Goal: Transaction & Acquisition: Book appointment/travel/reservation

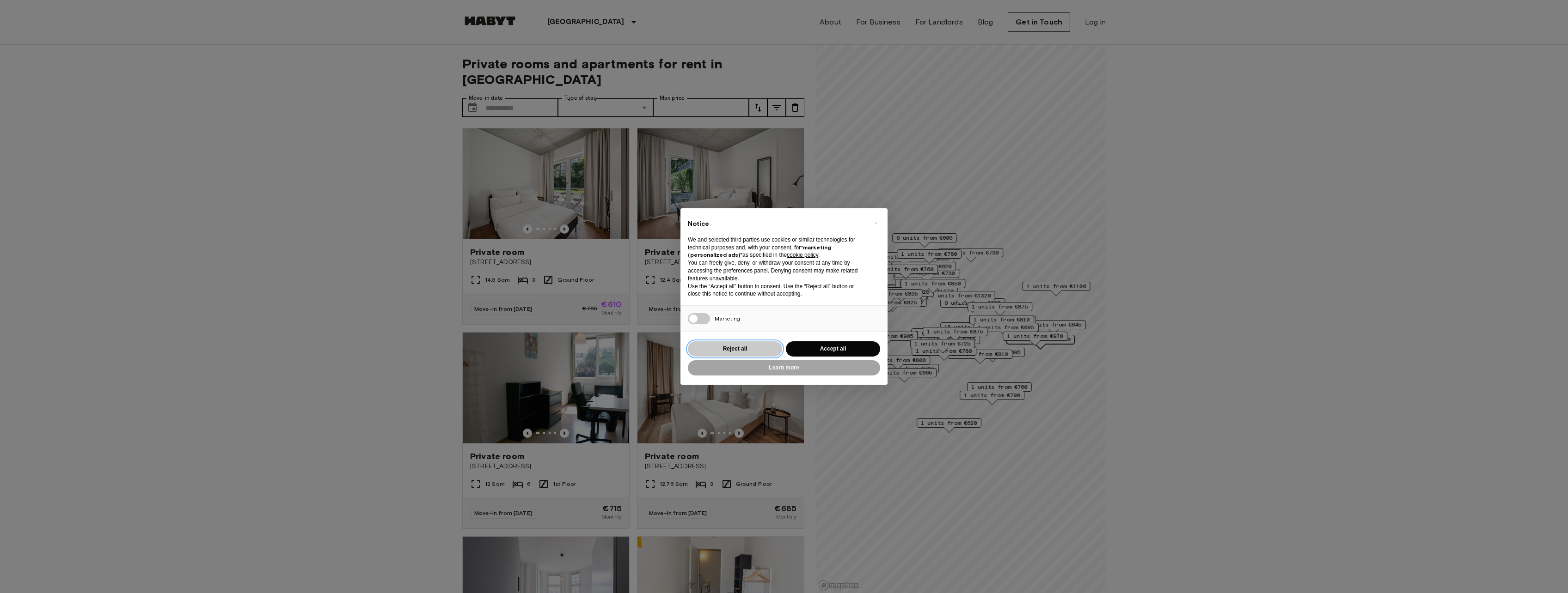
click at [761, 348] on button "Reject all" at bounding box center [735, 349] width 94 height 15
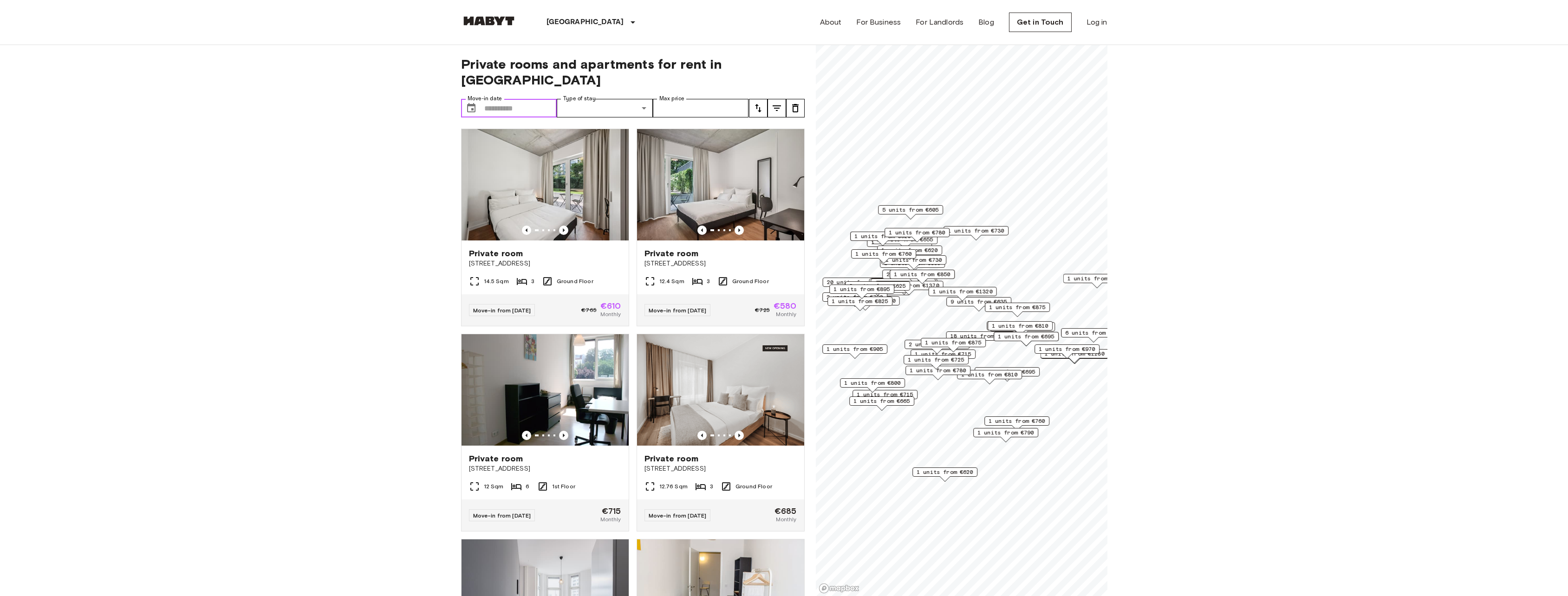
click at [522, 99] on input "Move-in date" at bounding box center [520, 108] width 73 height 18
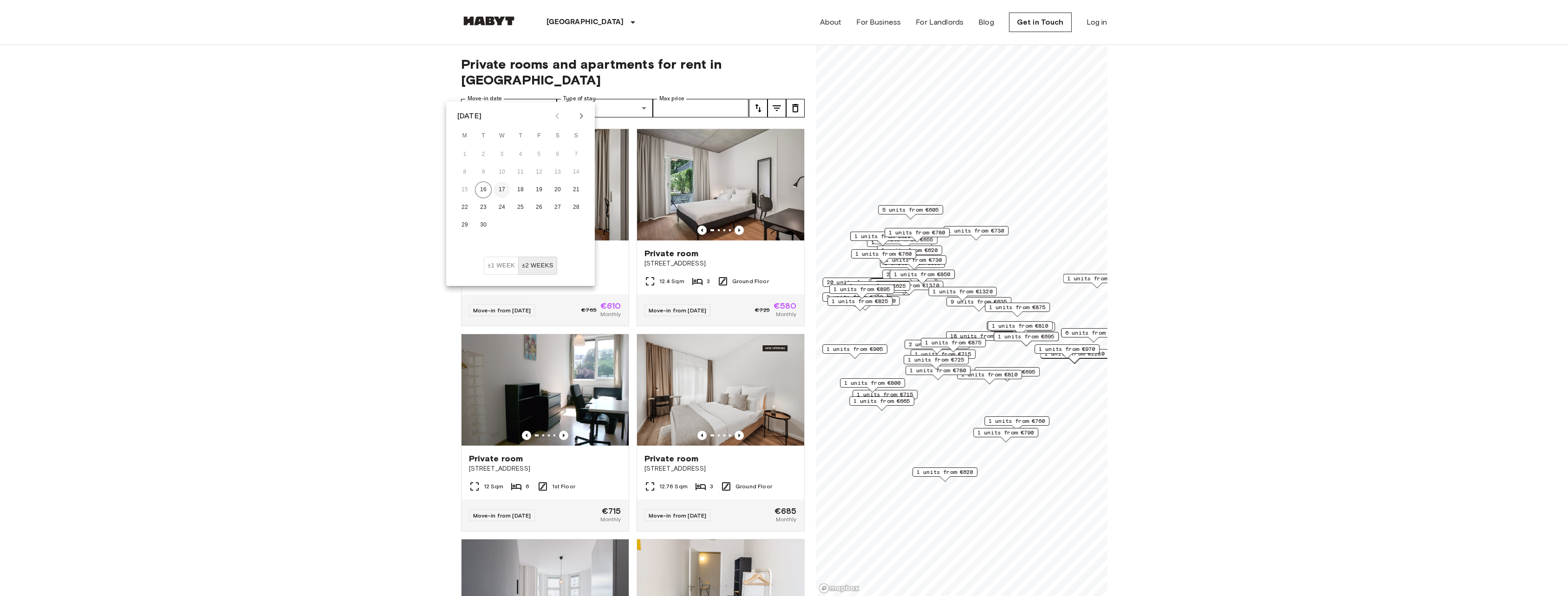
click at [499, 189] on button "17" at bounding box center [501, 189] width 17 height 17
type input "**********"
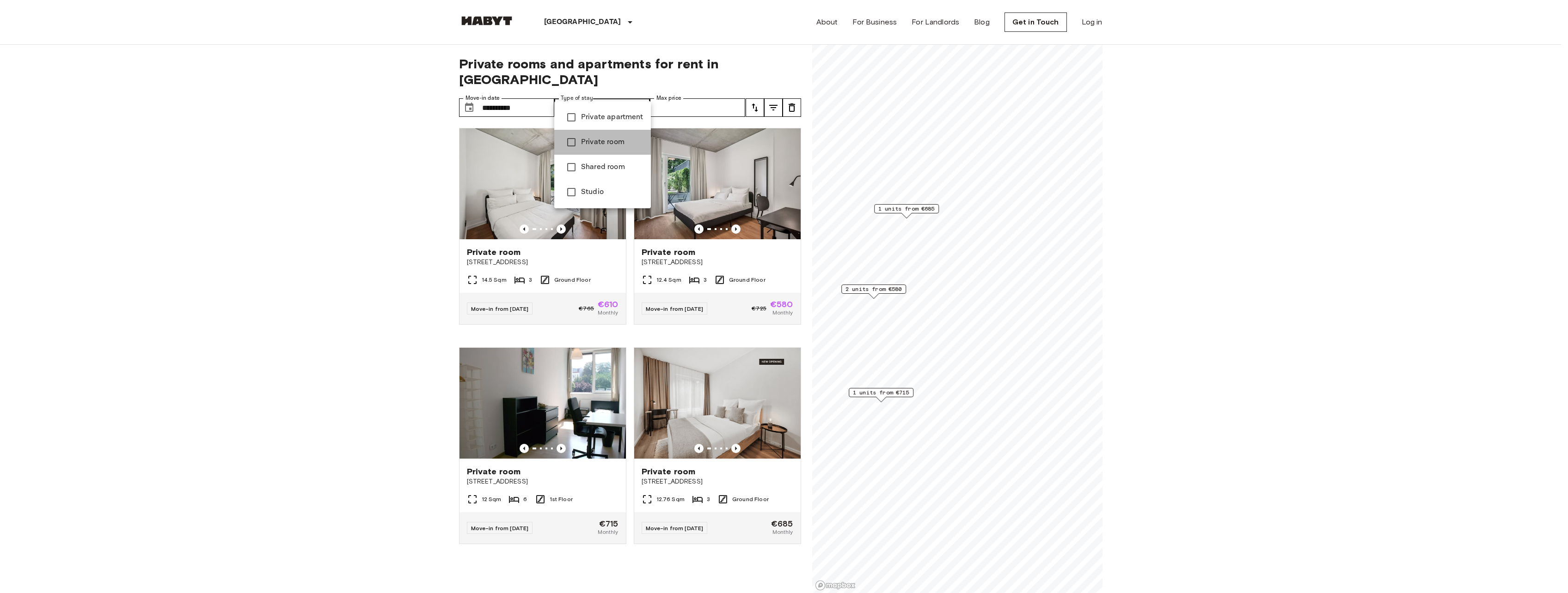
click at [583, 140] on span "Private room" at bounding box center [612, 142] width 63 height 11
type input "**********"
click at [718, 92] on div at bounding box center [784, 296] width 1568 height 593
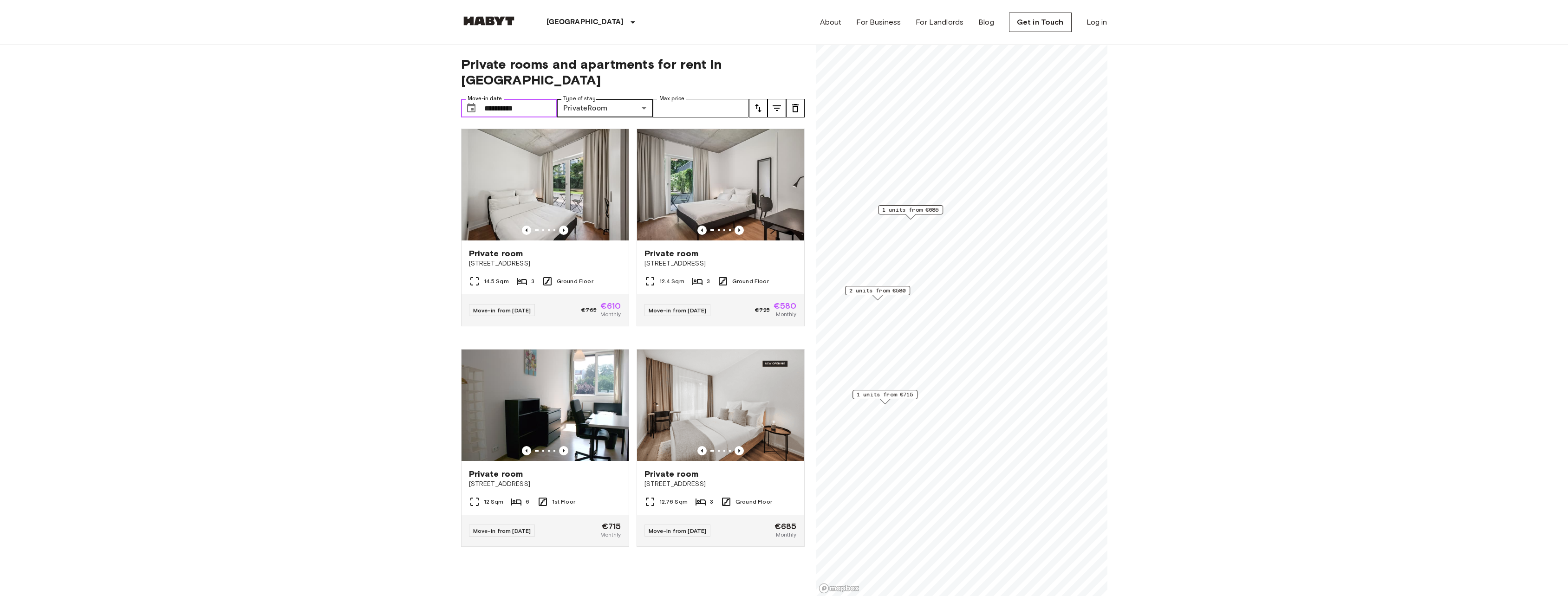
click at [544, 99] on input "**********" at bounding box center [520, 108] width 73 height 18
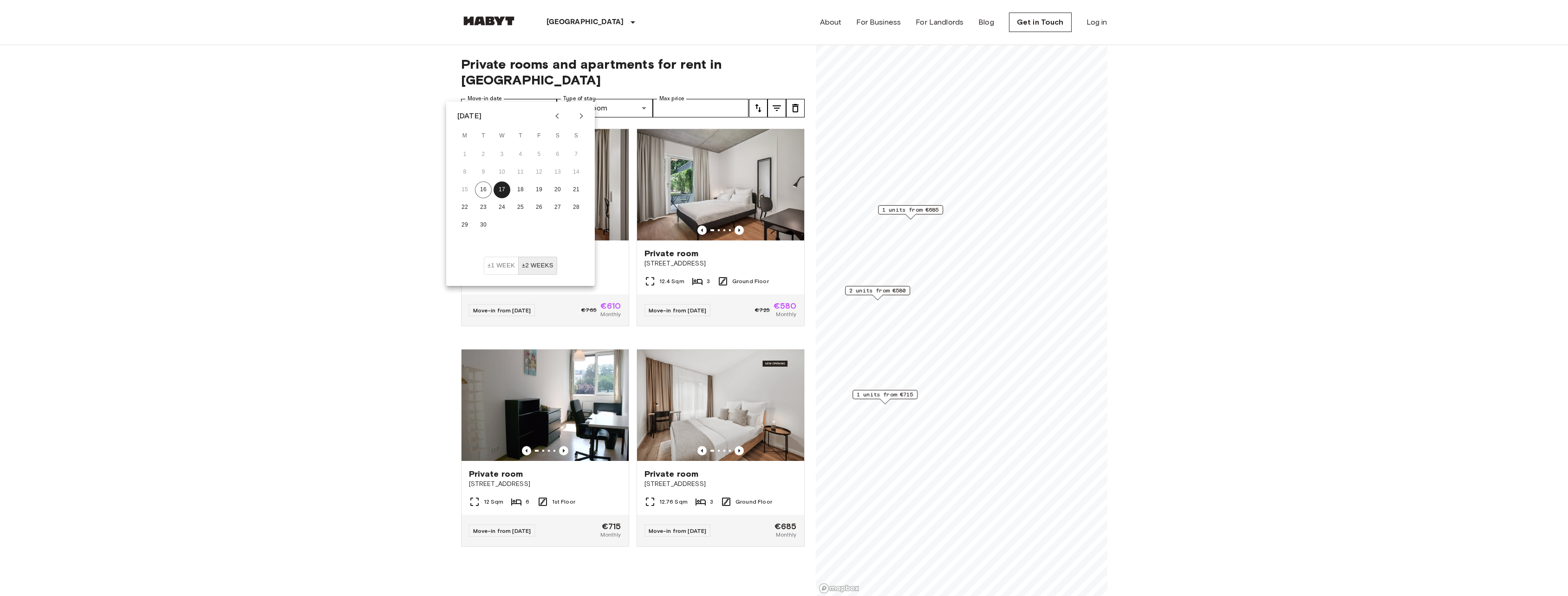
click at [582, 116] on icon "Next month" at bounding box center [581, 116] width 3 height 6
click at [505, 157] on button "1" at bounding box center [501, 154] width 17 height 17
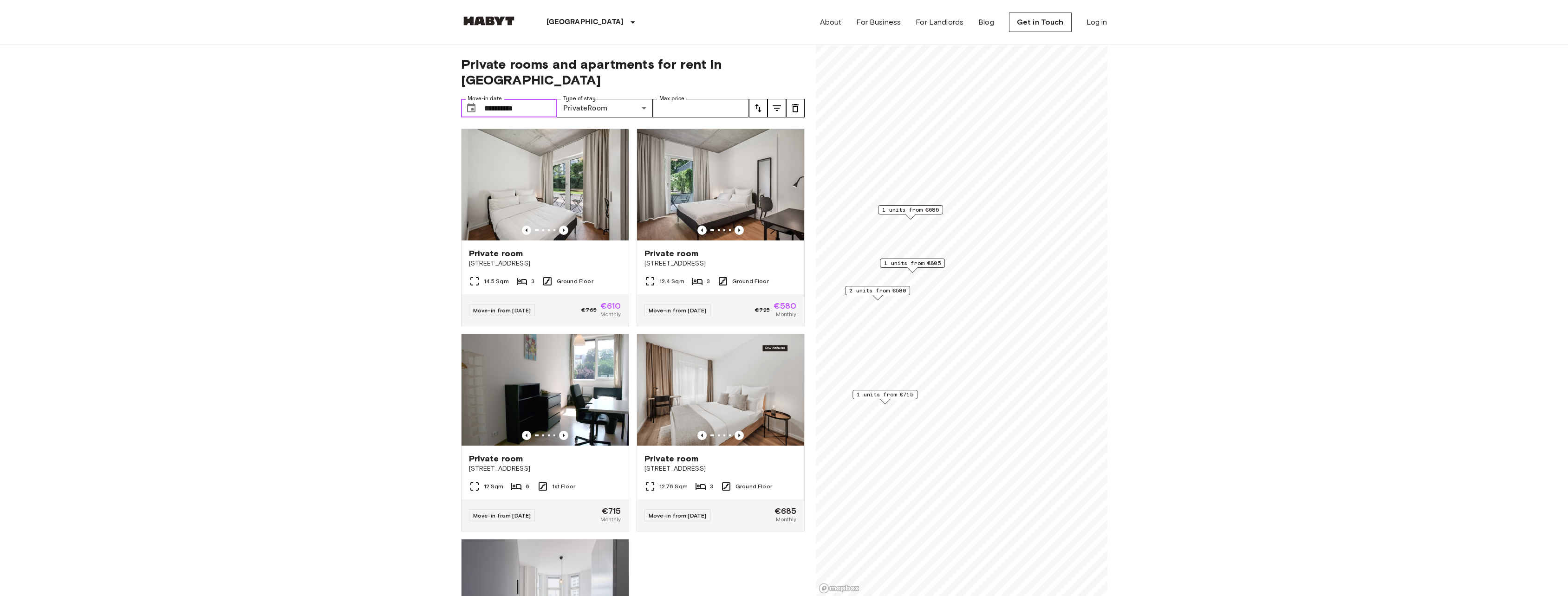
click at [525, 99] on input "**********" at bounding box center [520, 108] width 73 height 18
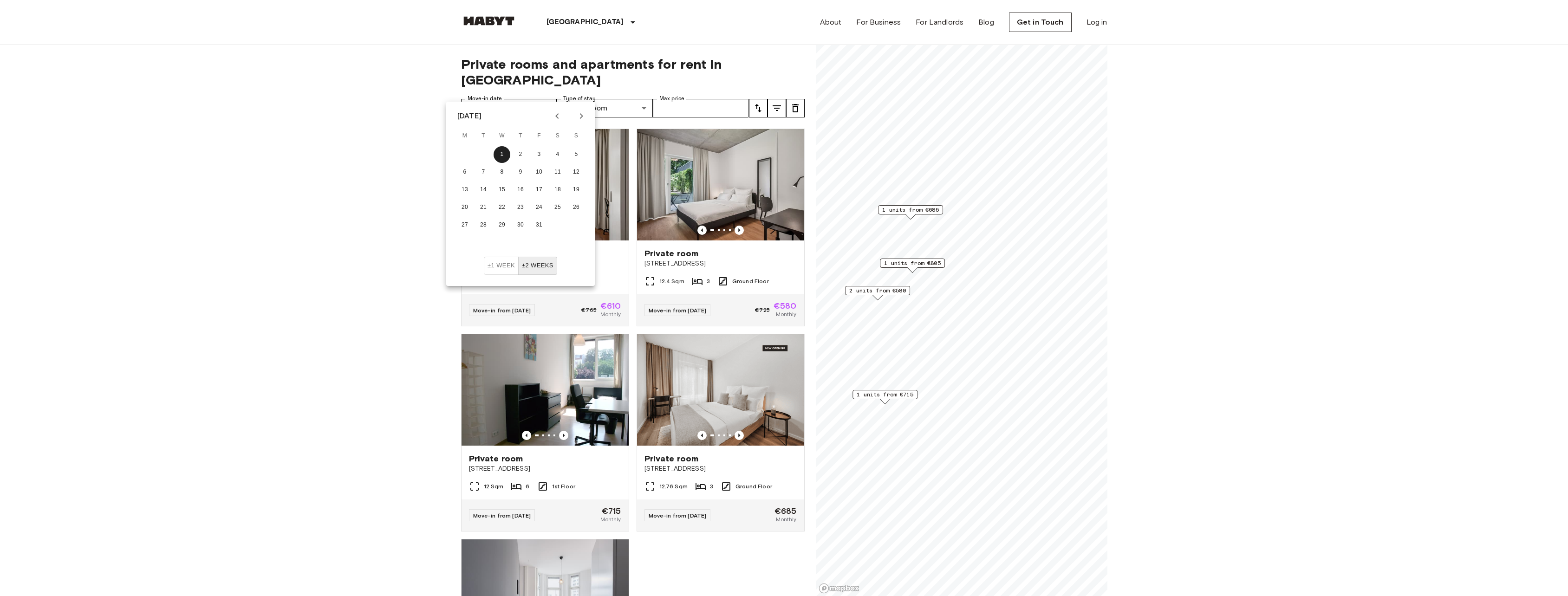
click at [584, 117] on icon "Next month" at bounding box center [581, 116] width 11 height 11
click at [573, 157] on button "2" at bounding box center [576, 154] width 17 height 17
type input "**********"
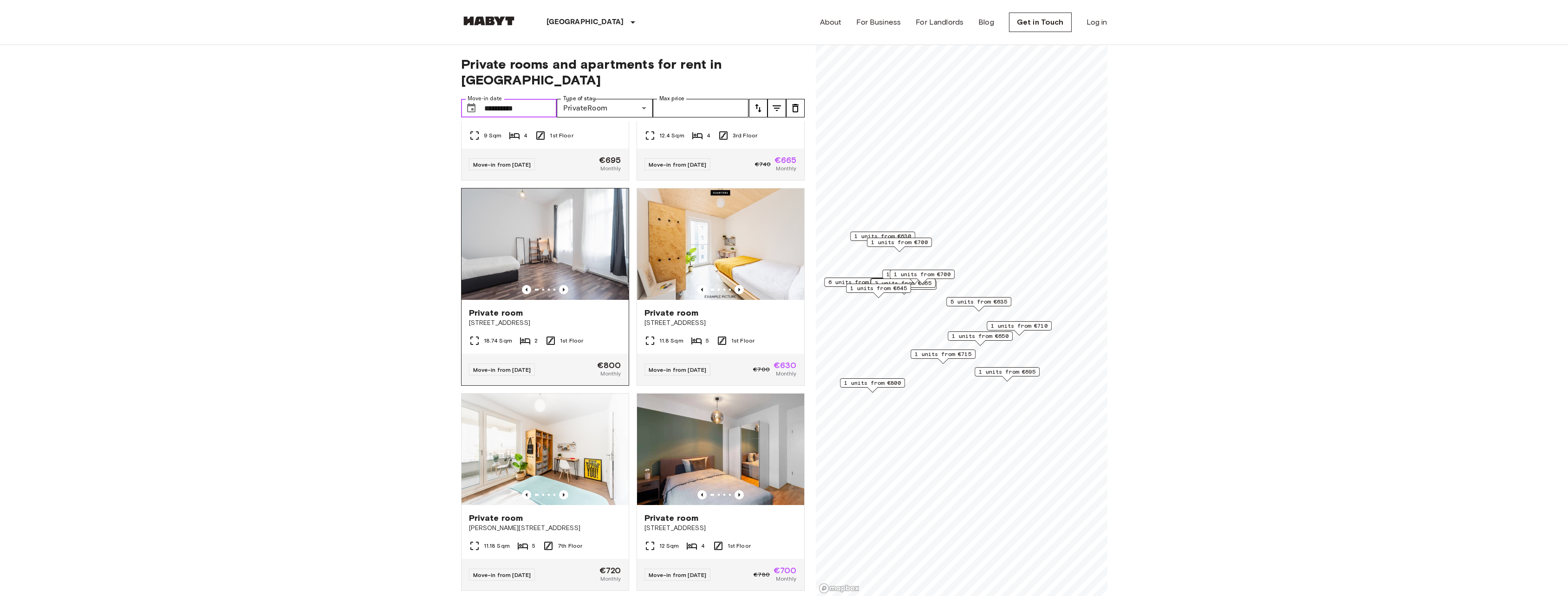
scroll to position [2197, 0]
click at [559, 295] on icon "Previous image" at bounding box center [563, 290] width 9 height 9
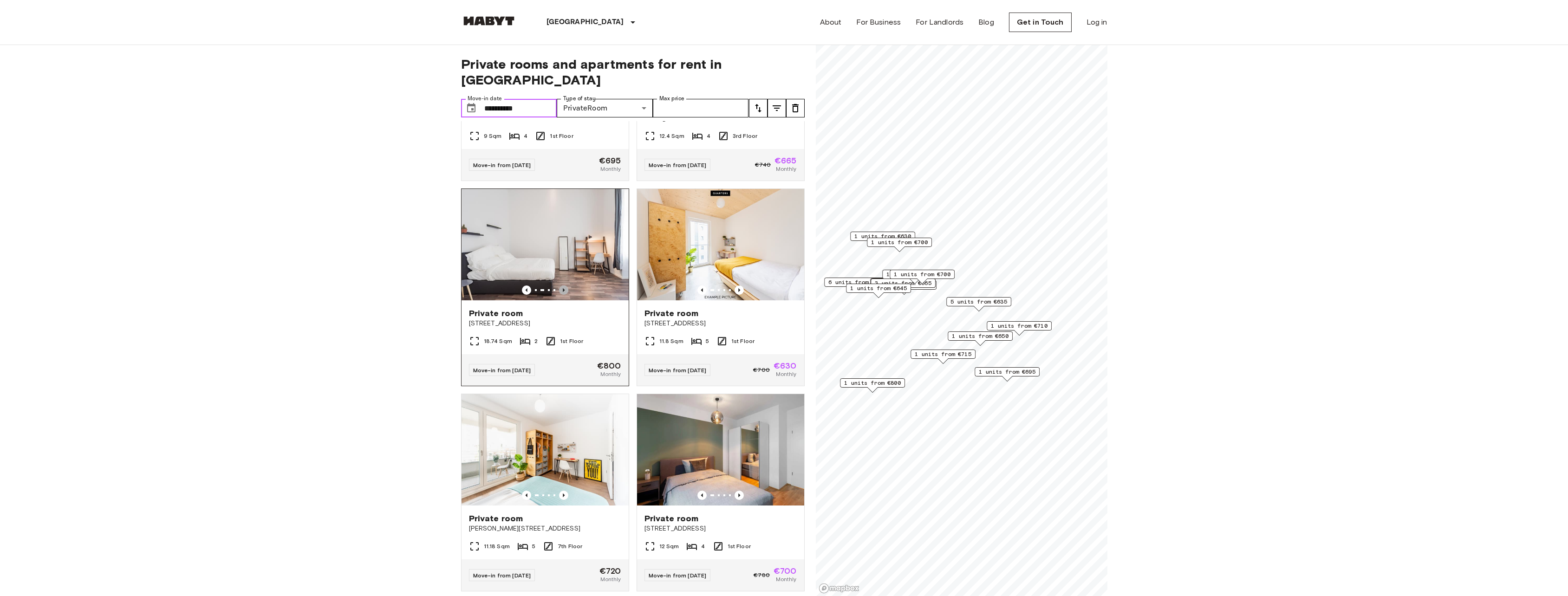
click at [559, 295] on icon "Previous image" at bounding box center [563, 290] width 9 height 9
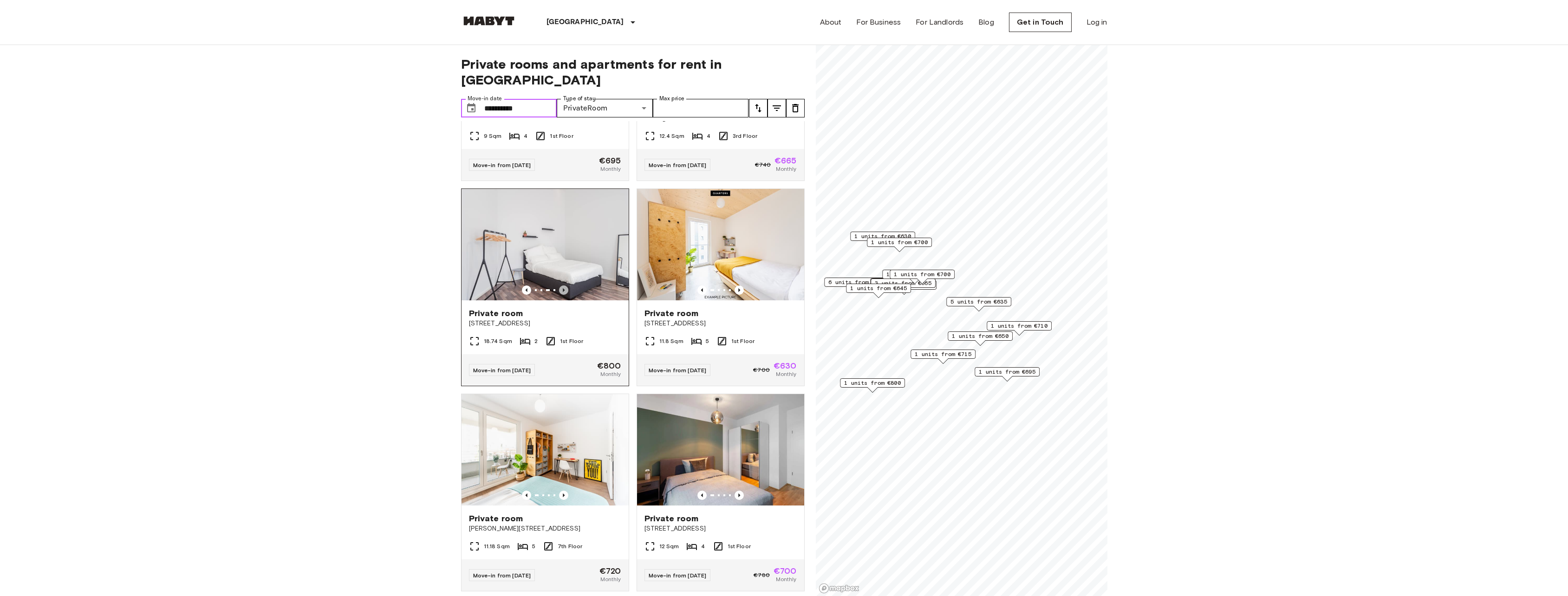
click at [559, 295] on icon "Previous image" at bounding box center [563, 290] width 9 height 9
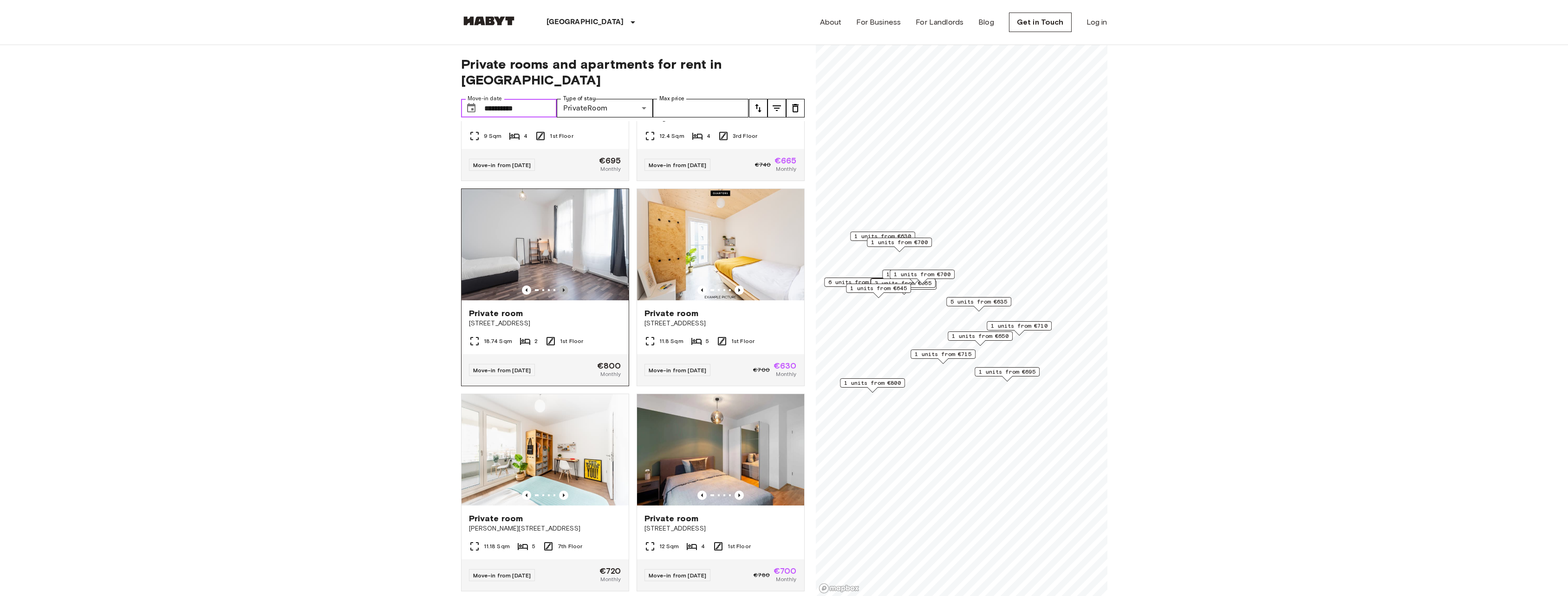
click at [559, 295] on icon "Previous image" at bounding box center [563, 290] width 9 height 9
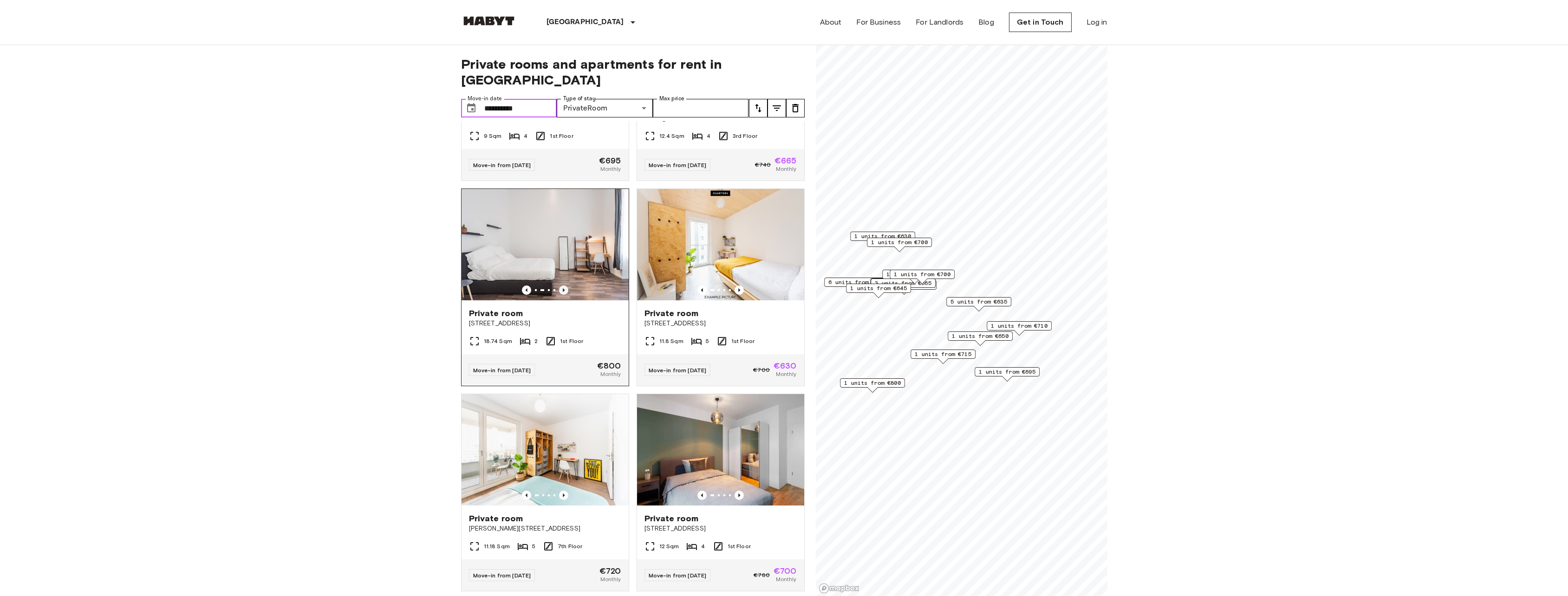
click at [559, 295] on icon "Previous image" at bounding box center [563, 290] width 9 height 9
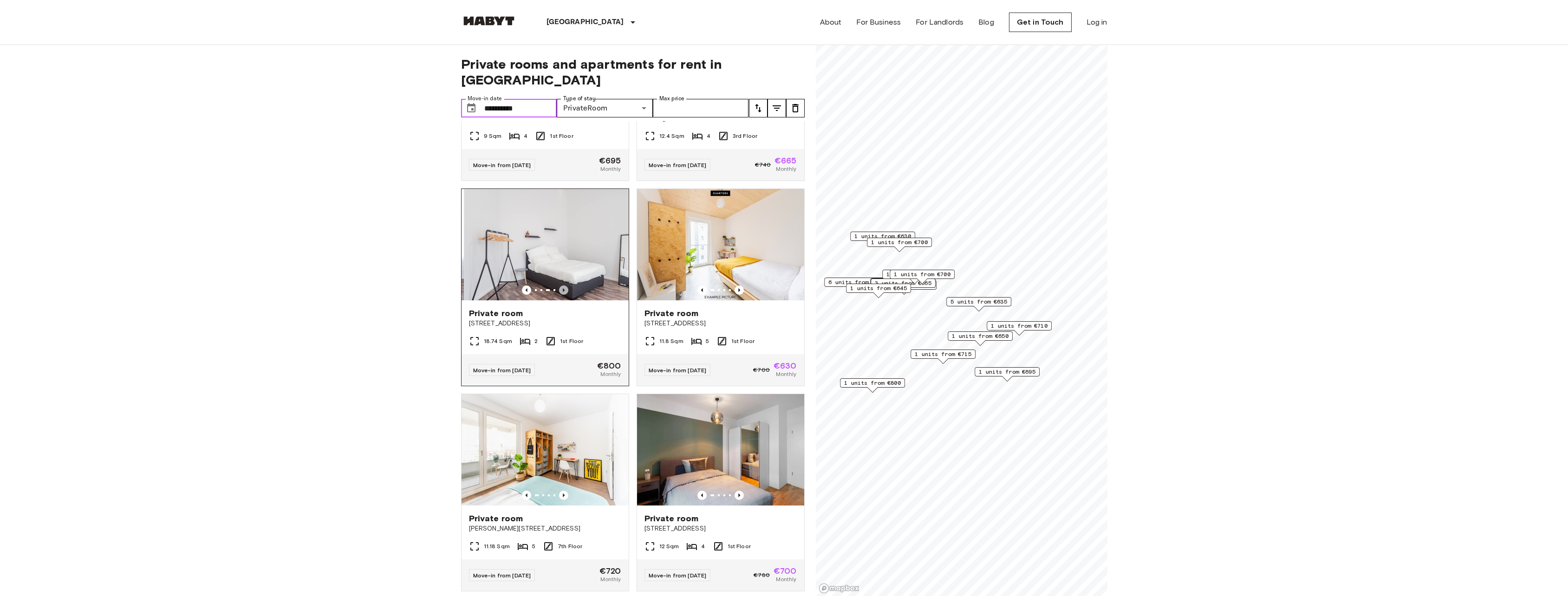
click at [559, 295] on icon "Previous image" at bounding box center [563, 290] width 9 height 9
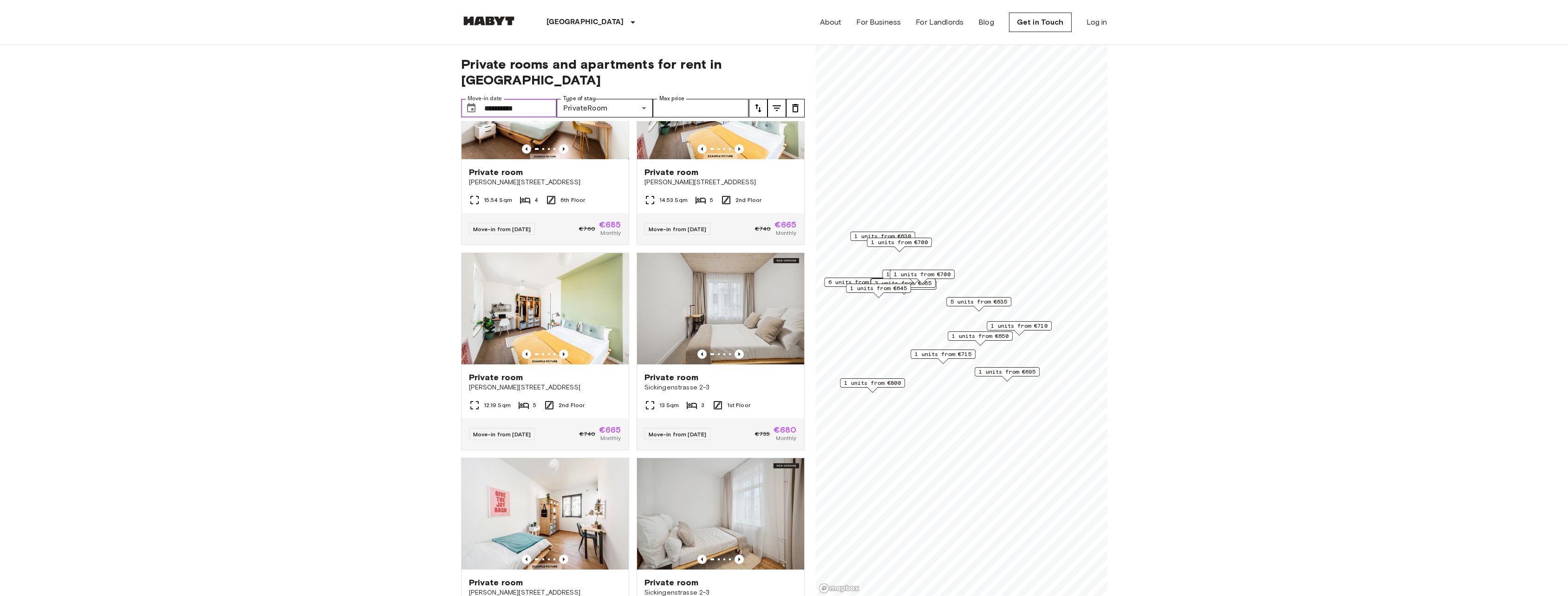
scroll to position [1223, 0]
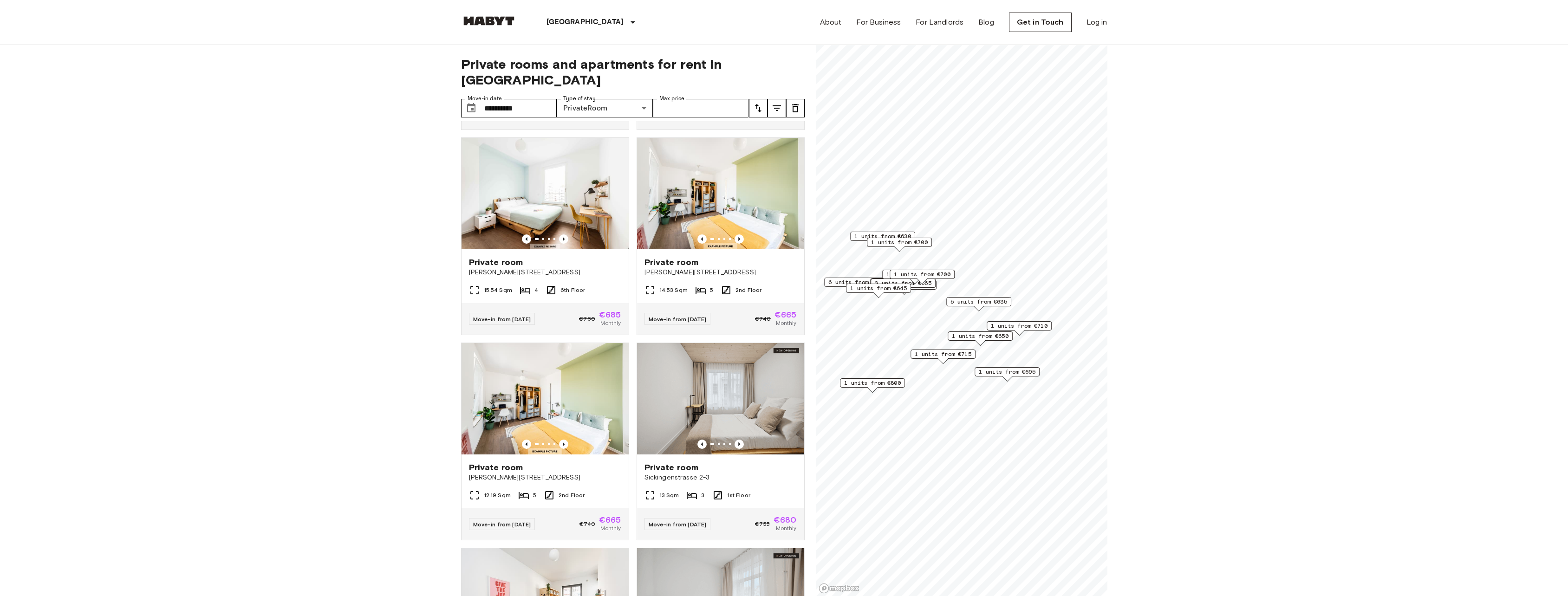
click at [778, 103] on icon "tune" at bounding box center [776, 108] width 11 height 11
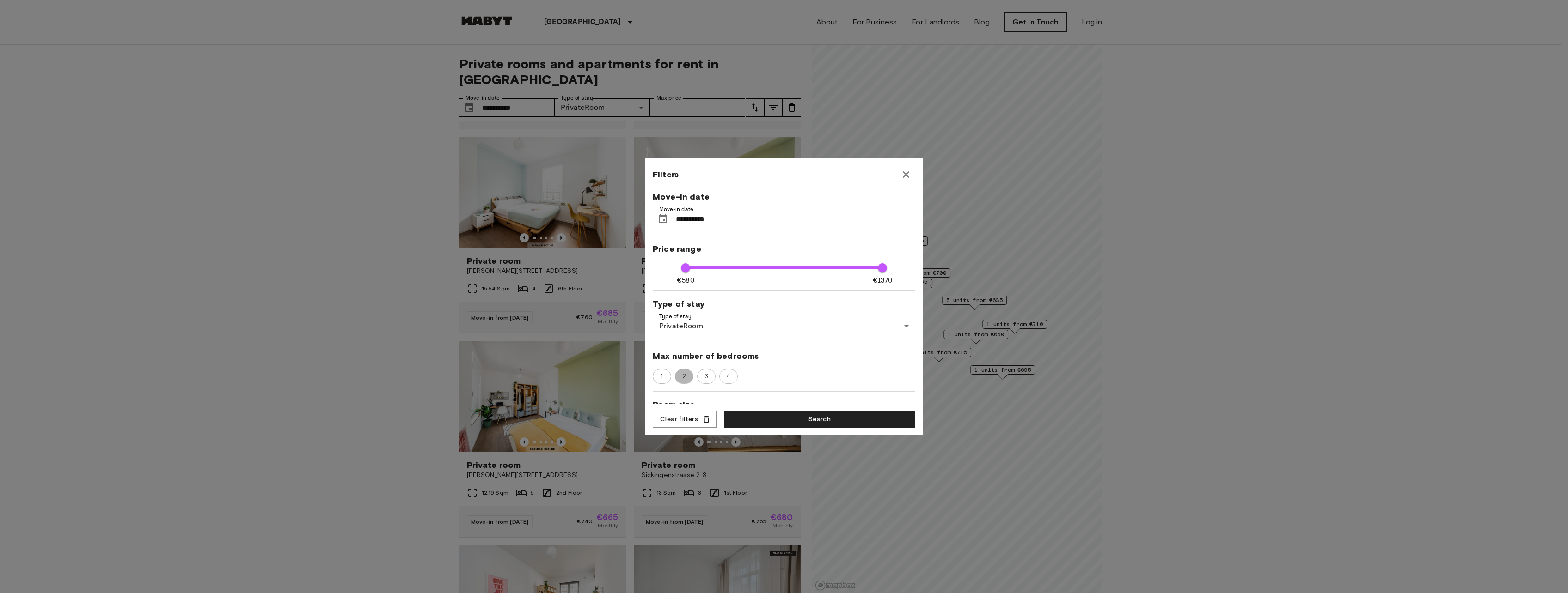
click at [689, 378] on span "2" at bounding box center [684, 376] width 14 height 9
type input "**"
click at [758, 418] on button "Search" at bounding box center [819, 420] width 191 height 17
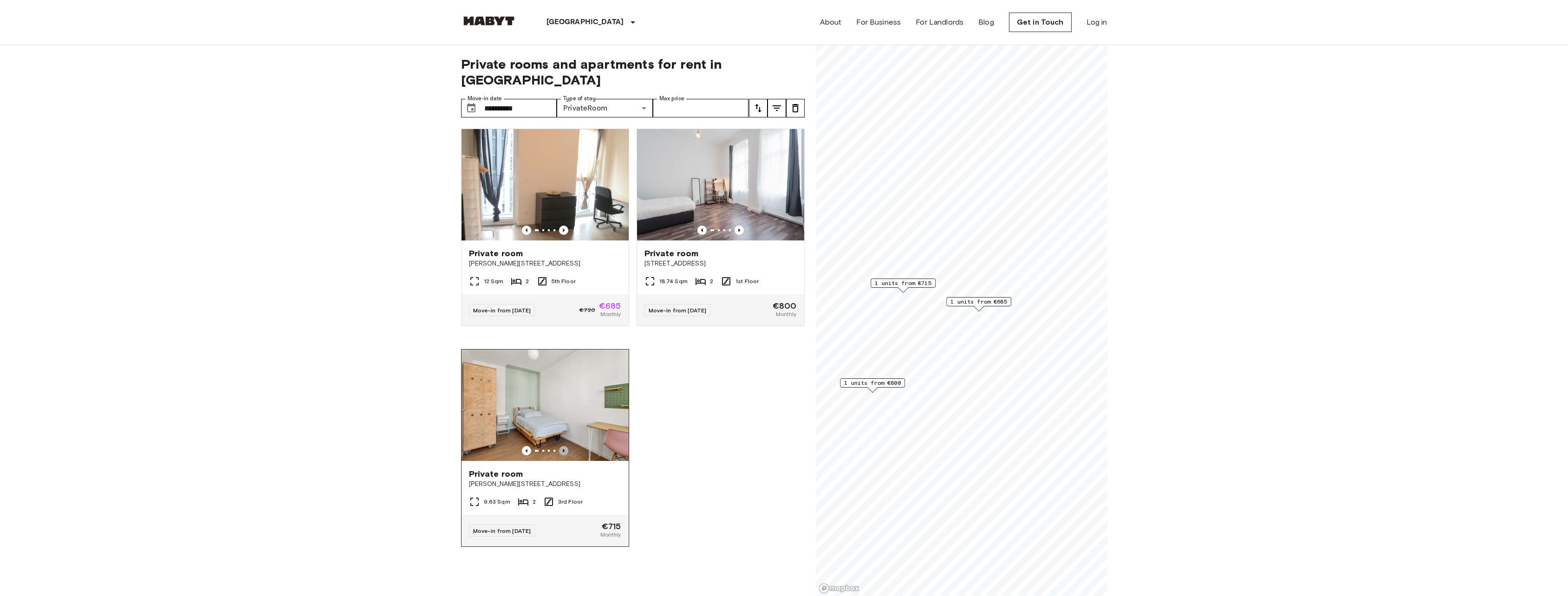
click at [563, 446] on icon "Previous image" at bounding box center [563, 451] width 9 height 9
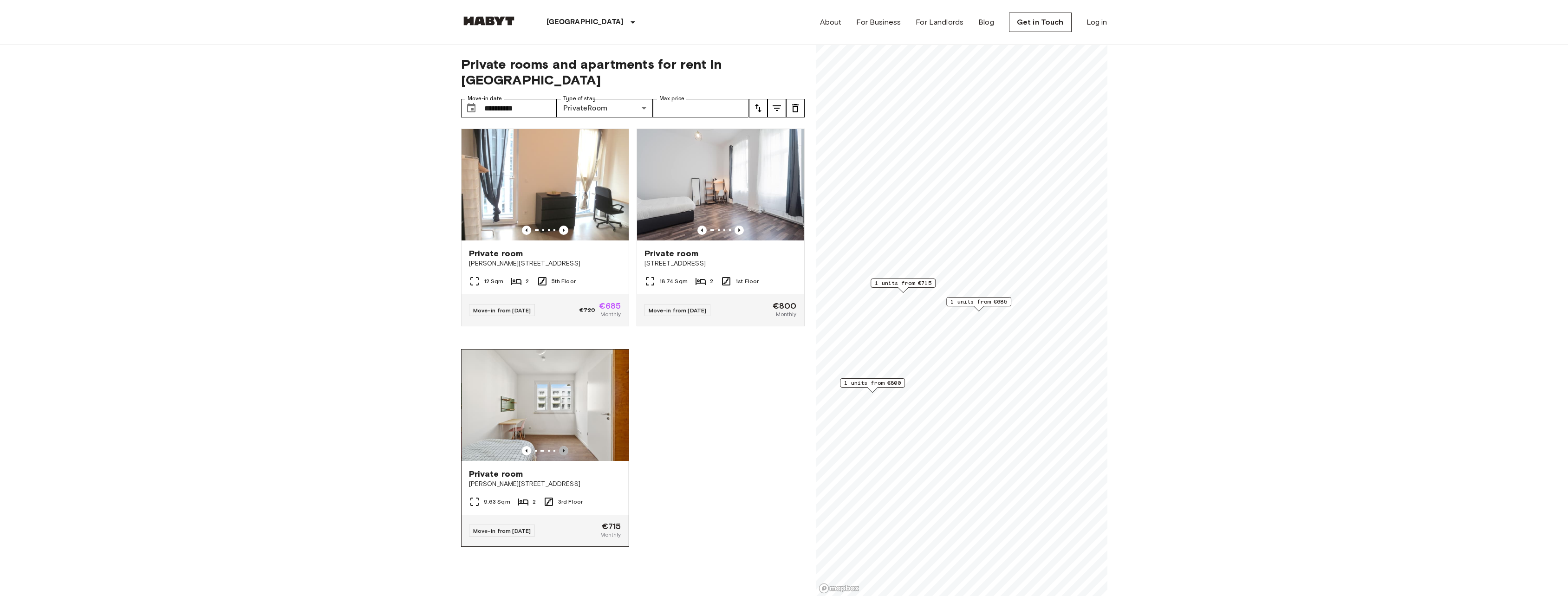
click at [563, 446] on icon "Previous image" at bounding box center [563, 451] width 9 height 9
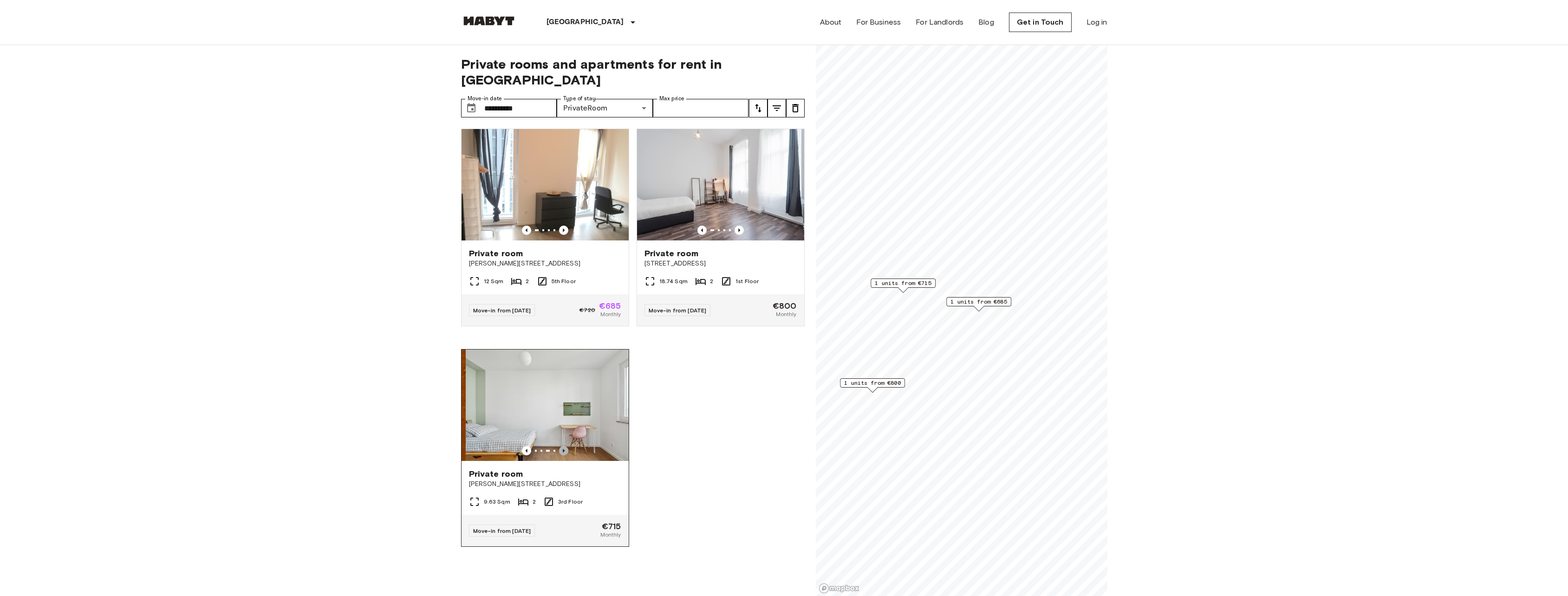
click at [564, 446] on icon "Previous image" at bounding box center [563, 451] width 9 height 9
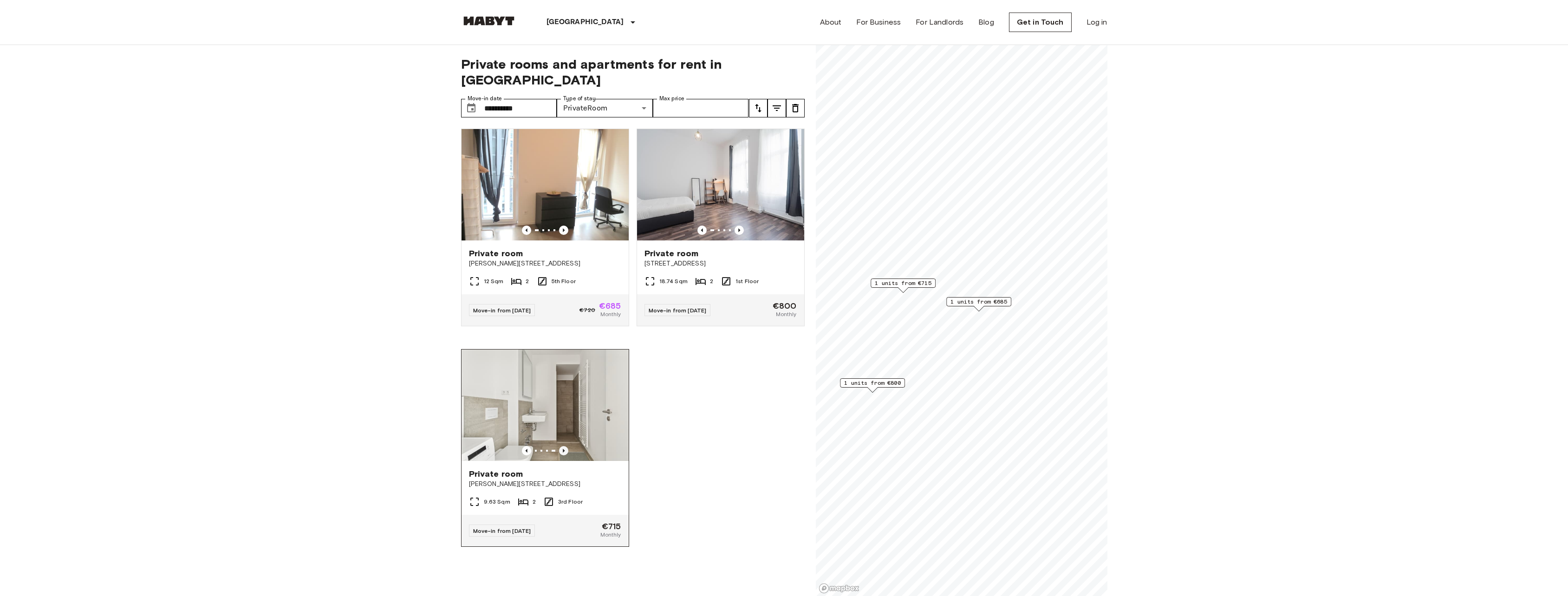
click at [564, 446] on icon "Previous image" at bounding box center [563, 451] width 9 height 9
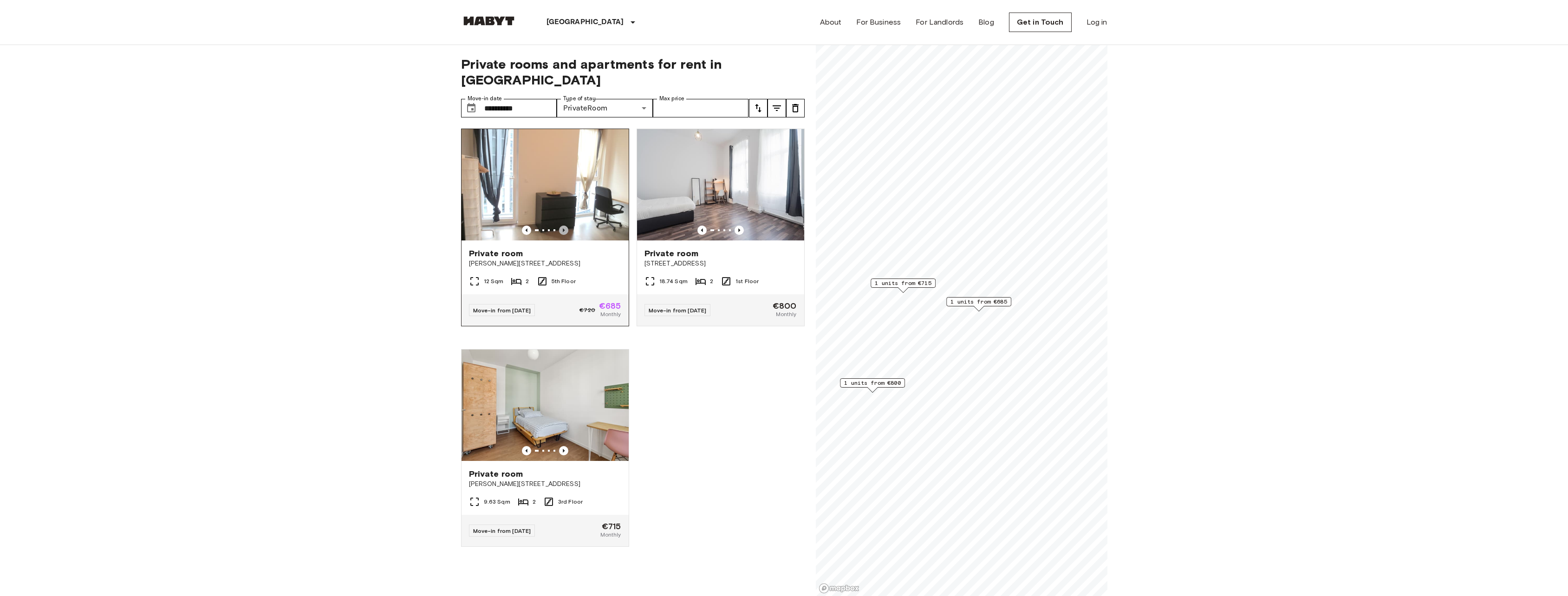
click at [564, 226] on icon "Previous image" at bounding box center [563, 230] width 9 height 9
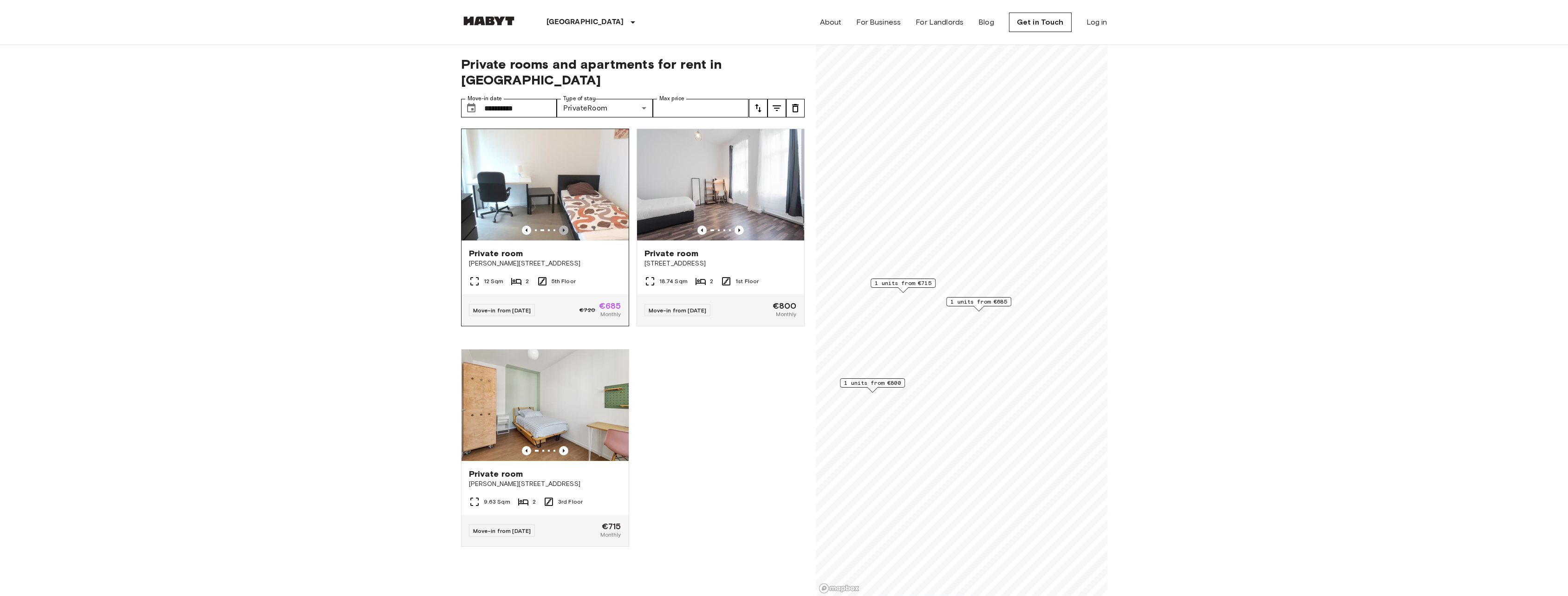
click at [564, 226] on icon "Previous image" at bounding box center [563, 230] width 9 height 9
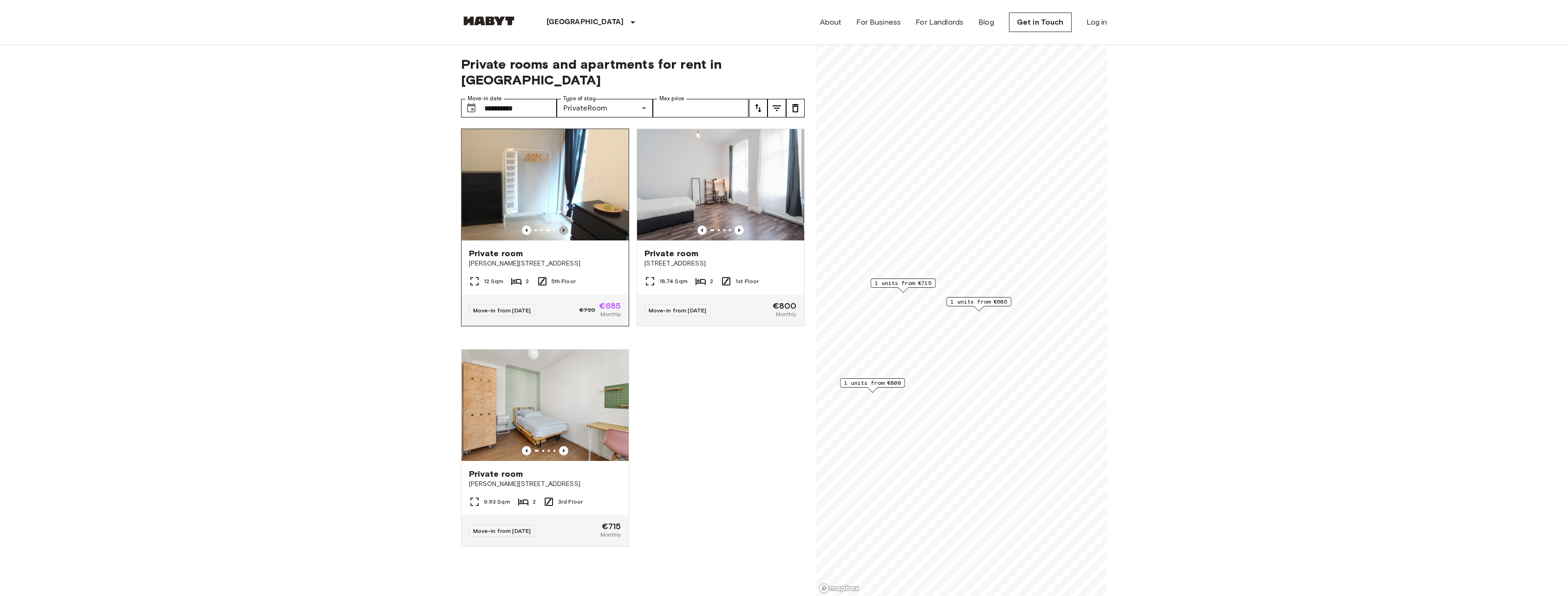
click at [564, 226] on icon "Previous image" at bounding box center [563, 230] width 9 height 9
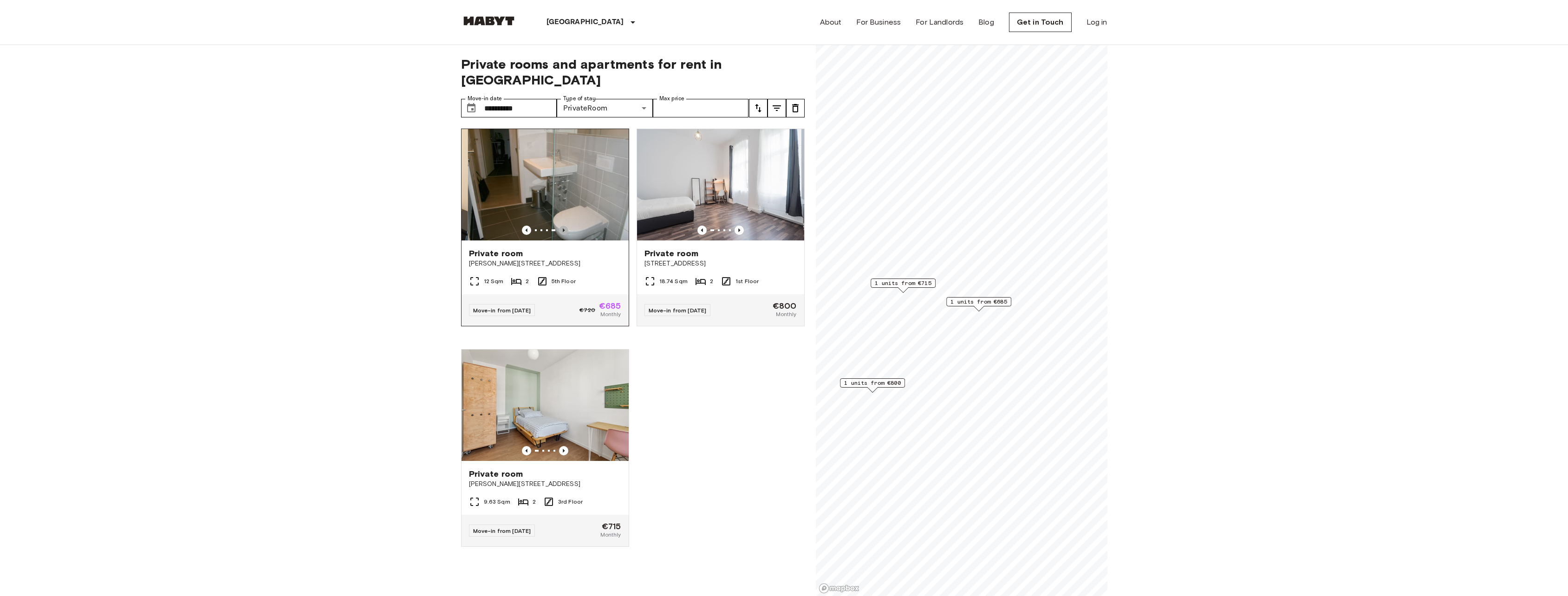
click at [564, 226] on icon "Previous image" at bounding box center [563, 230] width 9 height 9
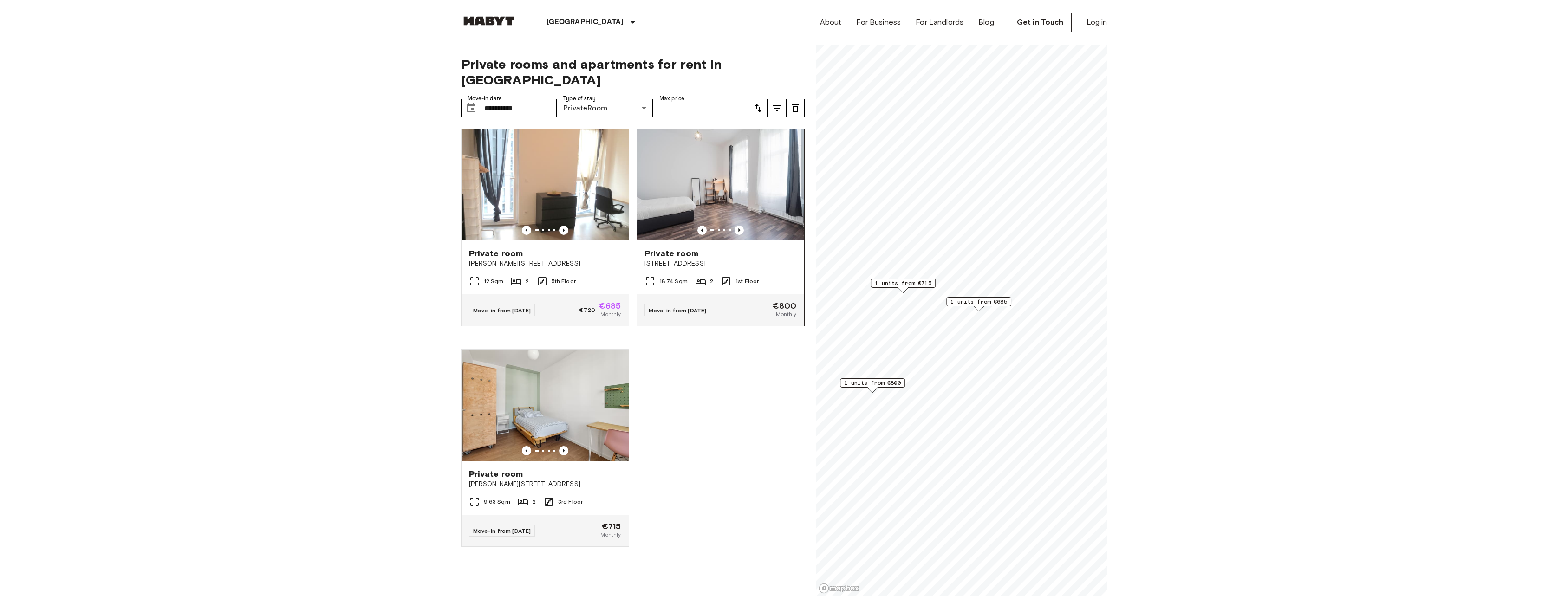
click at [727, 226] on div at bounding box center [720, 230] width 167 height 9
click at [680, 99] on input "Max price" at bounding box center [701, 108] width 96 height 18
click at [777, 103] on icon "tune" at bounding box center [776, 108] width 11 height 11
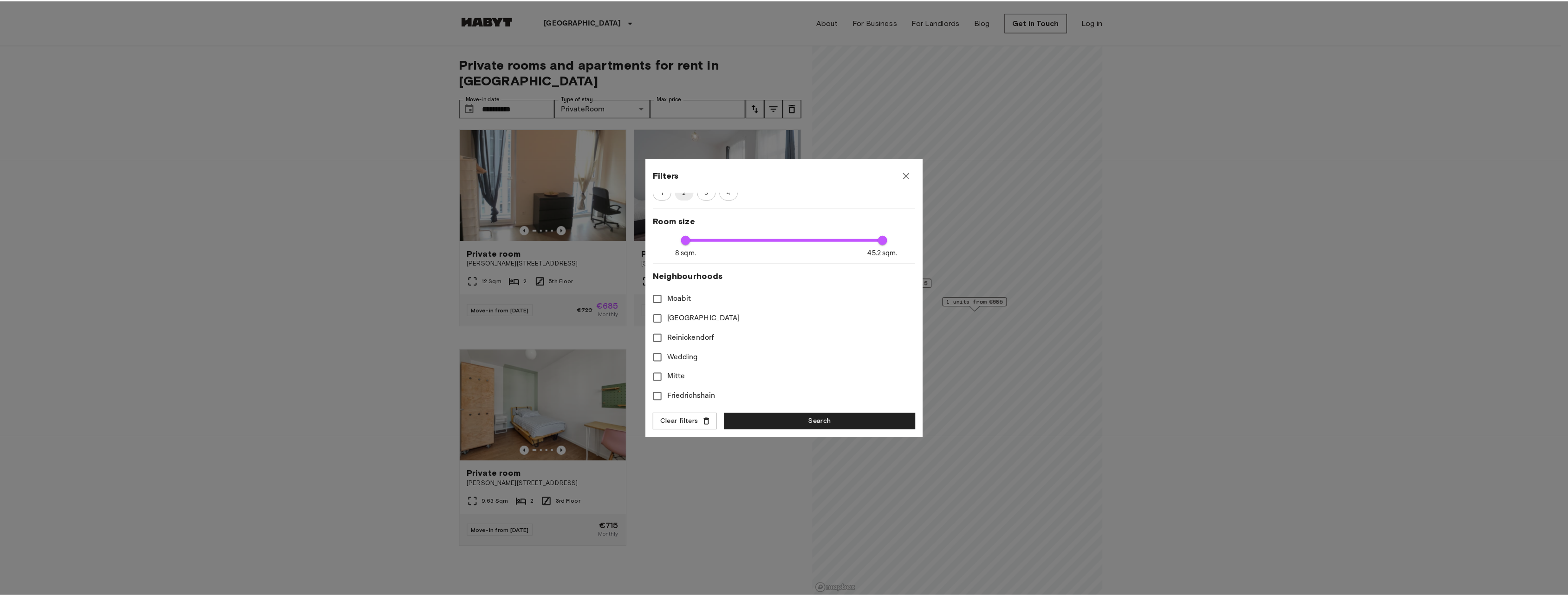
scroll to position [369, 0]
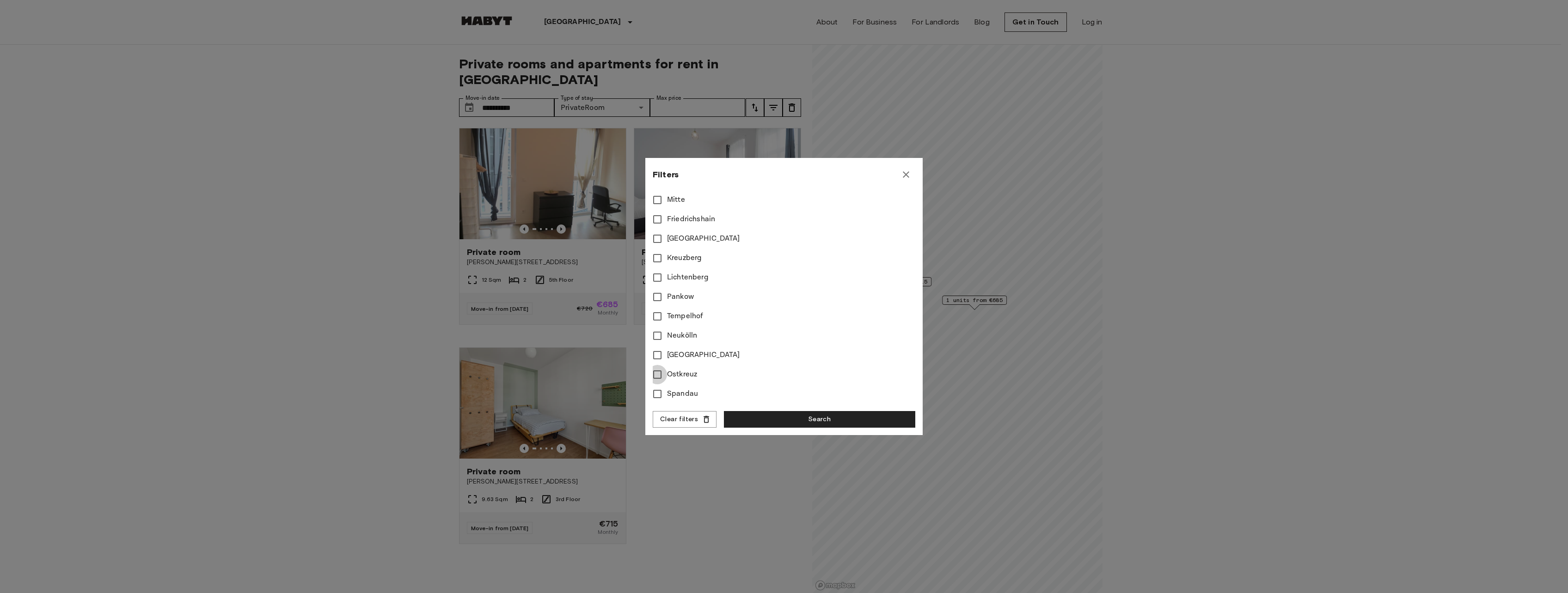
type input "**"
click at [768, 423] on button "Search" at bounding box center [819, 420] width 191 height 17
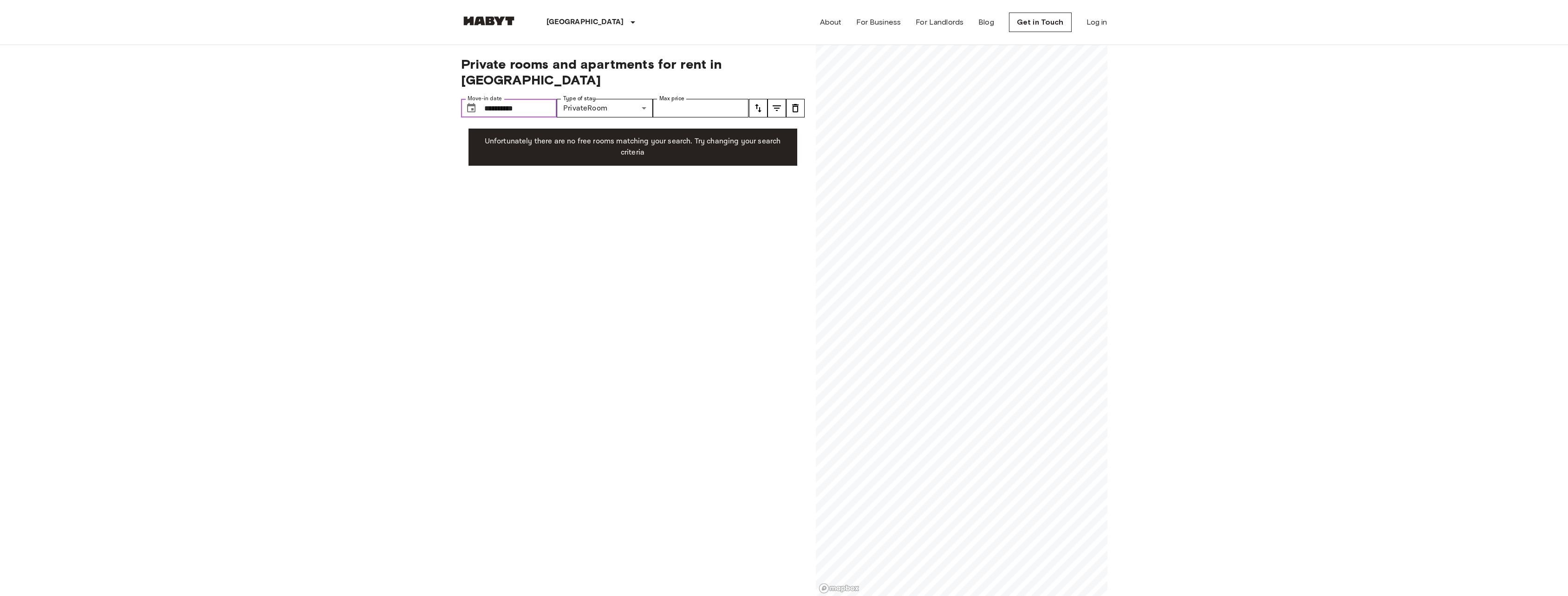
click at [527, 99] on input "**********" at bounding box center [520, 108] width 73 height 18
click at [578, 119] on icon "Next month" at bounding box center [581, 116] width 11 height 11
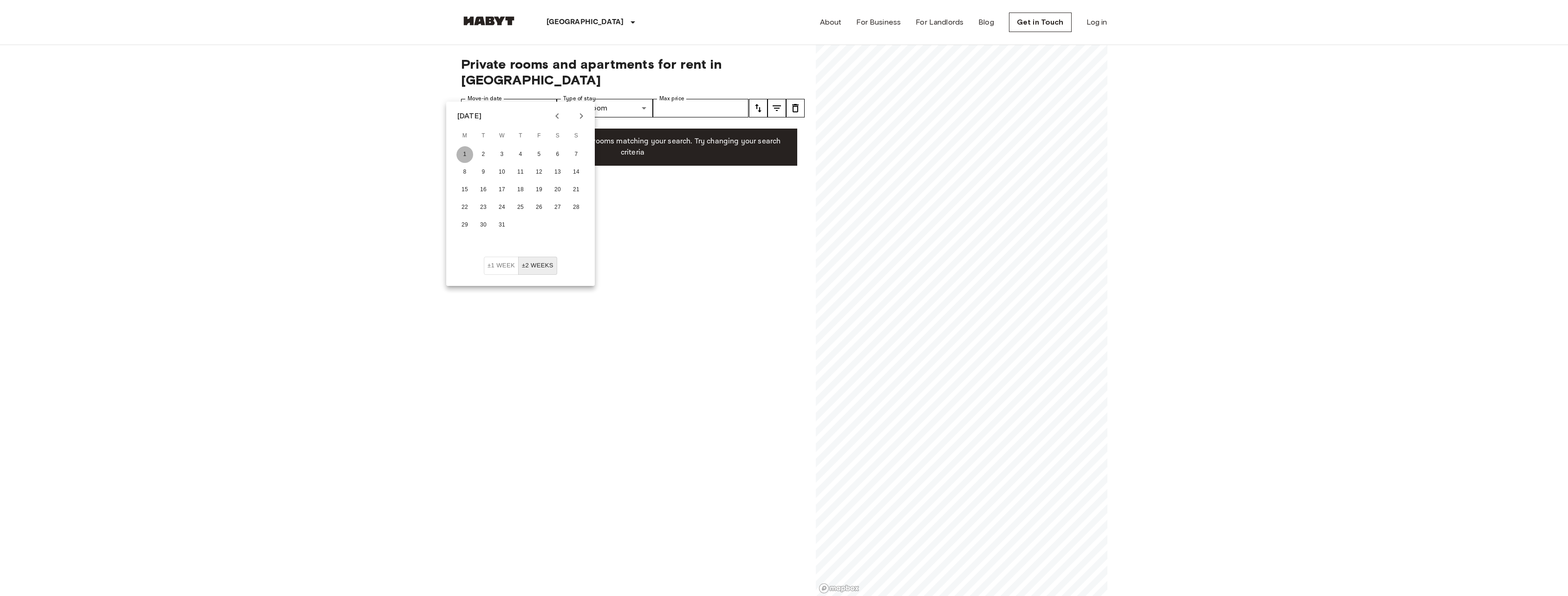
click at [469, 153] on button "1" at bounding box center [465, 154] width 17 height 17
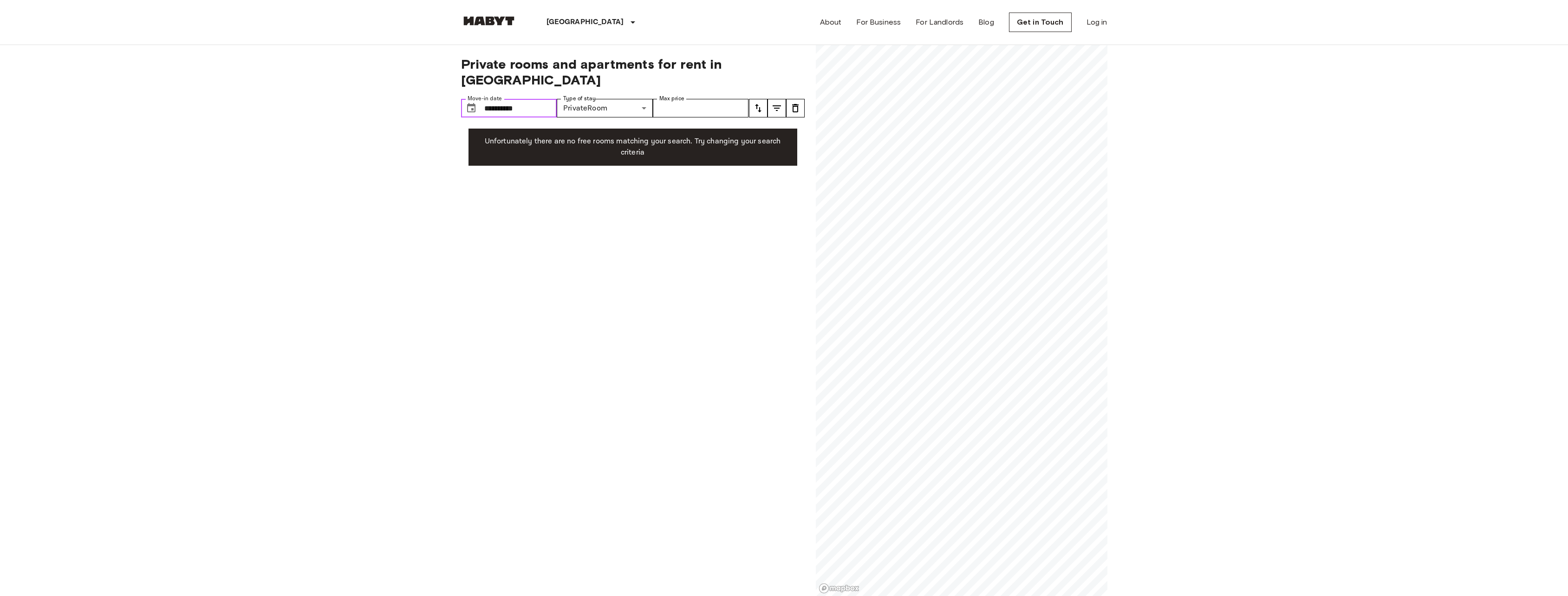
click at [526, 99] on input "**********" at bounding box center [520, 108] width 73 height 18
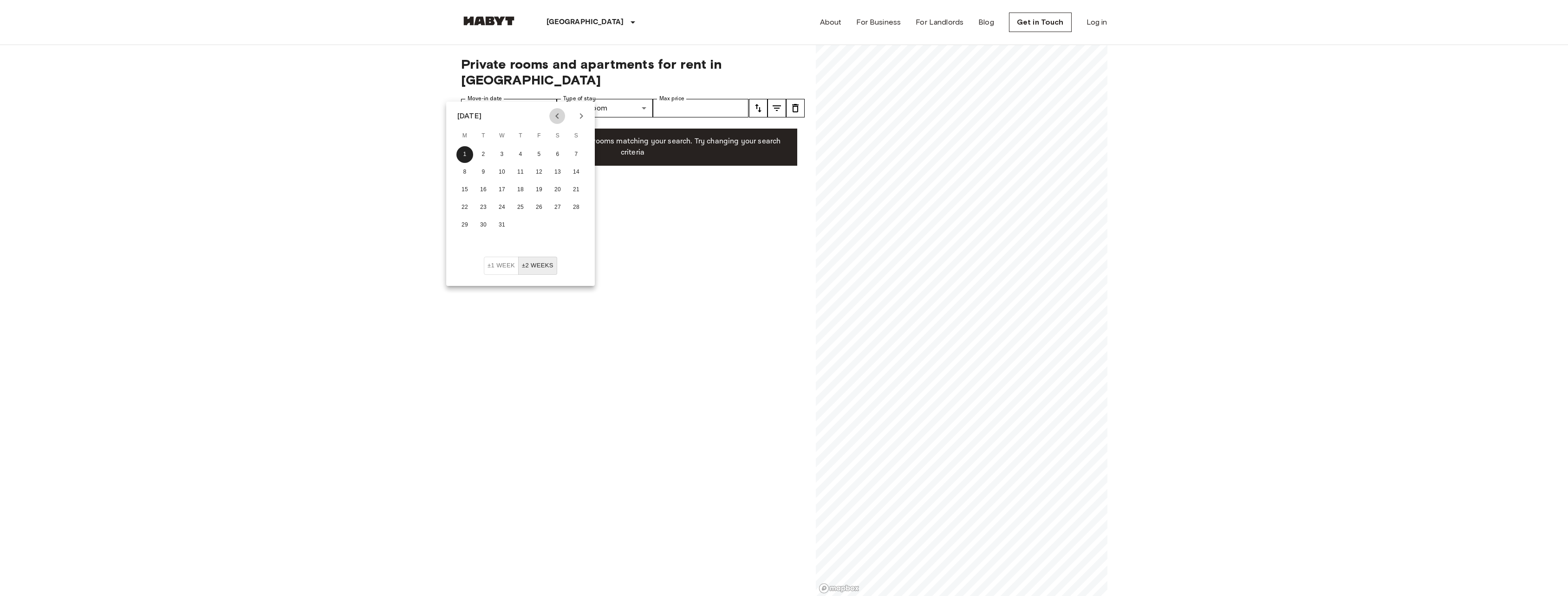
click at [553, 117] on button "Previous month" at bounding box center [557, 116] width 16 height 16
click at [552, 153] on button "1" at bounding box center [557, 154] width 17 height 17
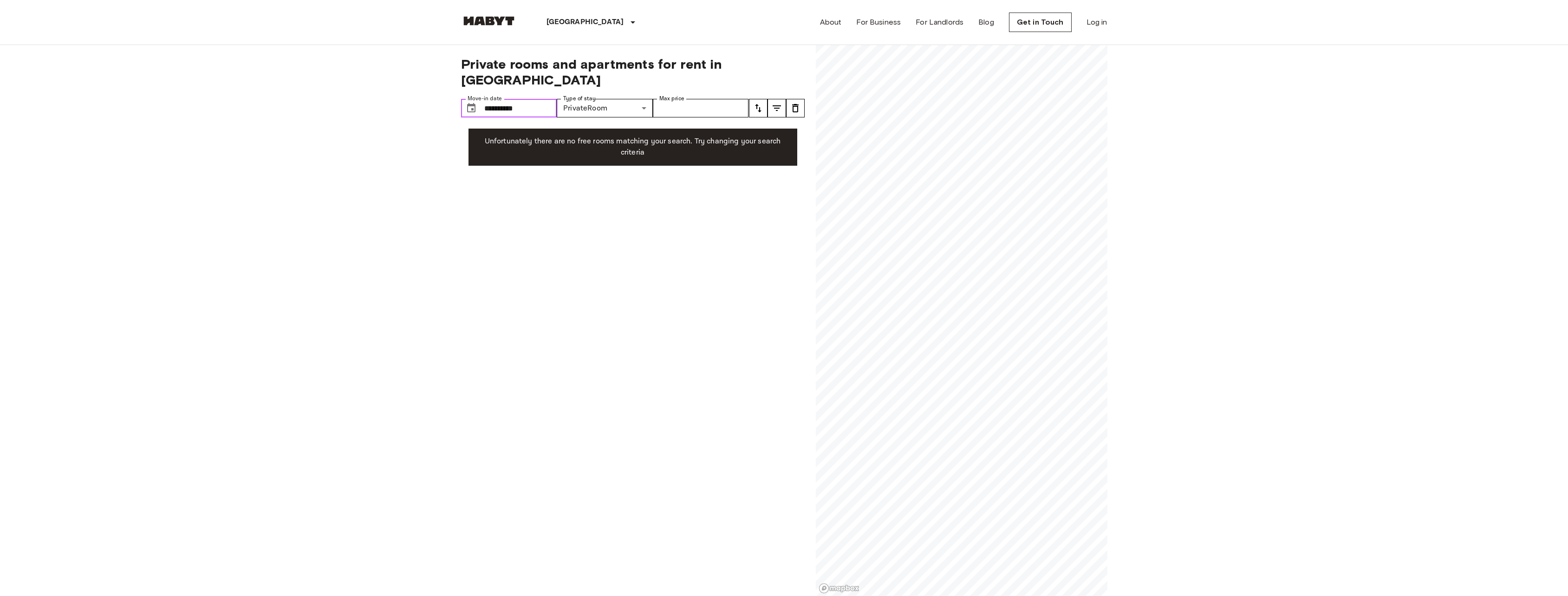
click at [539, 99] on input "**********" at bounding box center [520, 108] width 73 height 18
click at [558, 119] on icon "Previous month" at bounding box center [557, 116] width 11 height 11
click at [496, 150] on button "1" at bounding box center [501, 154] width 17 height 17
click at [534, 99] on input "**********" at bounding box center [520, 108] width 73 height 18
click at [552, 115] on icon "Previous month" at bounding box center [557, 116] width 11 height 11
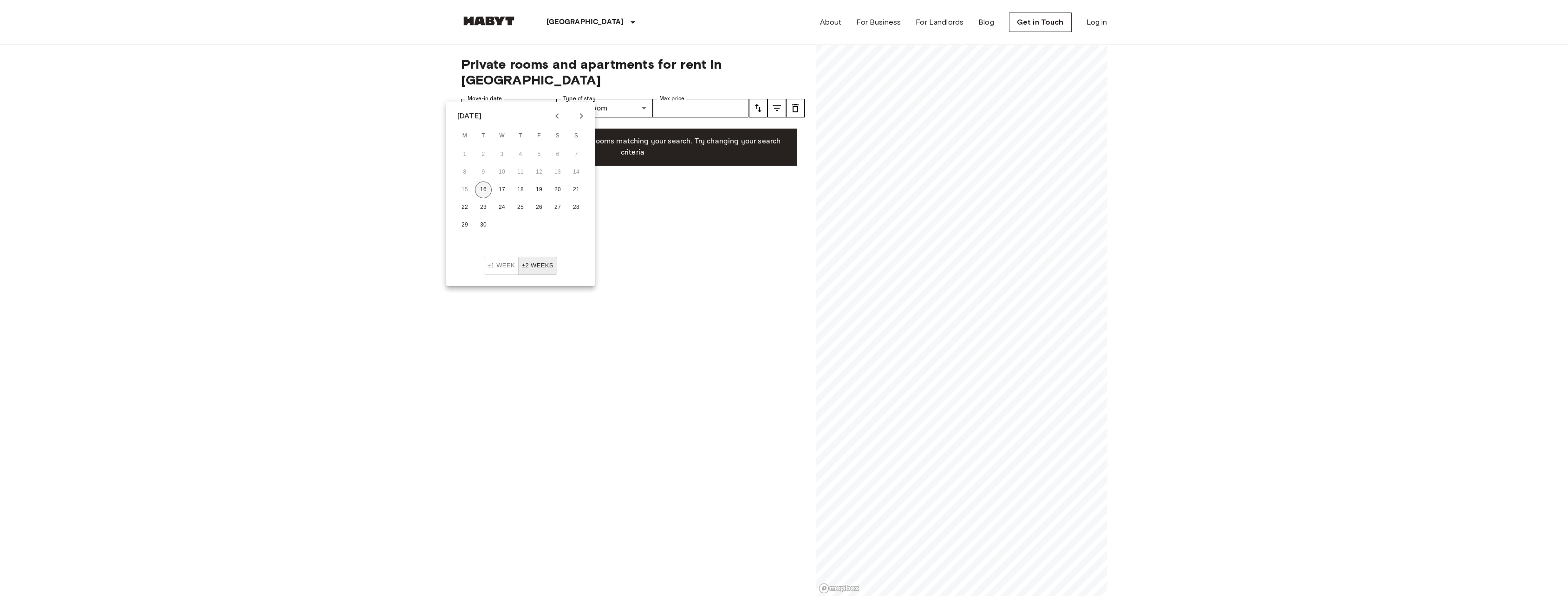
click at [486, 193] on button "16" at bounding box center [483, 189] width 17 height 17
type input "**********"
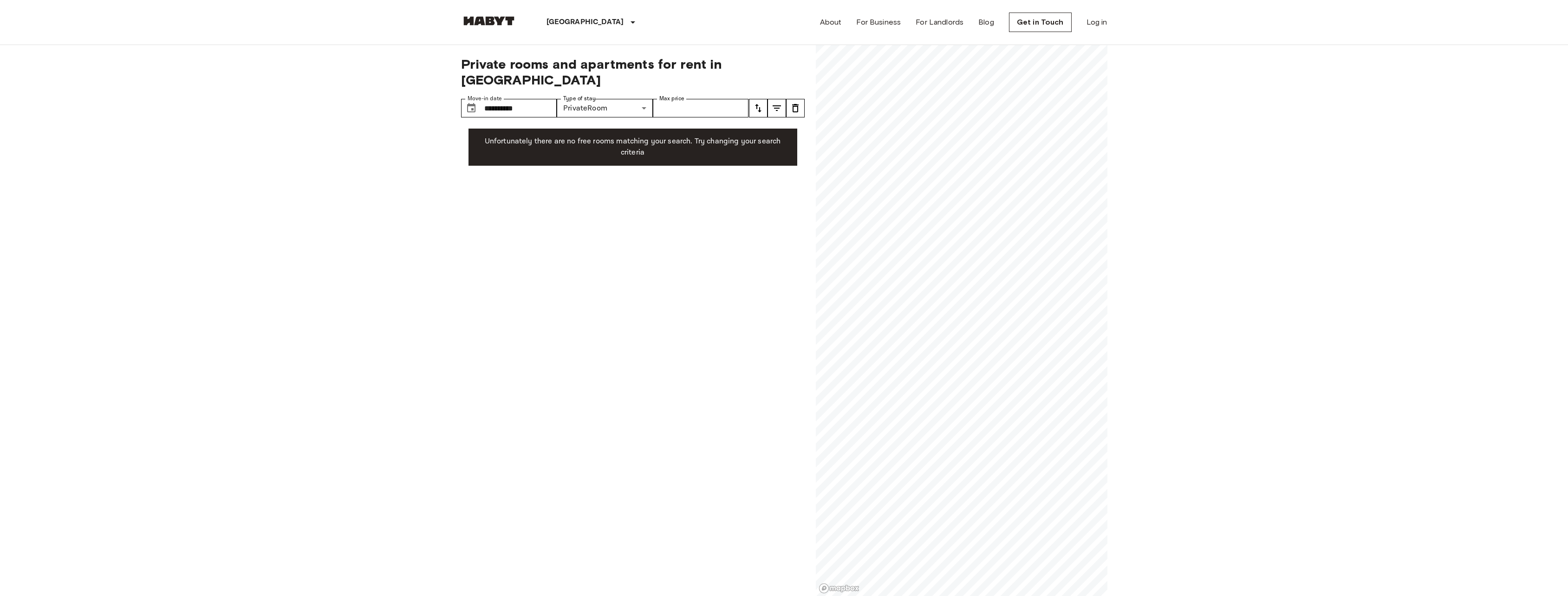
click at [784, 99] on button "tune" at bounding box center [776, 108] width 18 height 18
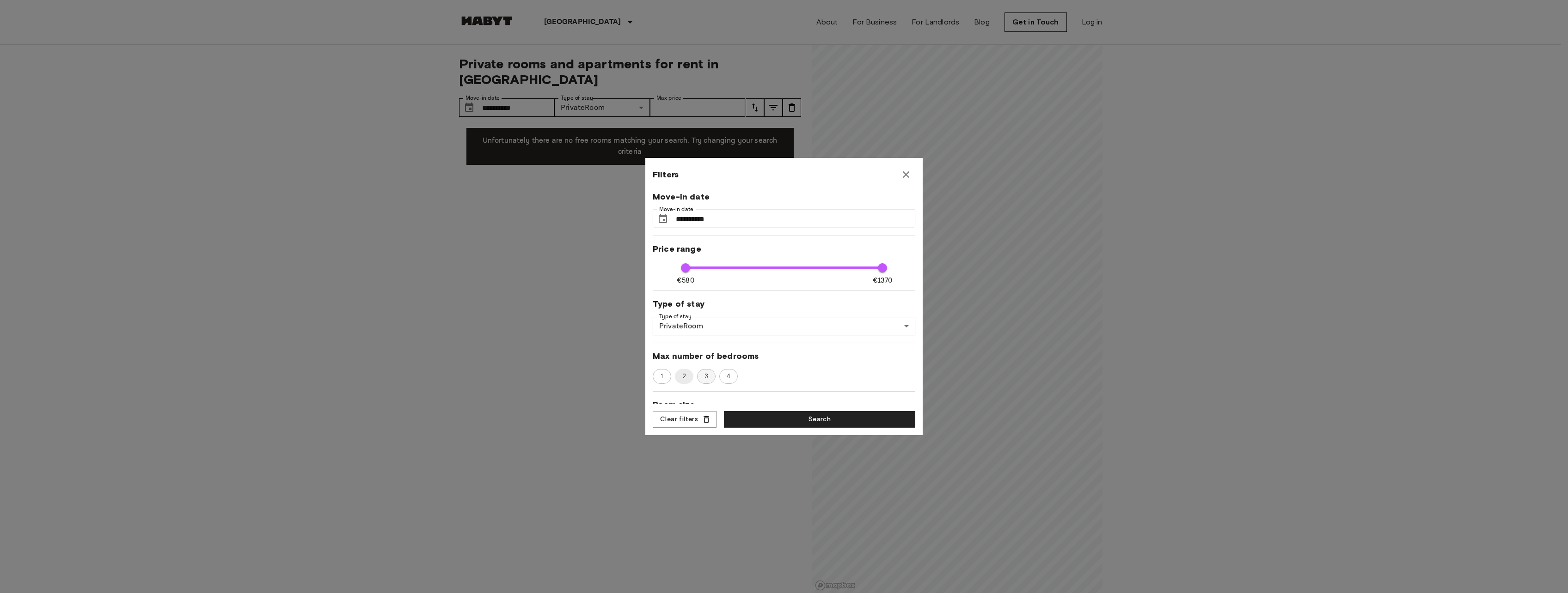
click at [699, 378] on div "3" at bounding box center [706, 376] width 18 height 15
click at [727, 379] on span "4" at bounding box center [729, 376] width 15 height 9
type input "**"
click at [844, 414] on button "Search" at bounding box center [819, 420] width 191 height 17
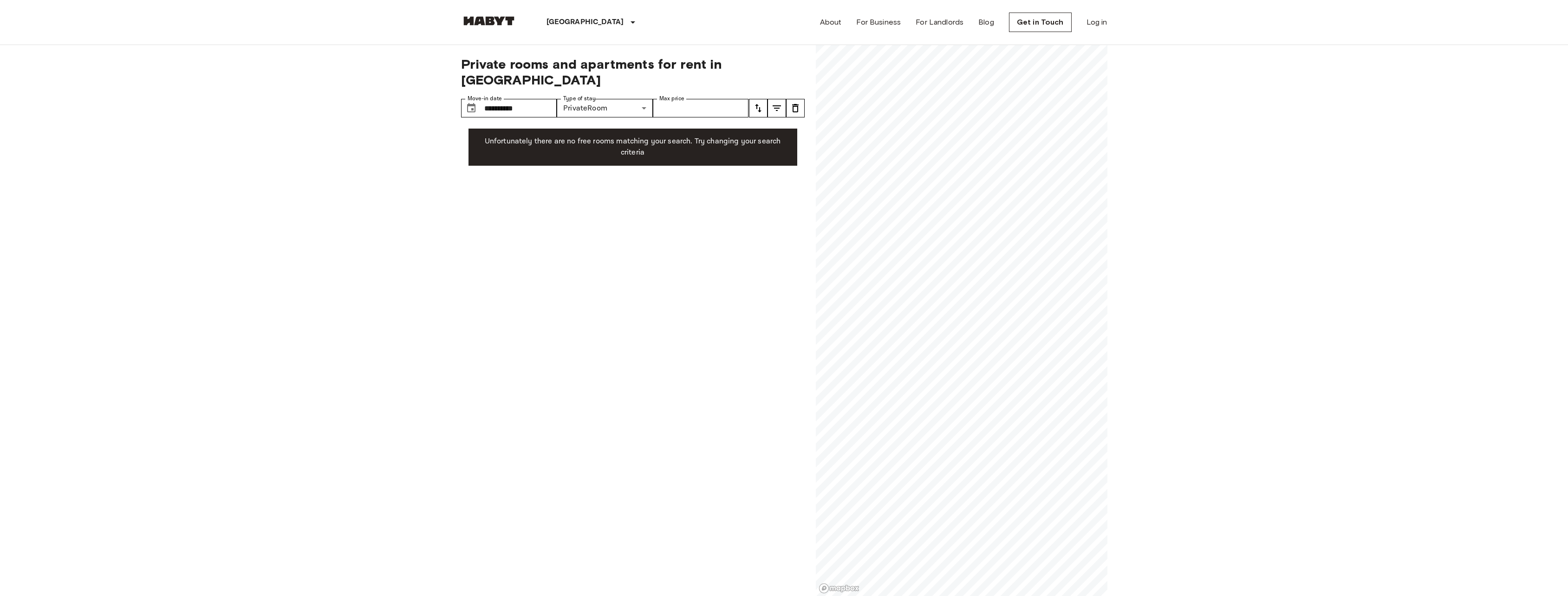
click at [792, 104] on icon "tune" at bounding box center [795, 108] width 7 height 9
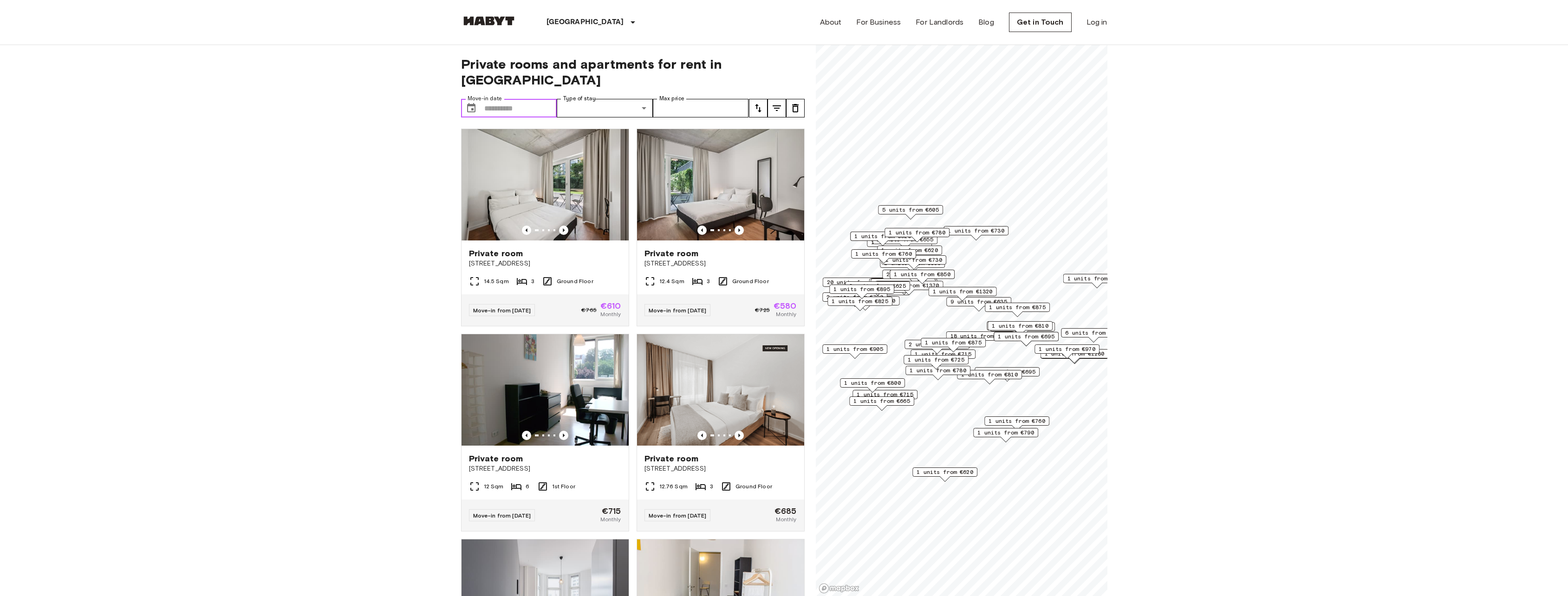
click at [525, 99] on input "Move-in date" at bounding box center [520, 108] width 73 height 18
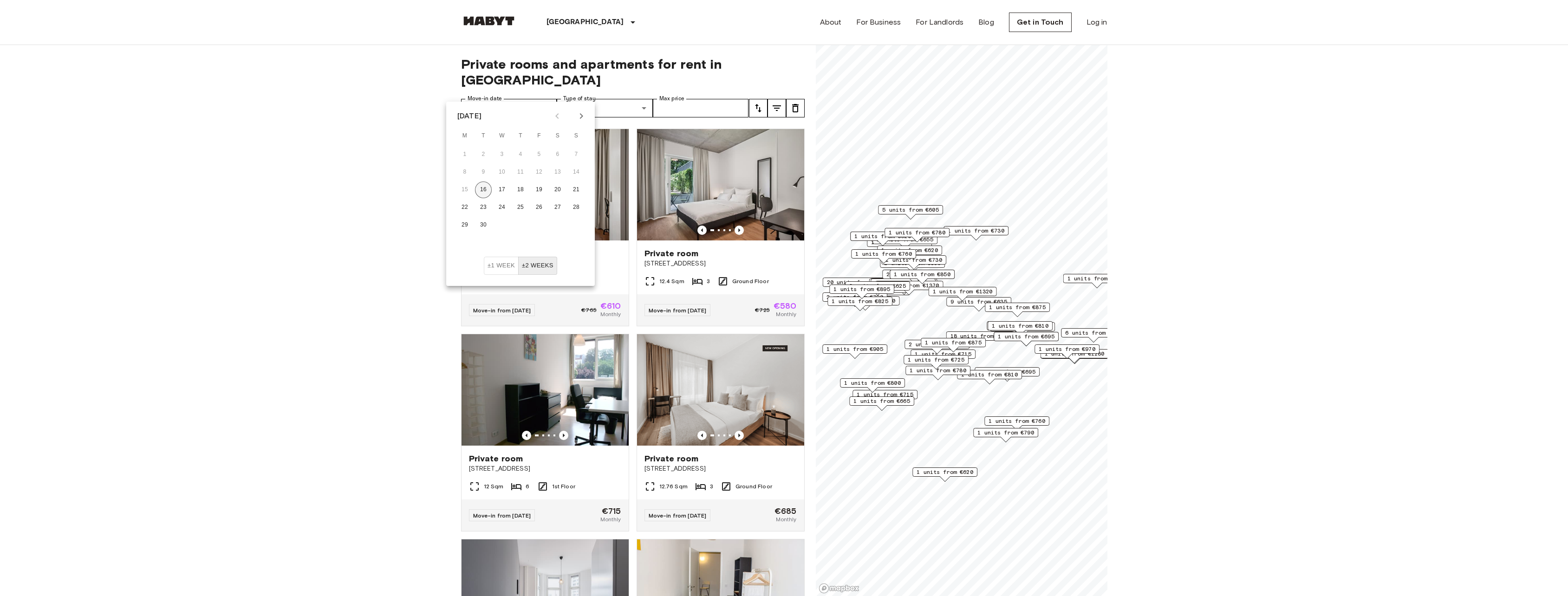
click at [484, 192] on button "16" at bounding box center [483, 189] width 17 height 17
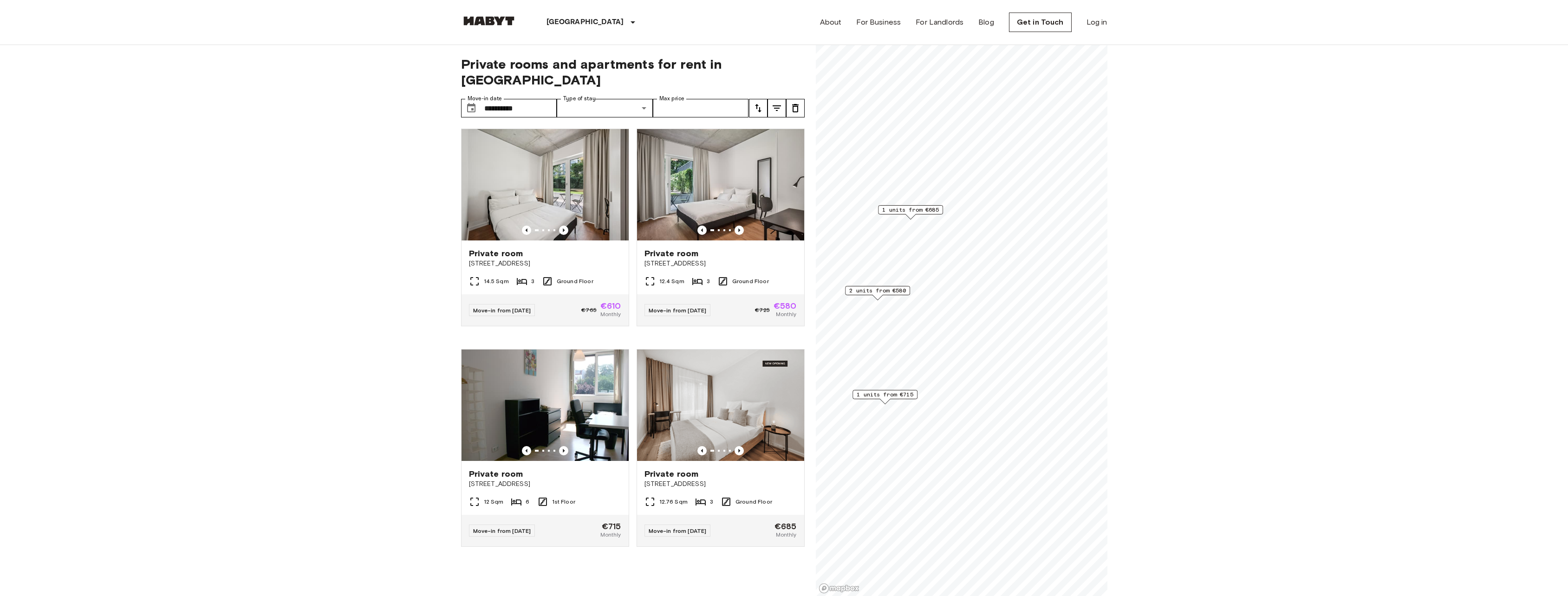
click at [518, 99] on input "**********" at bounding box center [520, 108] width 73 height 18
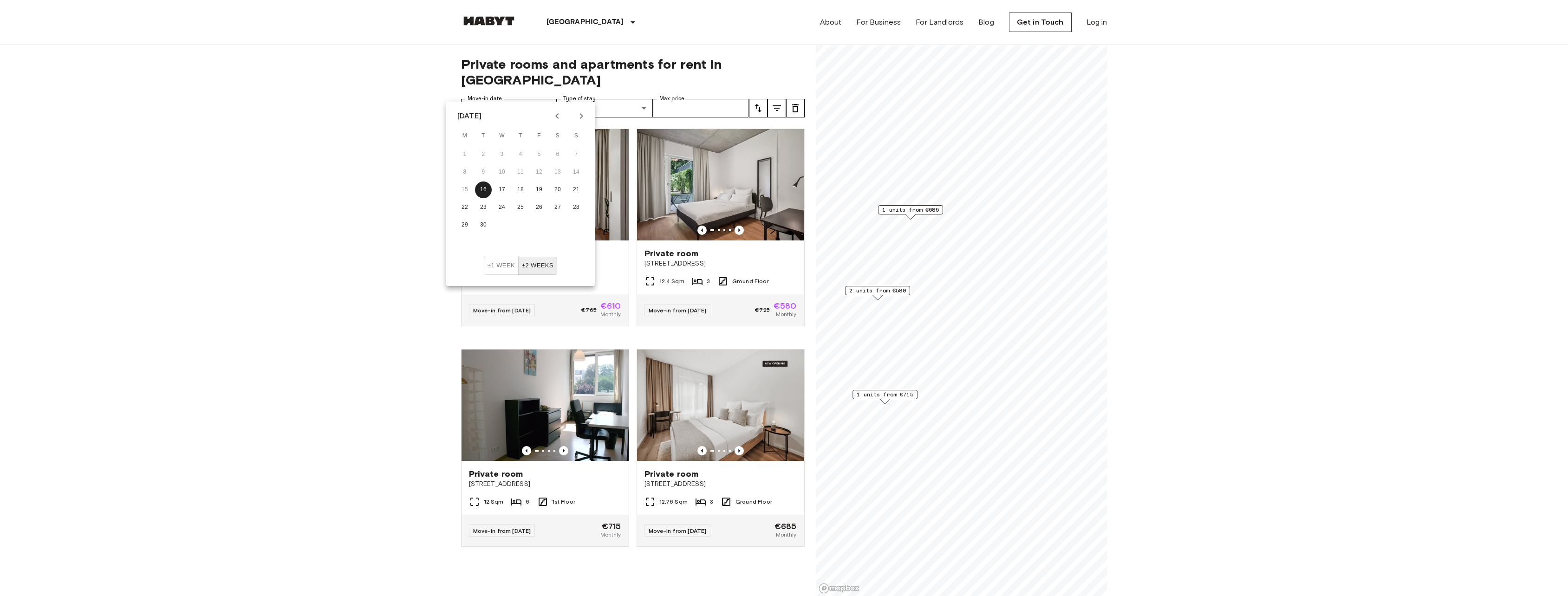
click at [574, 118] on button "Next month" at bounding box center [581, 116] width 16 height 16
click at [502, 153] on button "1" at bounding box center [501, 154] width 17 height 17
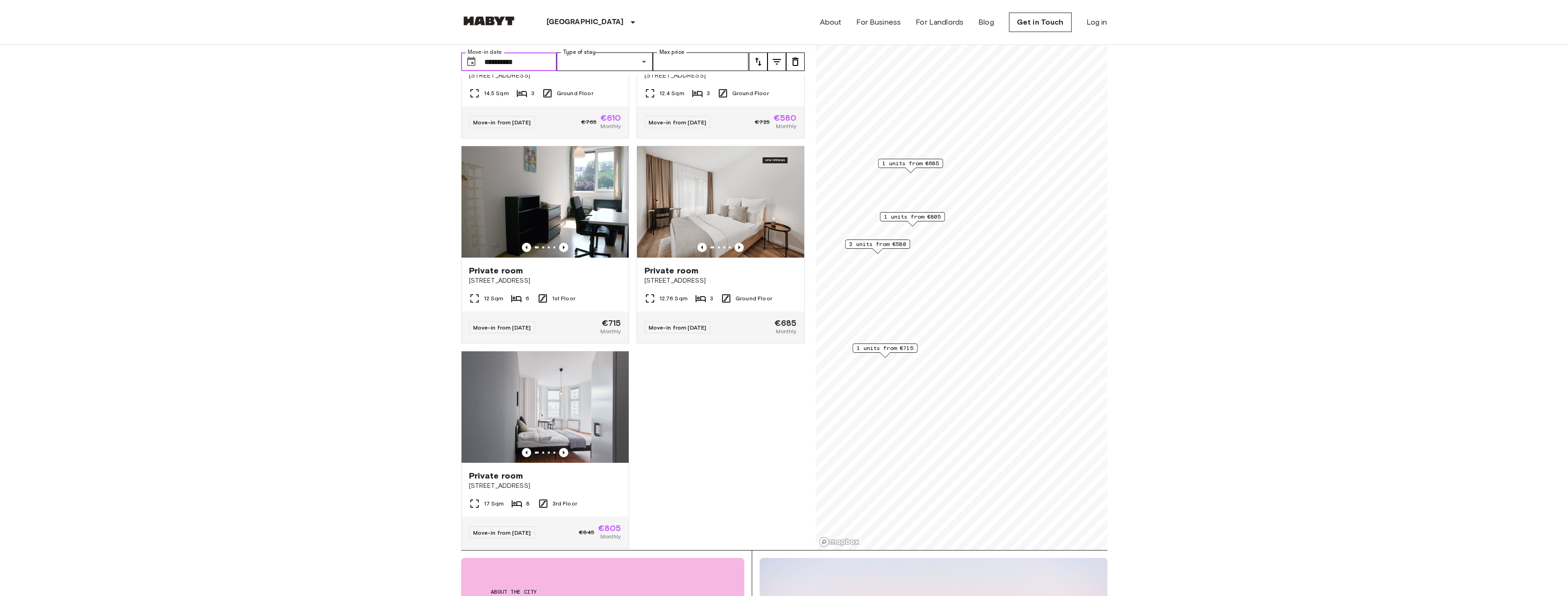
scroll to position [143, 0]
click at [561, 447] on icon "Previous image" at bounding box center [563, 451] width 9 height 9
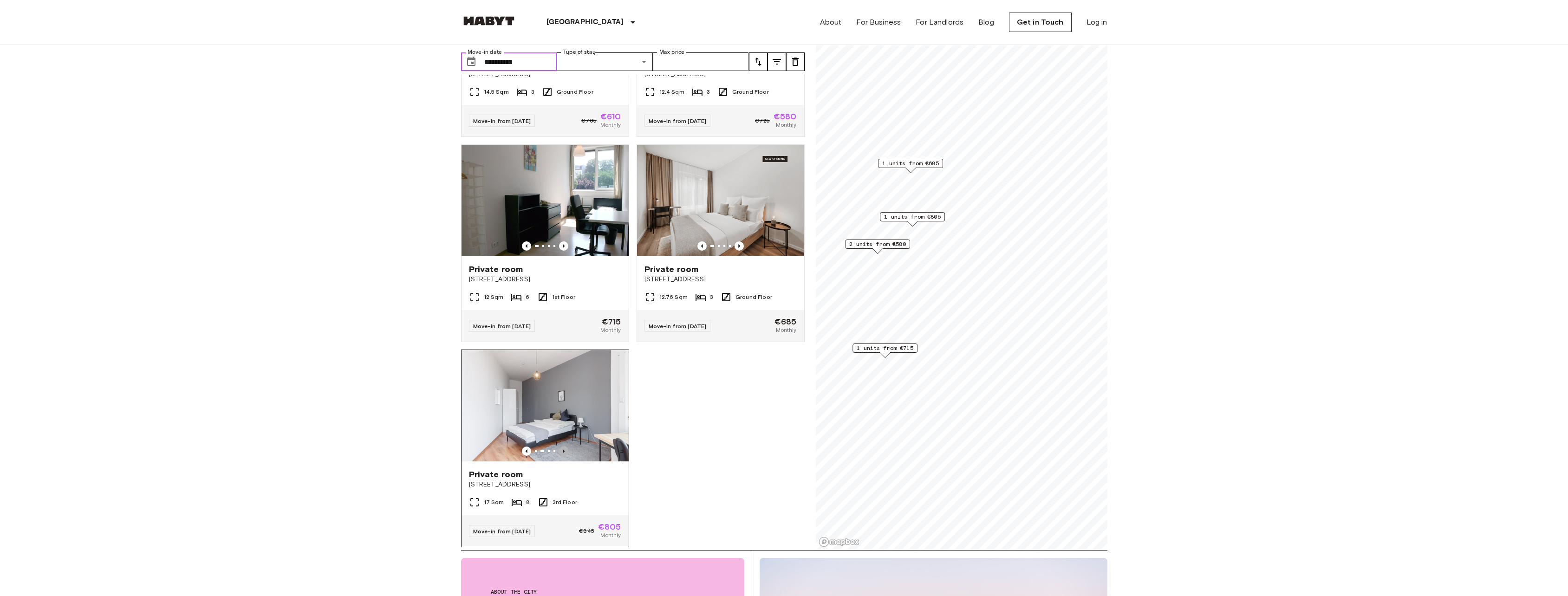
click at [561, 447] on icon "Previous image" at bounding box center [563, 451] width 9 height 9
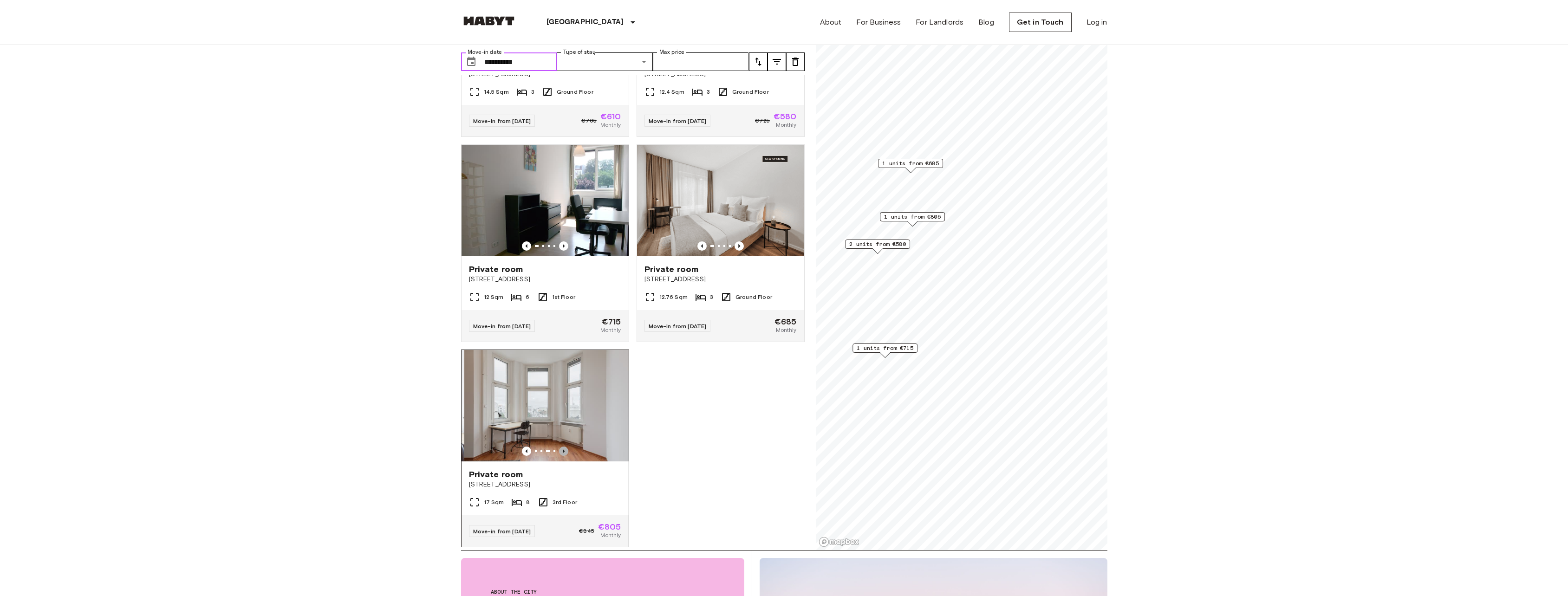
click at [561, 447] on icon "Previous image" at bounding box center [563, 451] width 9 height 9
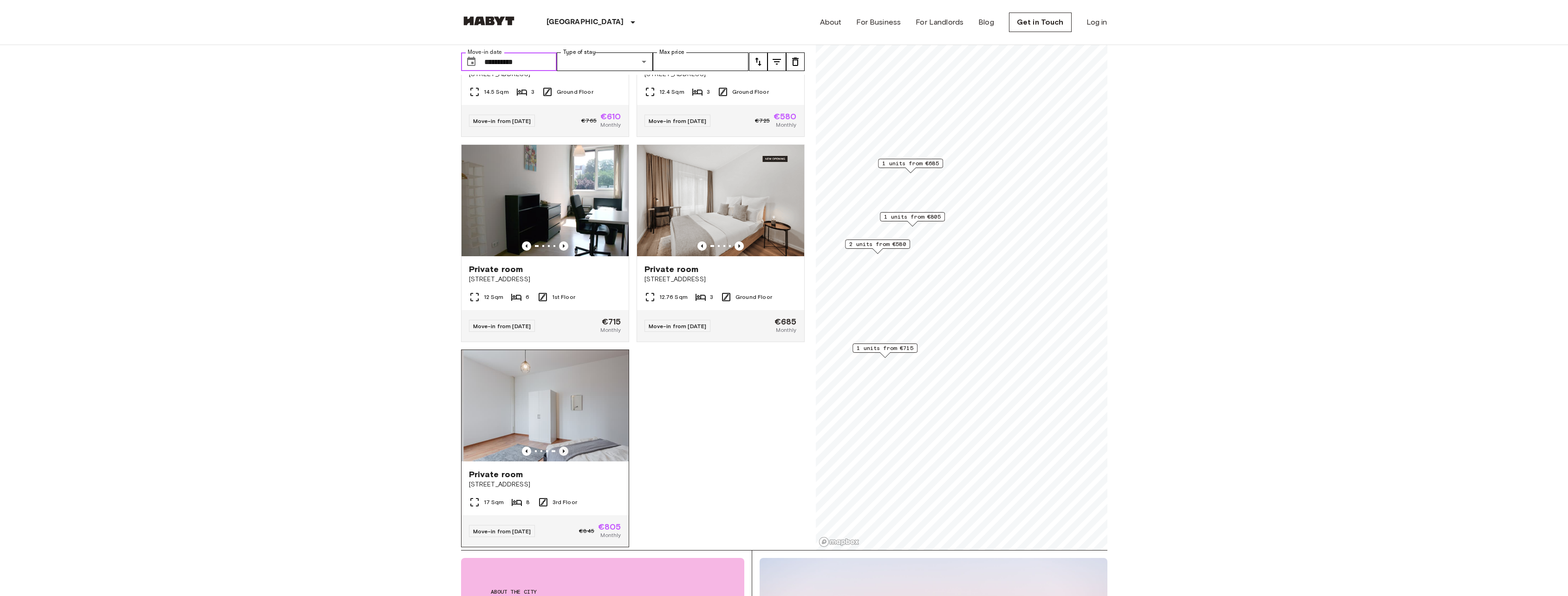
click at [561, 447] on icon "Previous image" at bounding box center [563, 451] width 9 height 9
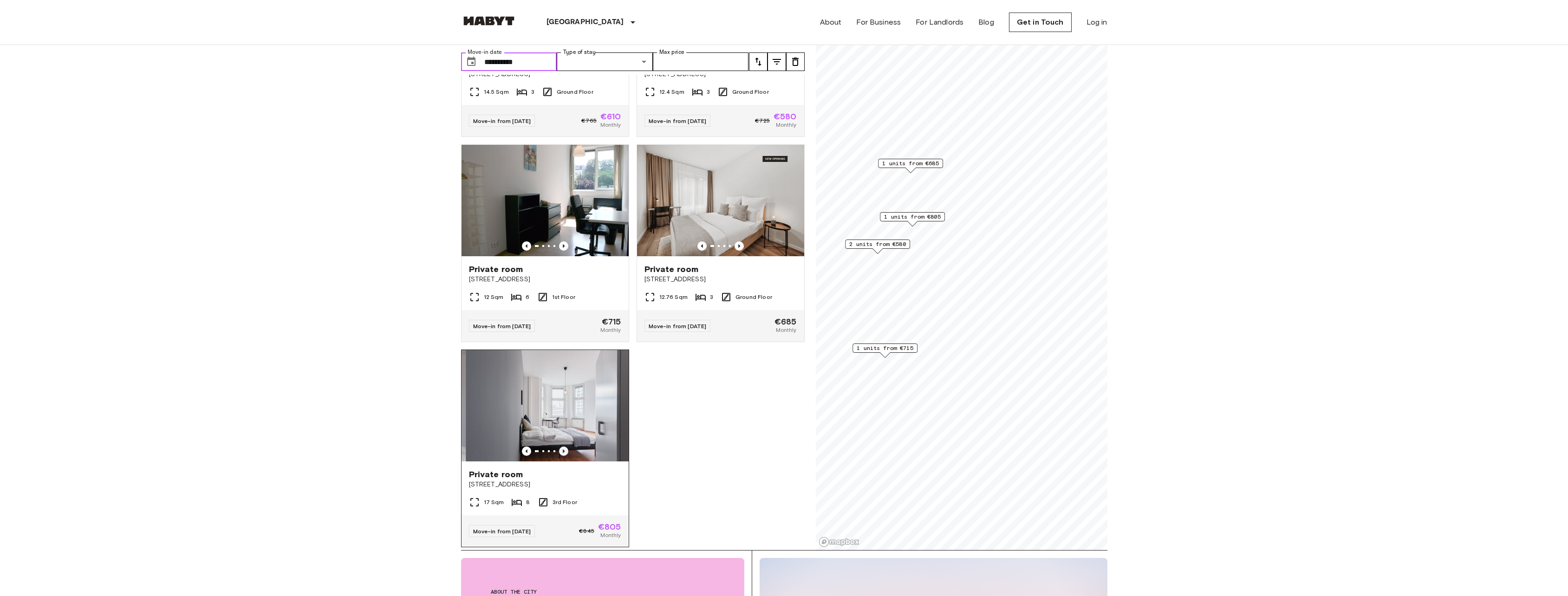
click at [561, 447] on icon "Previous image" at bounding box center [563, 451] width 9 height 9
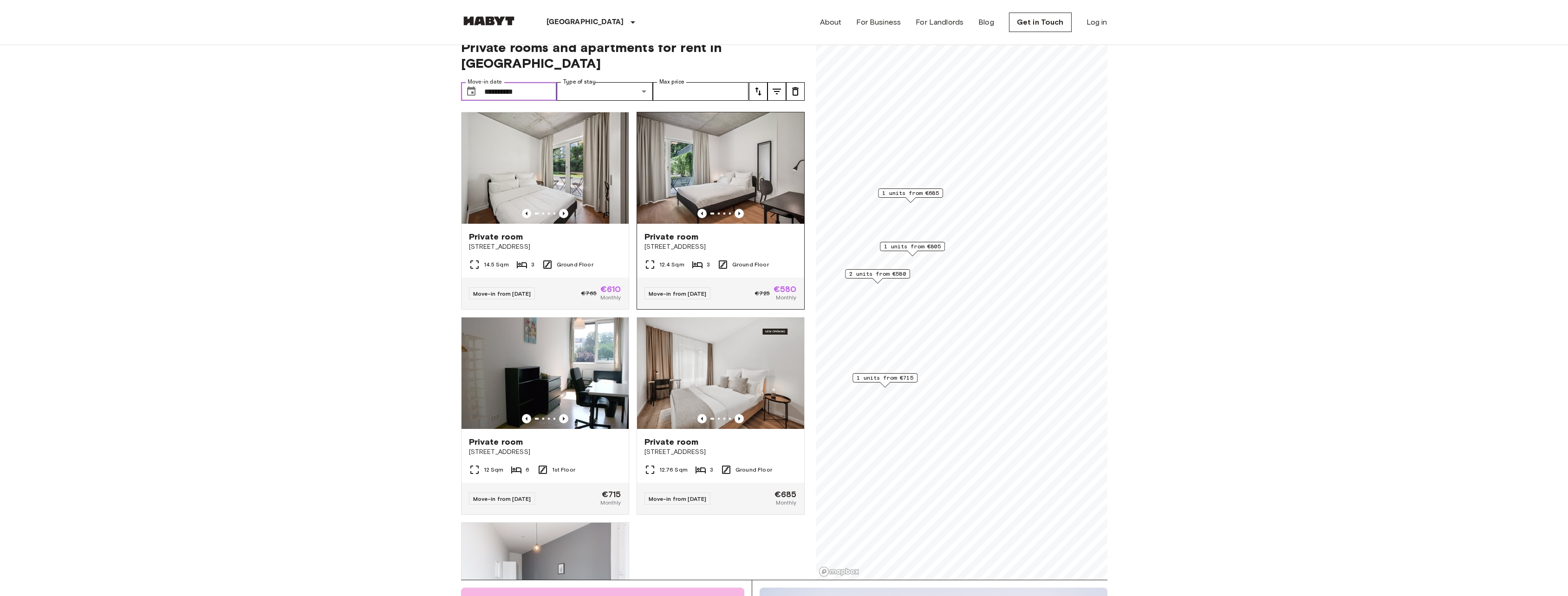
scroll to position [0, 0]
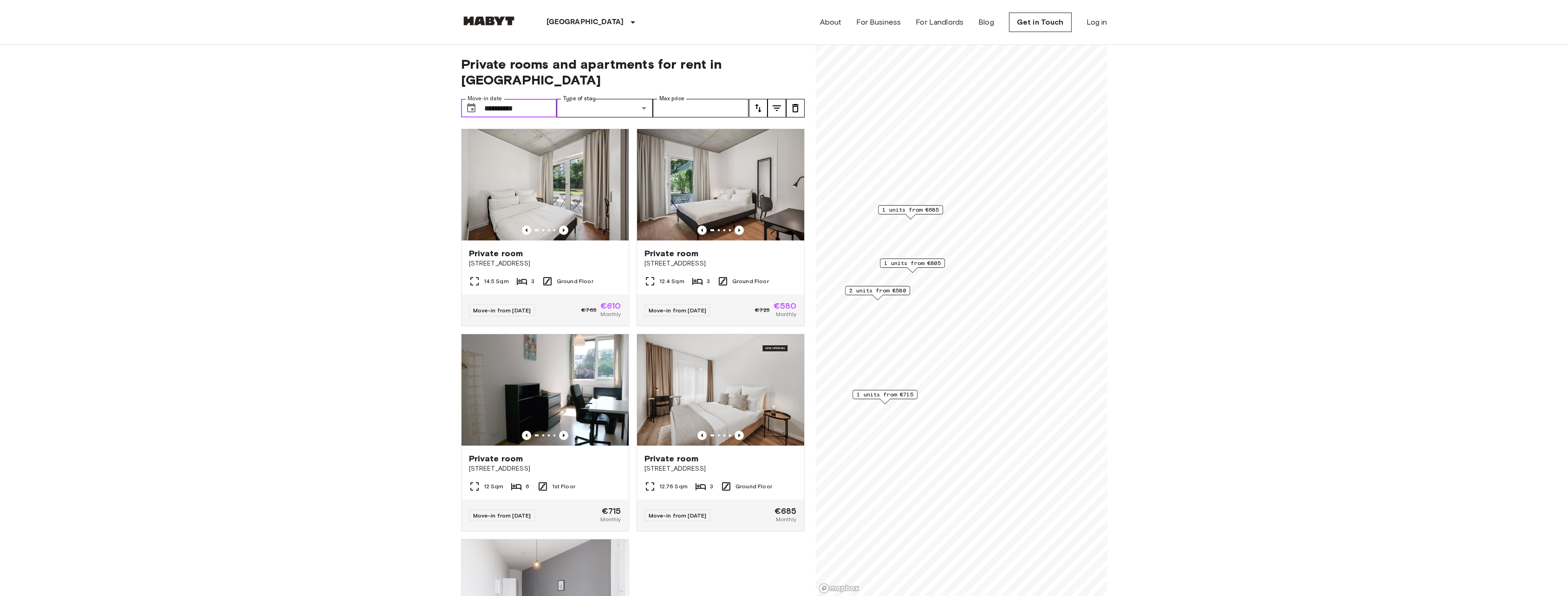
click at [534, 99] on input "**********" at bounding box center [520, 108] width 73 height 18
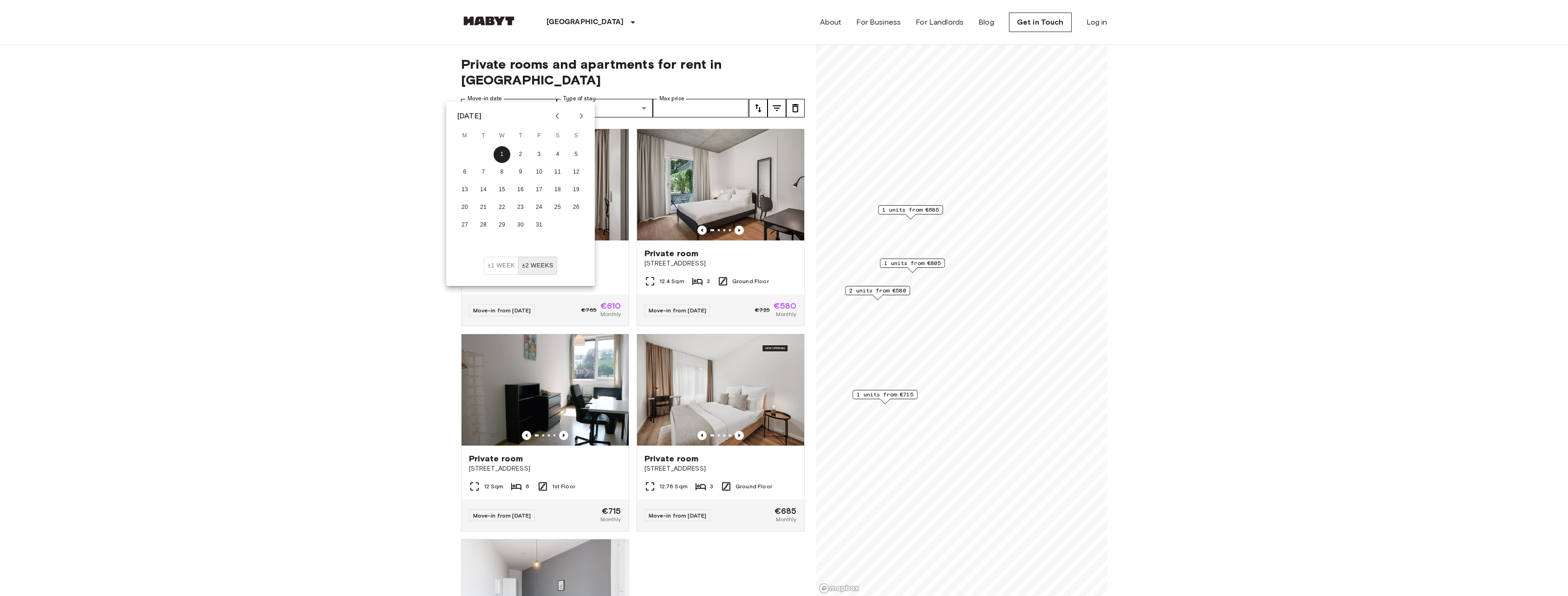
click at [580, 119] on icon "Next month" at bounding box center [581, 116] width 11 height 11
click at [555, 153] on button "1" at bounding box center [557, 154] width 17 height 17
type input "**********"
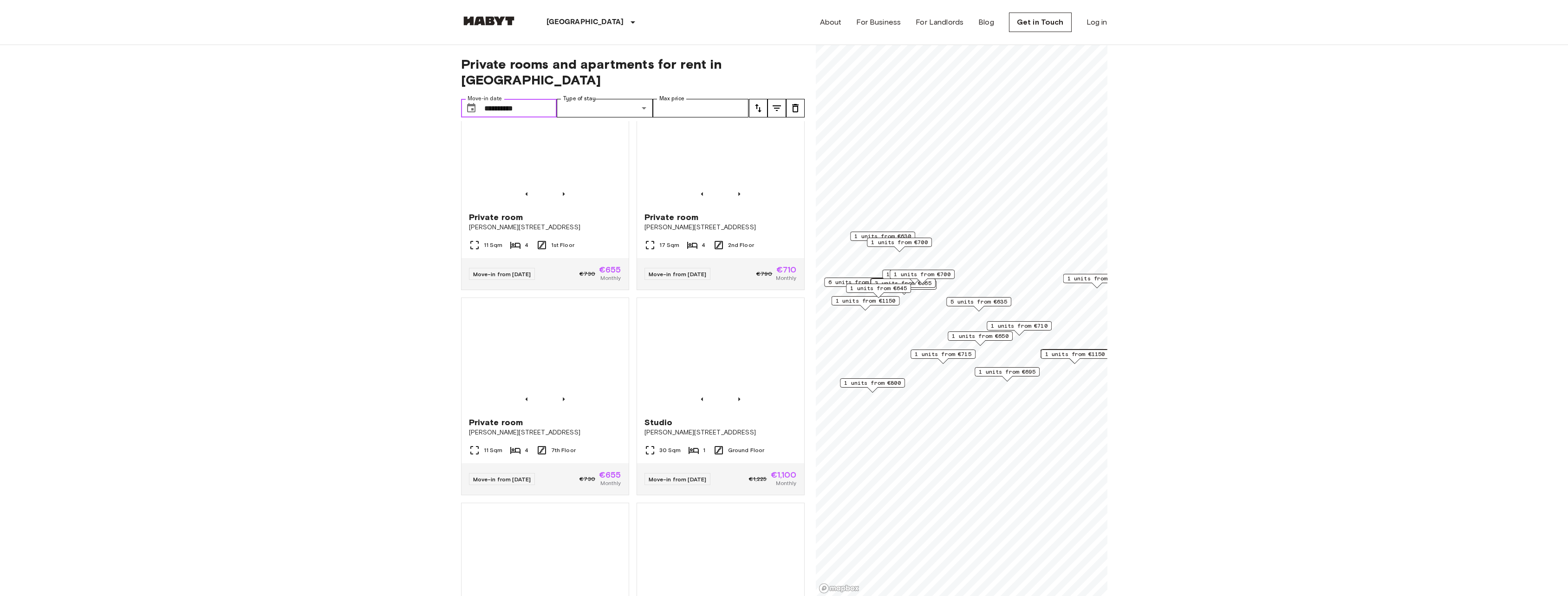
scroll to position [696, 0]
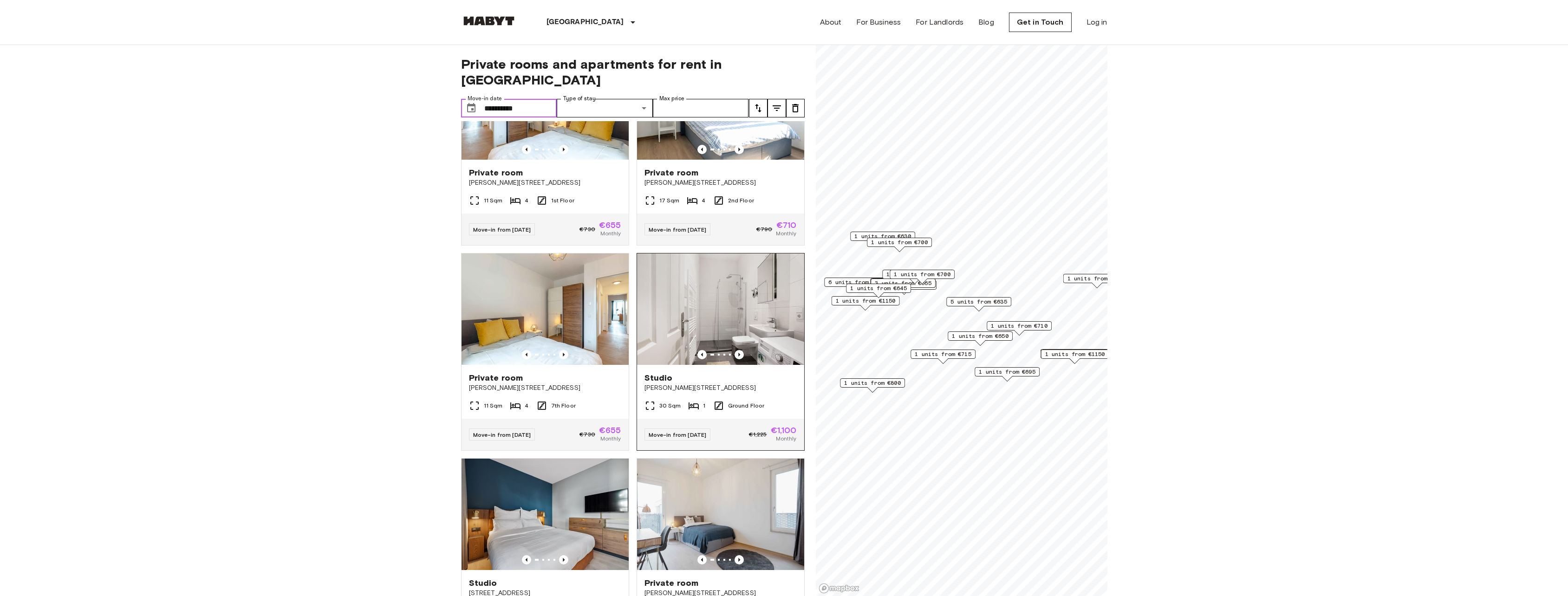
click at [730, 344] on img at bounding box center [720, 309] width 167 height 111
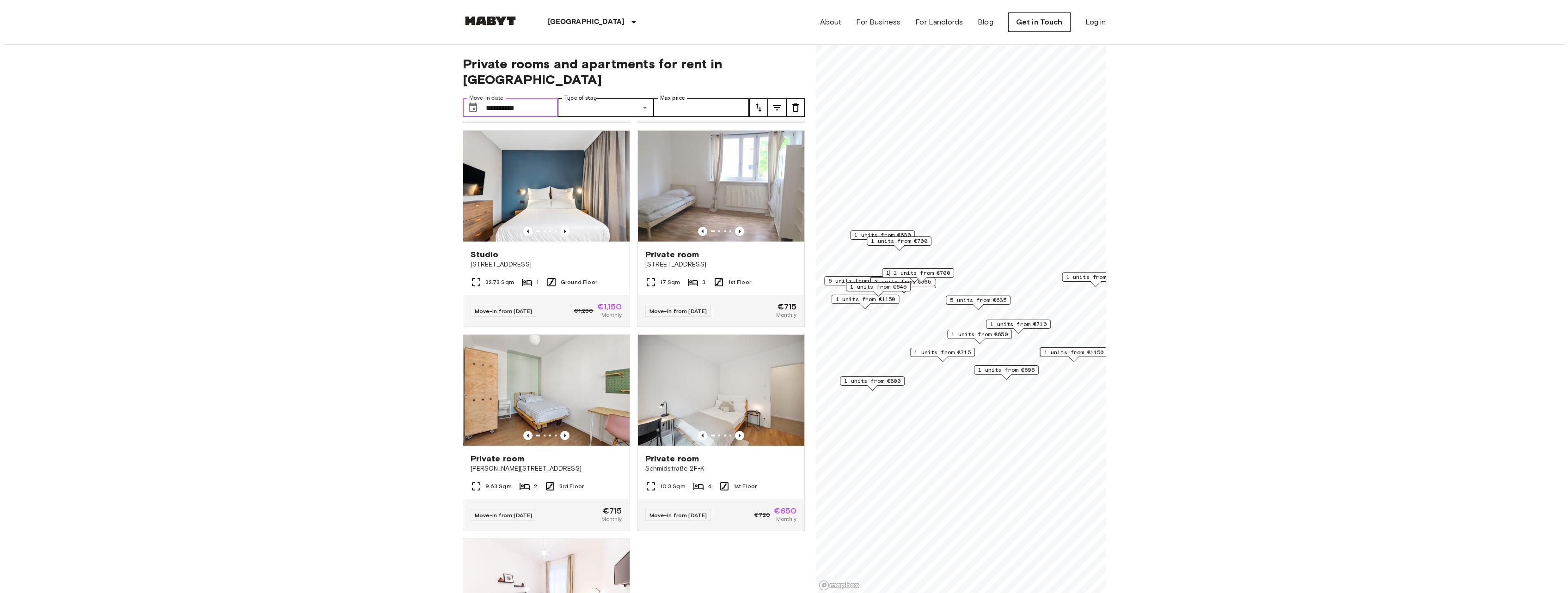
scroll to position [3649, 0]
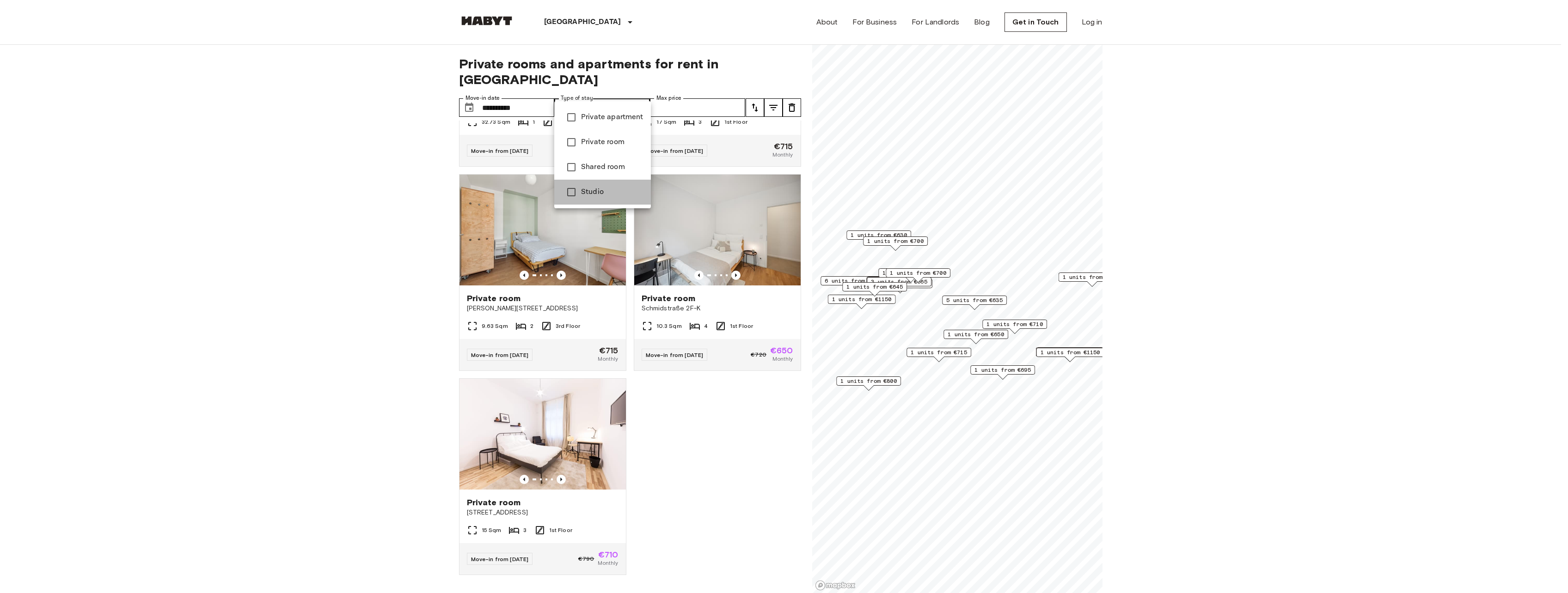
click at [614, 188] on span "Studio" at bounding box center [612, 192] width 63 height 11
type input "******"
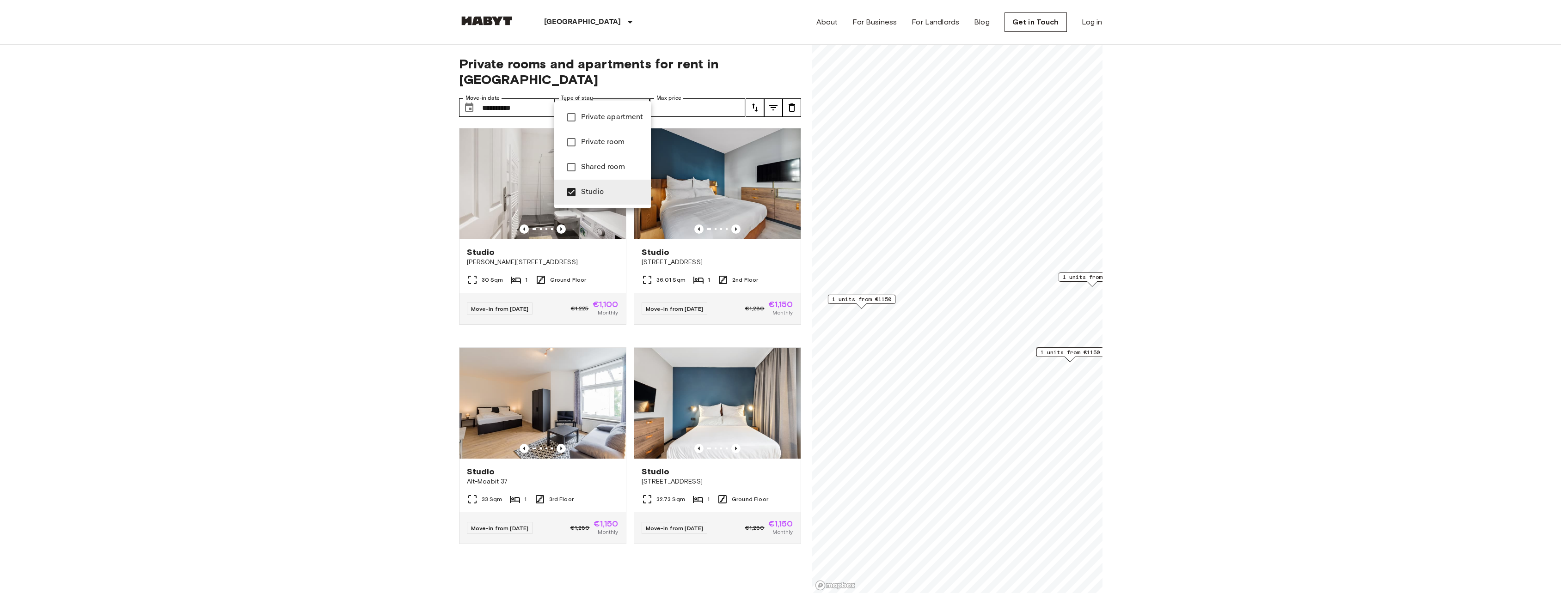
click at [321, 449] on div at bounding box center [784, 296] width 1568 height 593
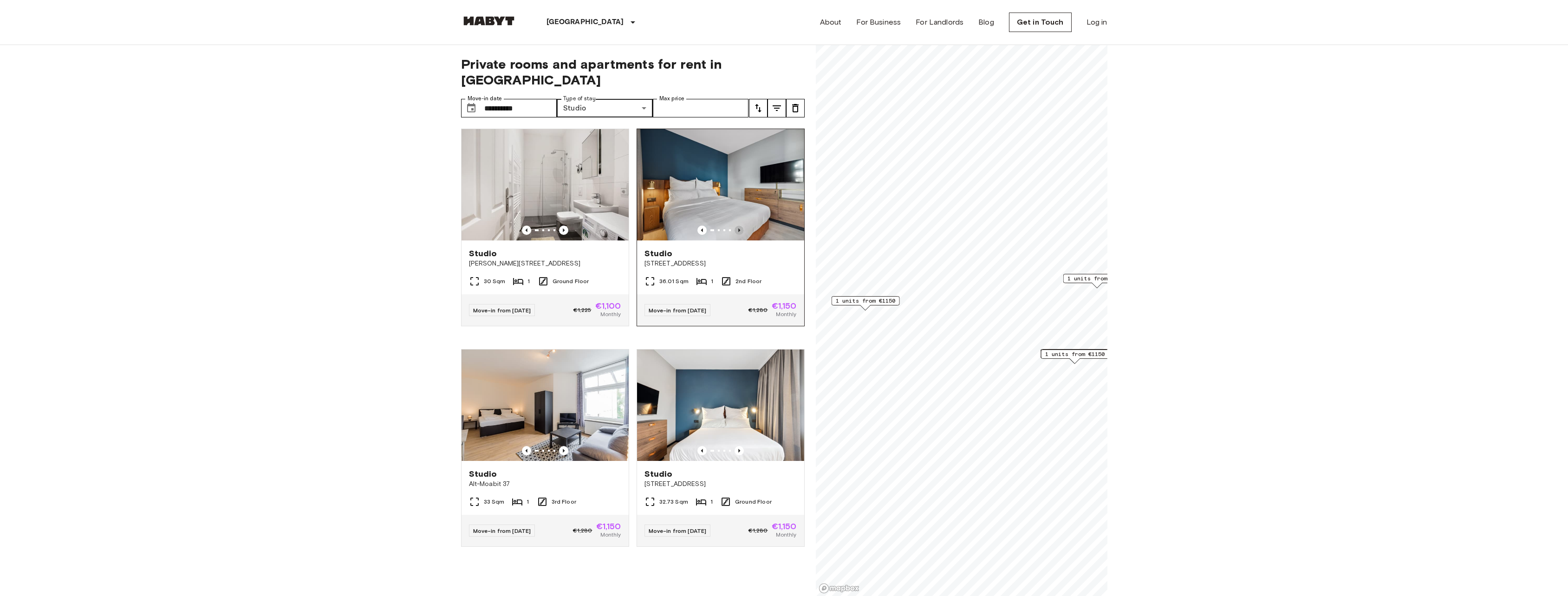
click at [734, 226] on icon "Previous image" at bounding box center [738, 230] width 9 height 9
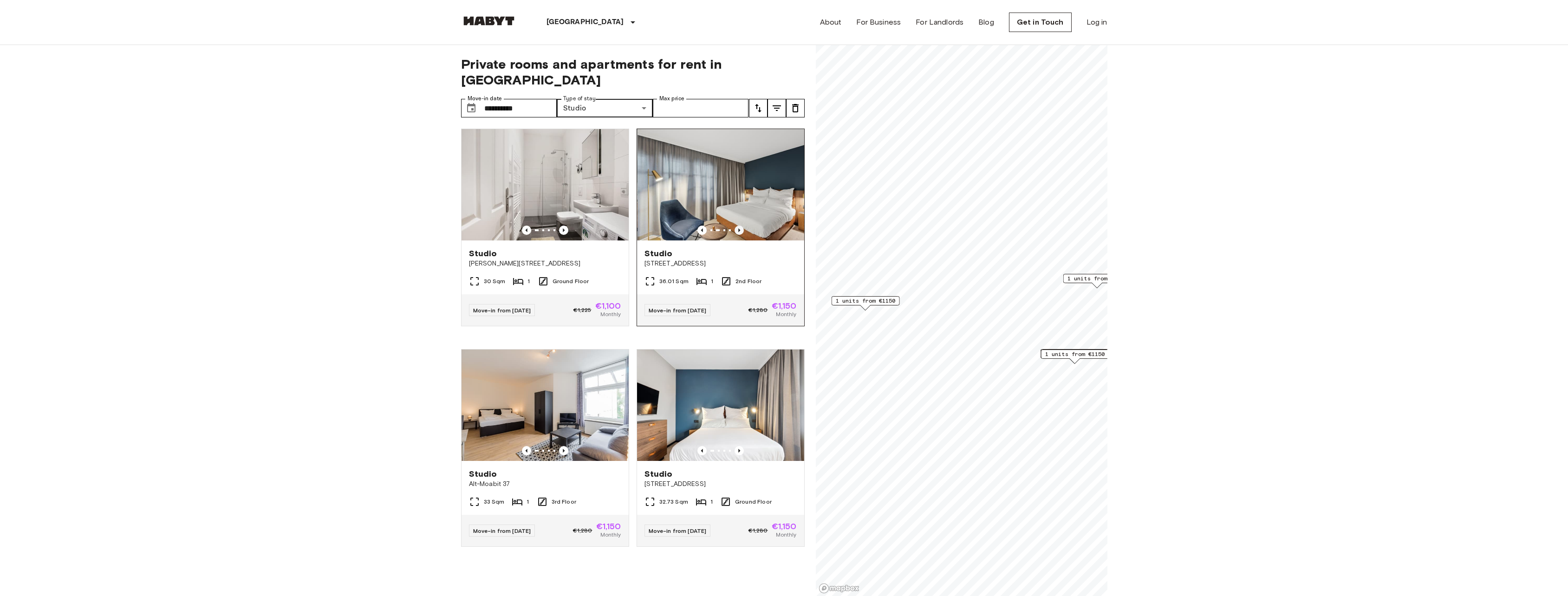
click at [734, 226] on icon "Previous image" at bounding box center [738, 230] width 9 height 9
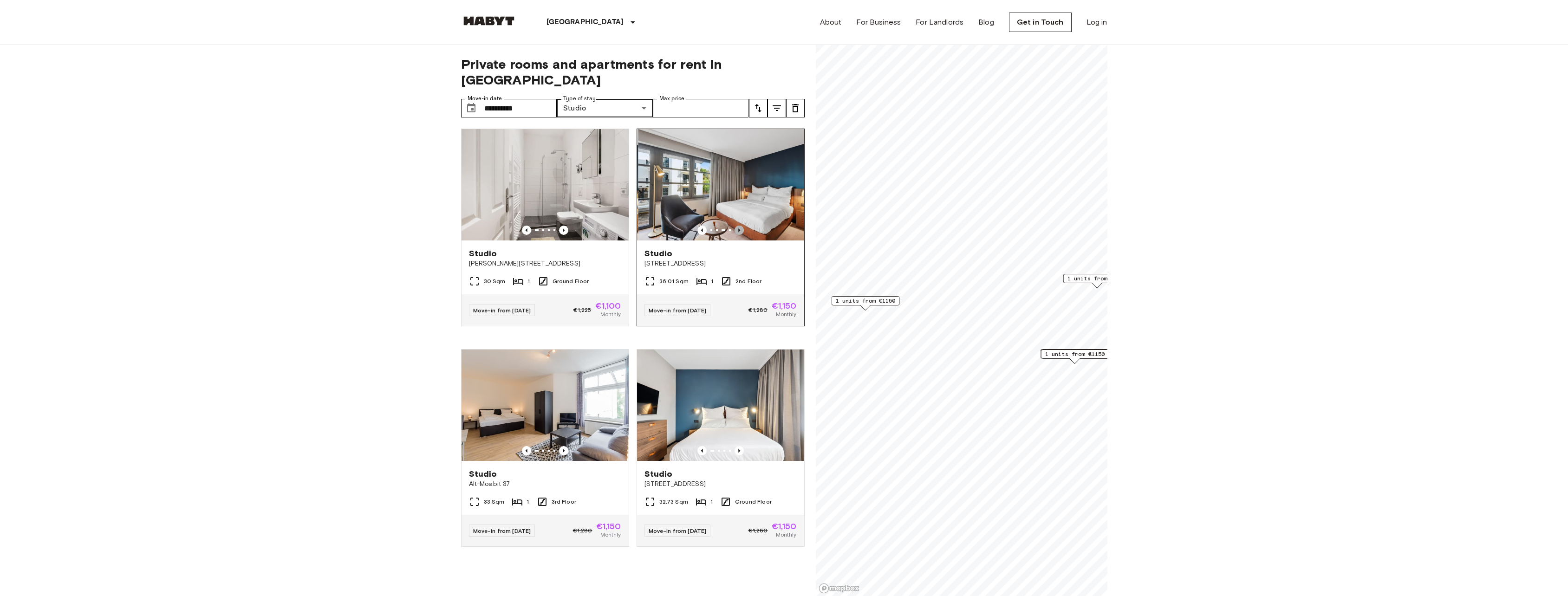
click at [734, 226] on icon "Previous image" at bounding box center [738, 230] width 9 height 9
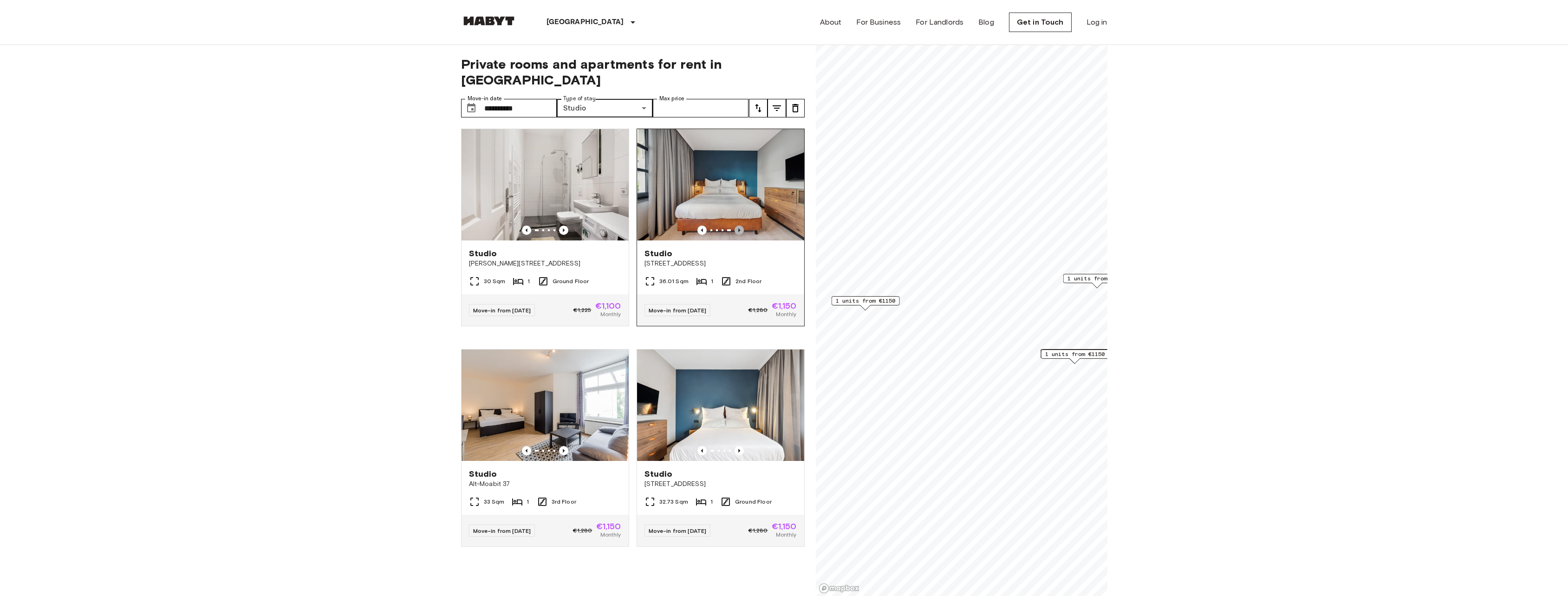
click at [734, 226] on icon "Previous image" at bounding box center [738, 230] width 9 height 9
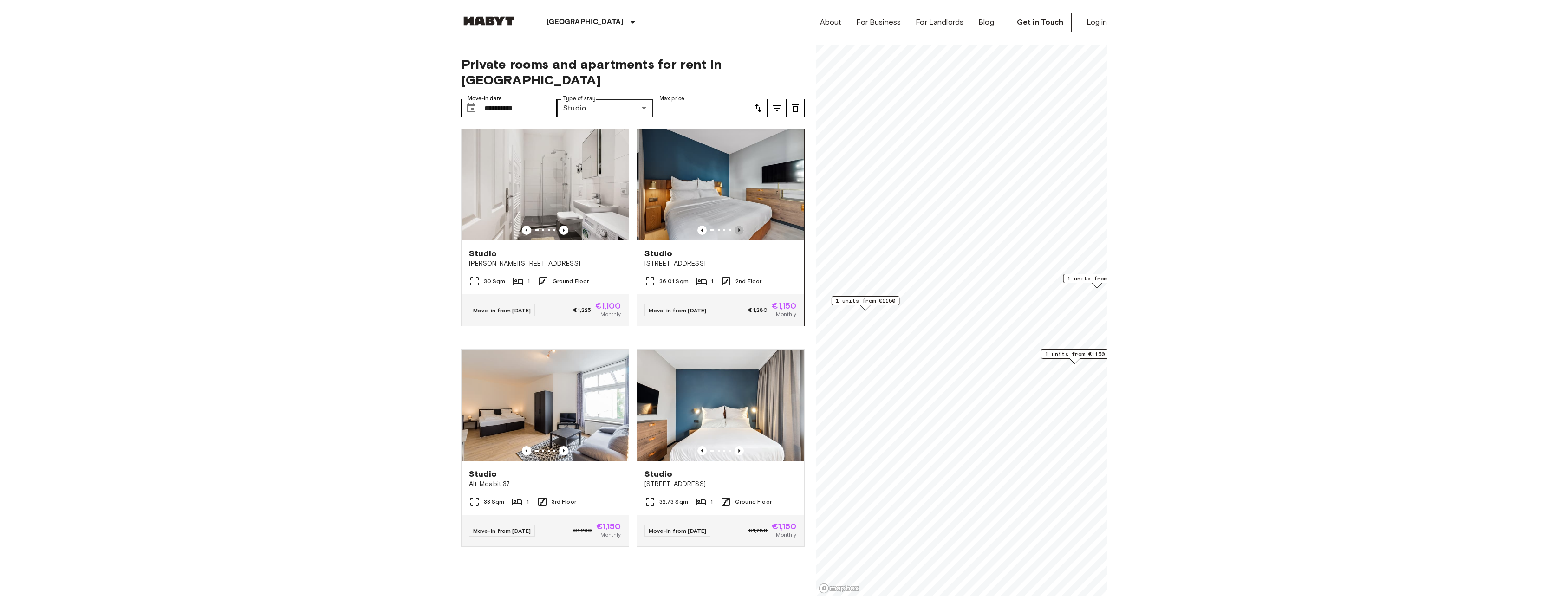
click at [734, 226] on icon "Previous image" at bounding box center [738, 230] width 9 height 9
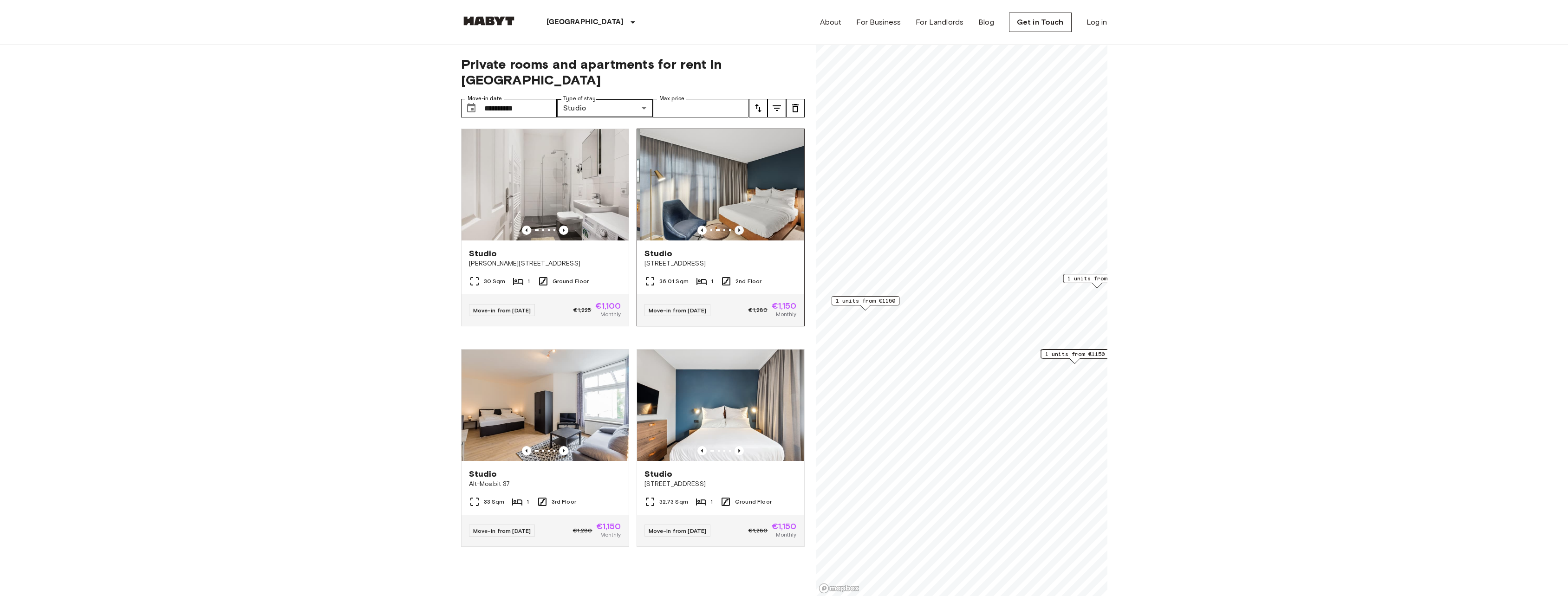
click at [734, 226] on icon "Previous image" at bounding box center [738, 230] width 9 height 9
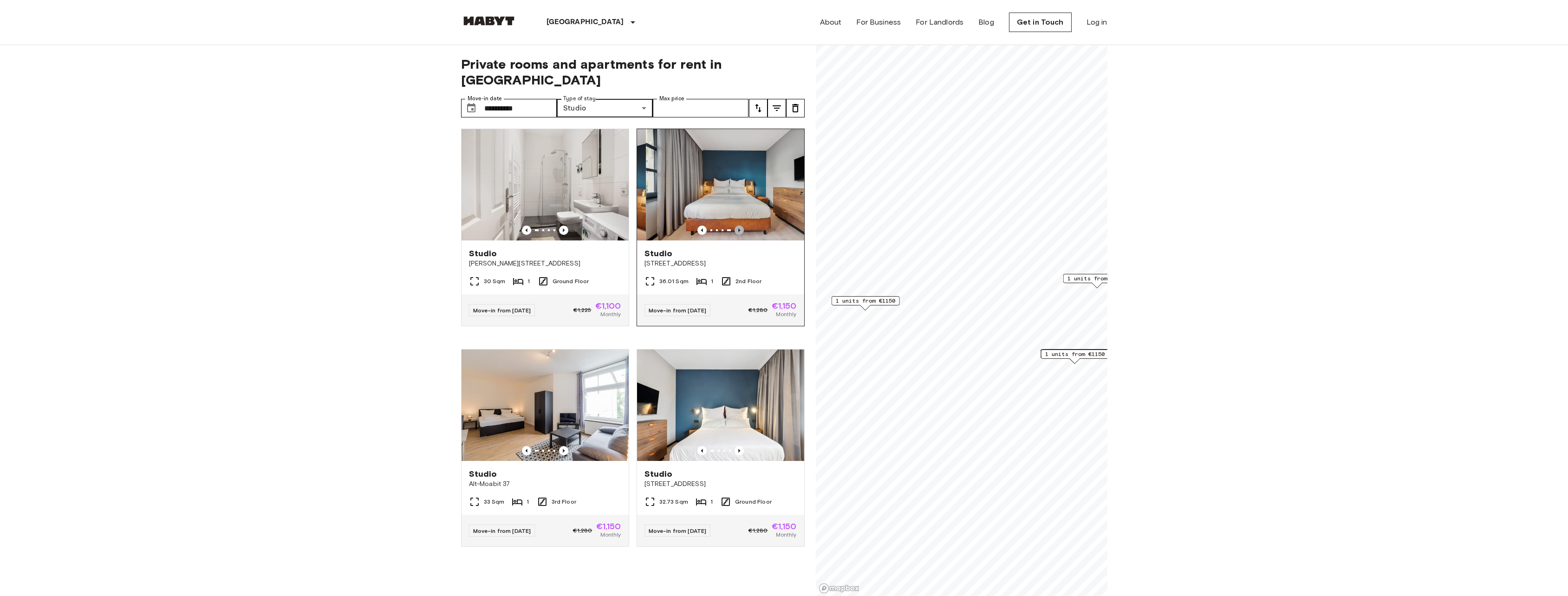
click at [734, 226] on icon "Previous image" at bounding box center [738, 230] width 9 height 9
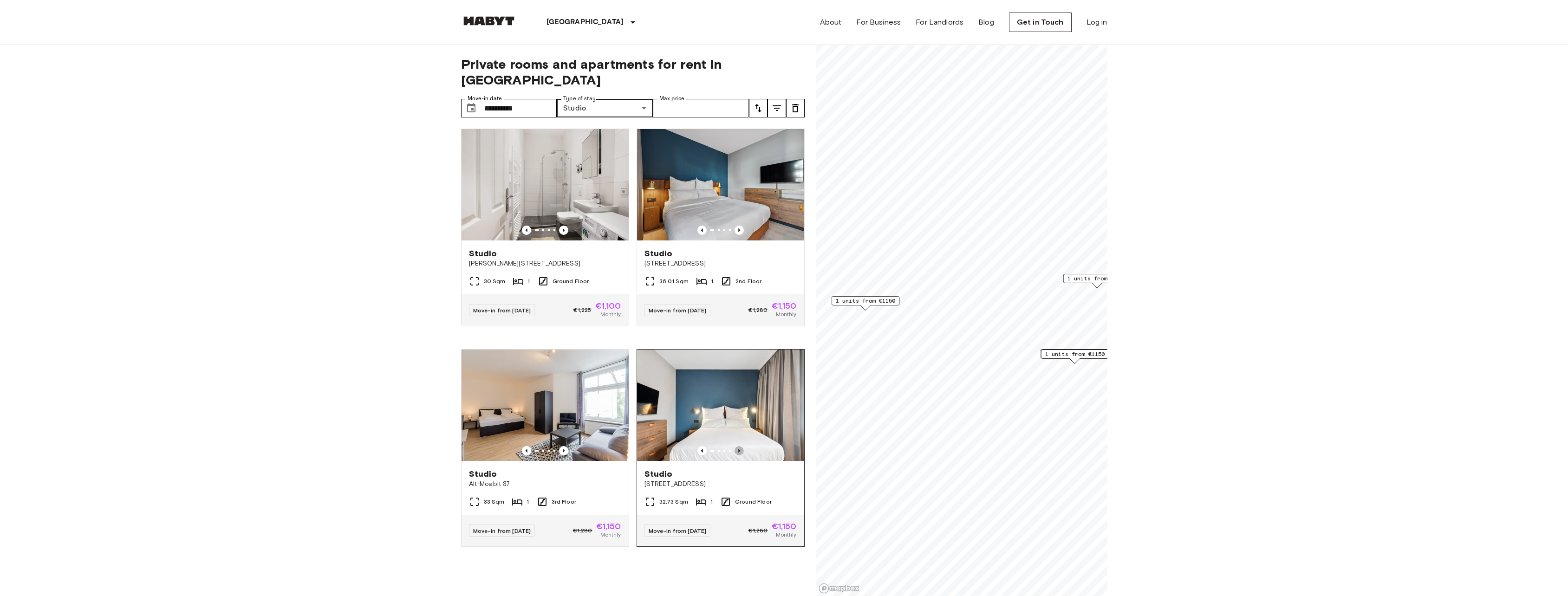
click at [734, 446] on icon "Previous image" at bounding box center [738, 451] width 9 height 9
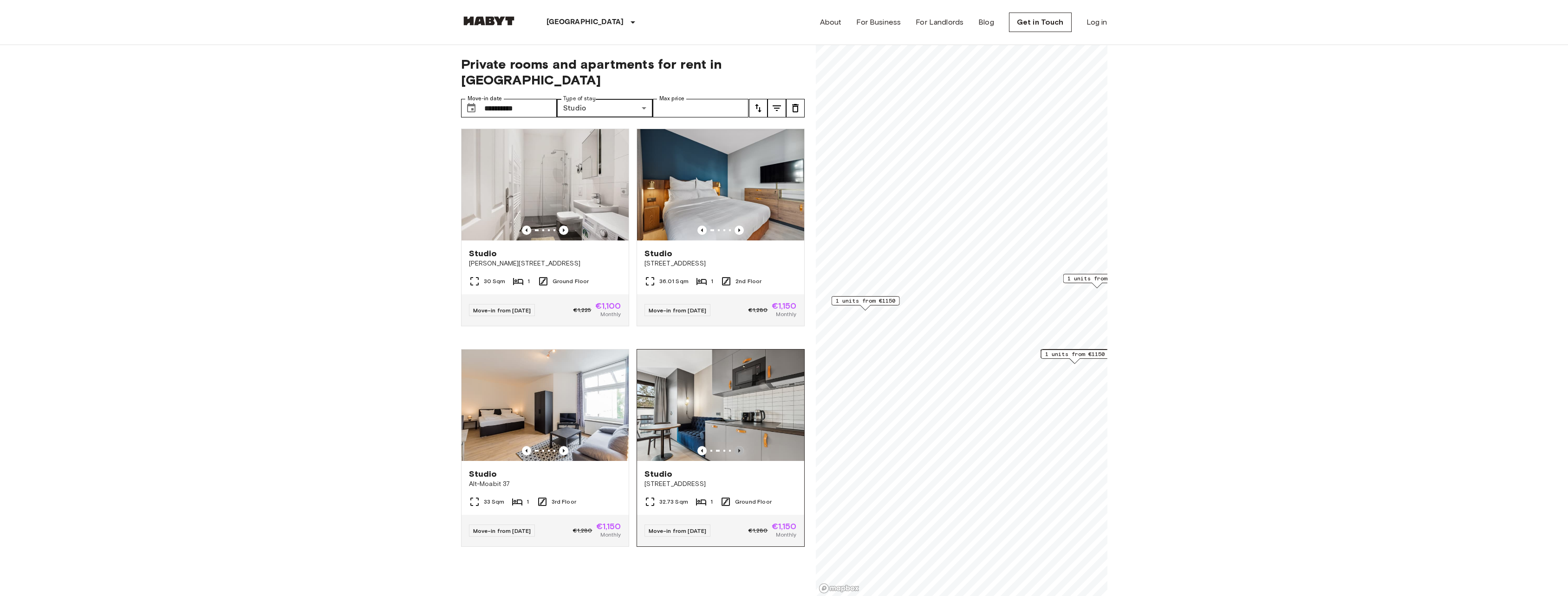
click at [734, 446] on icon "Previous image" at bounding box center [738, 451] width 9 height 9
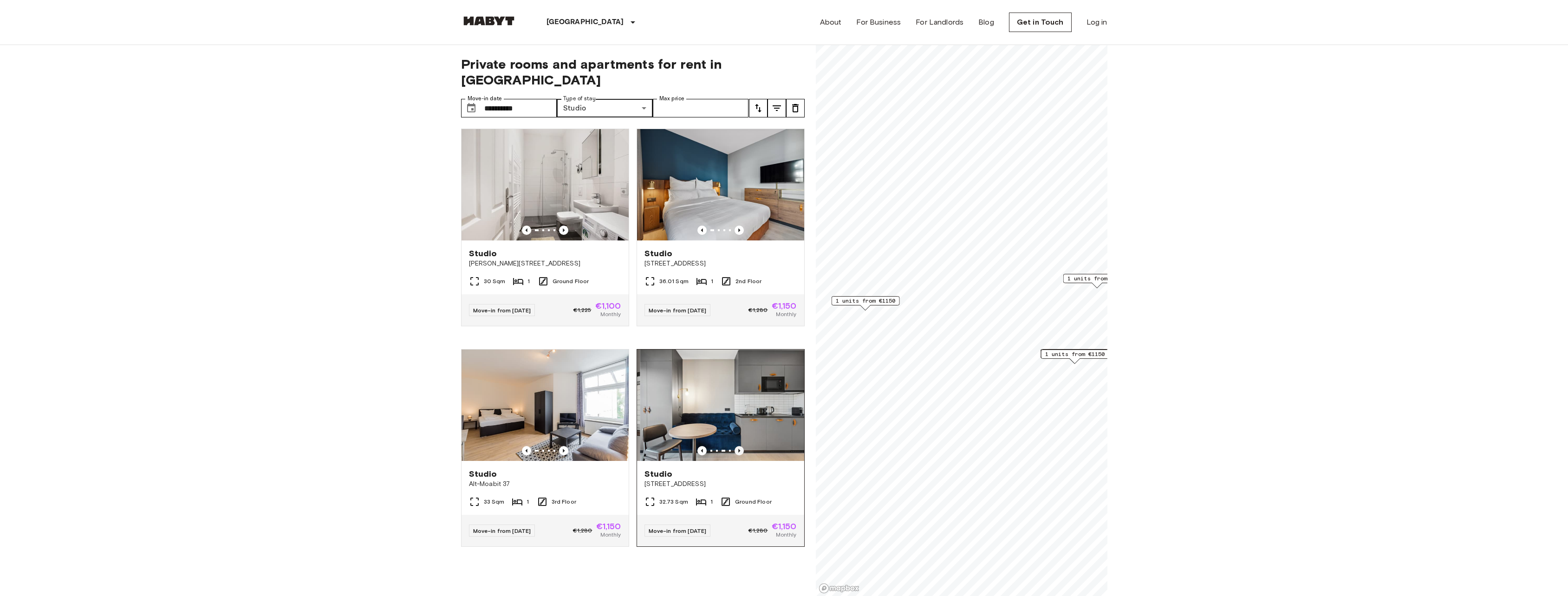
click at [734, 446] on icon "Previous image" at bounding box center [738, 451] width 9 height 9
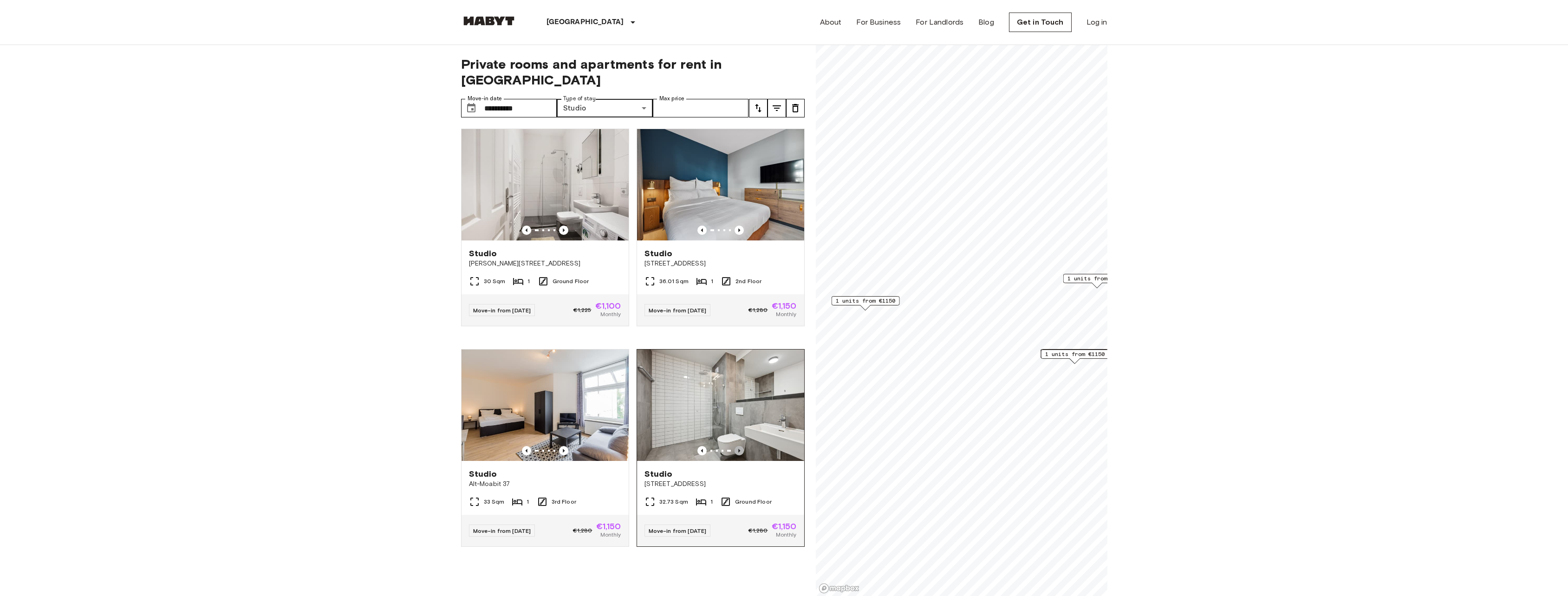
click at [734, 446] on icon "Previous image" at bounding box center [738, 451] width 9 height 9
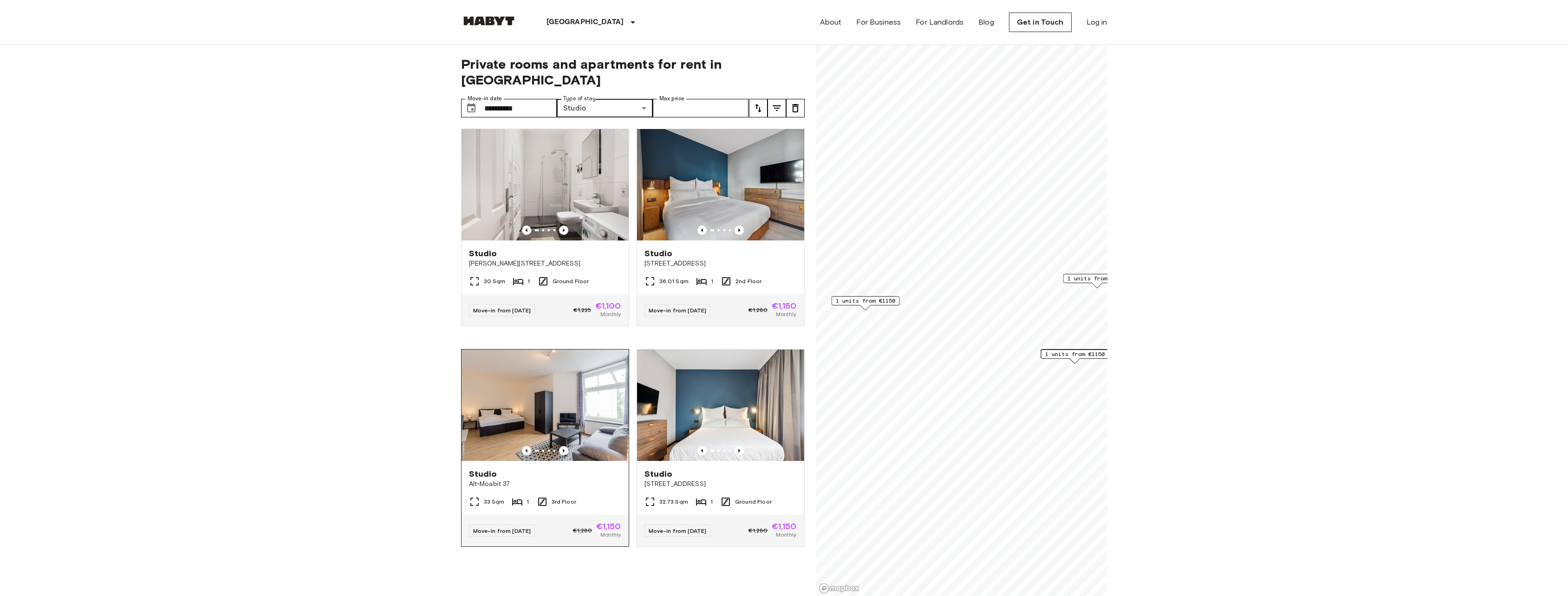
click at [559, 446] on icon "Previous image" at bounding box center [563, 451] width 9 height 9
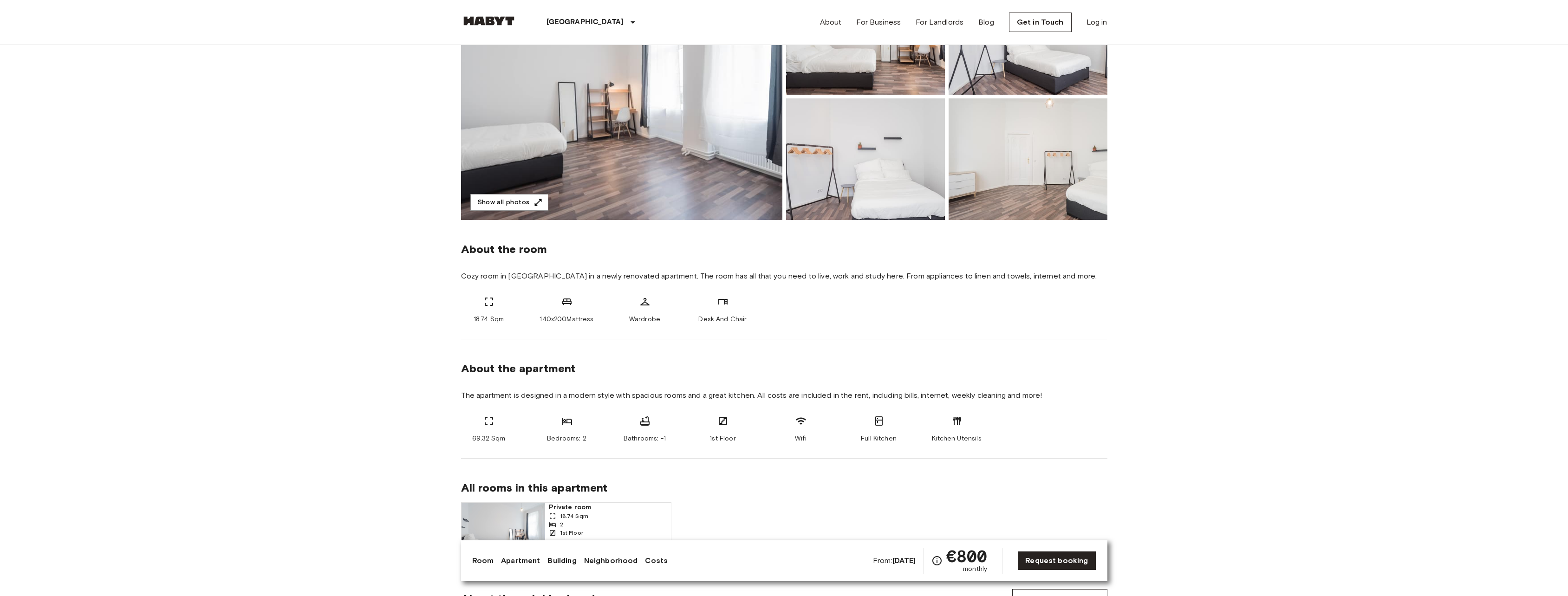
scroll to position [279, 0]
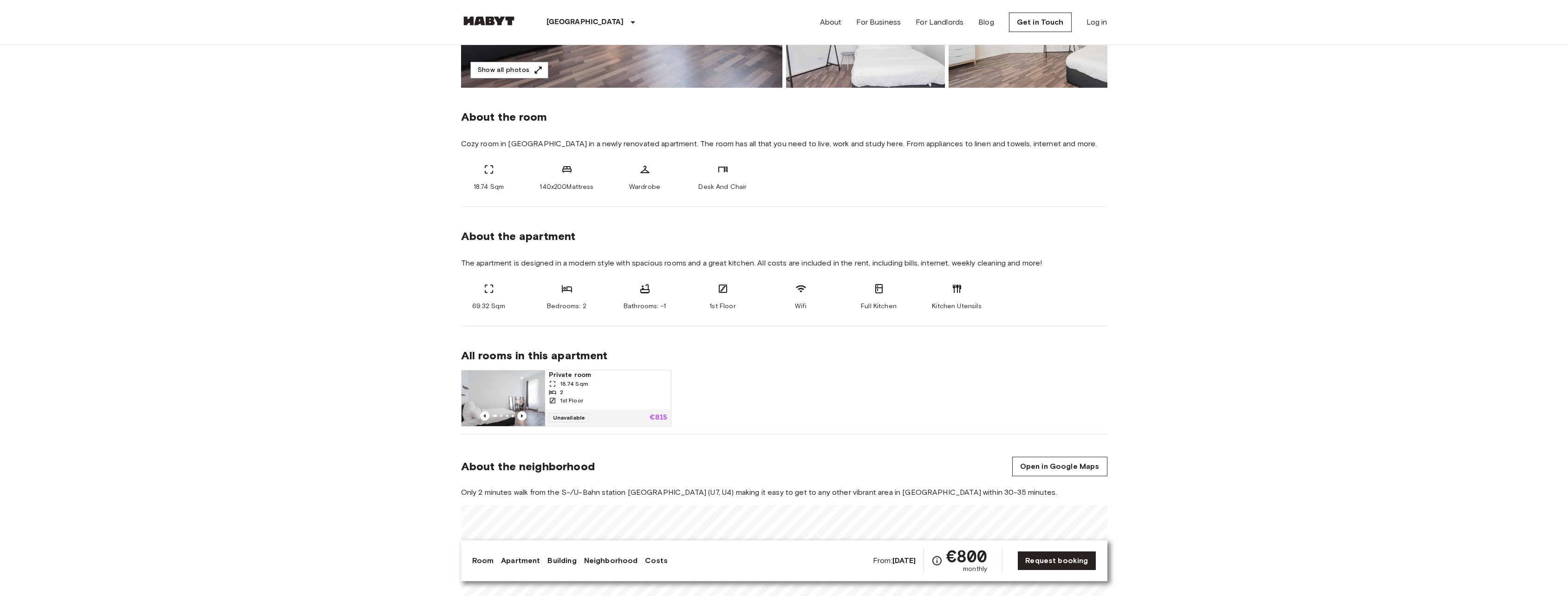
click at [561, 301] on div "Bedrooms: 2" at bounding box center [567, 297] width 56 height 28
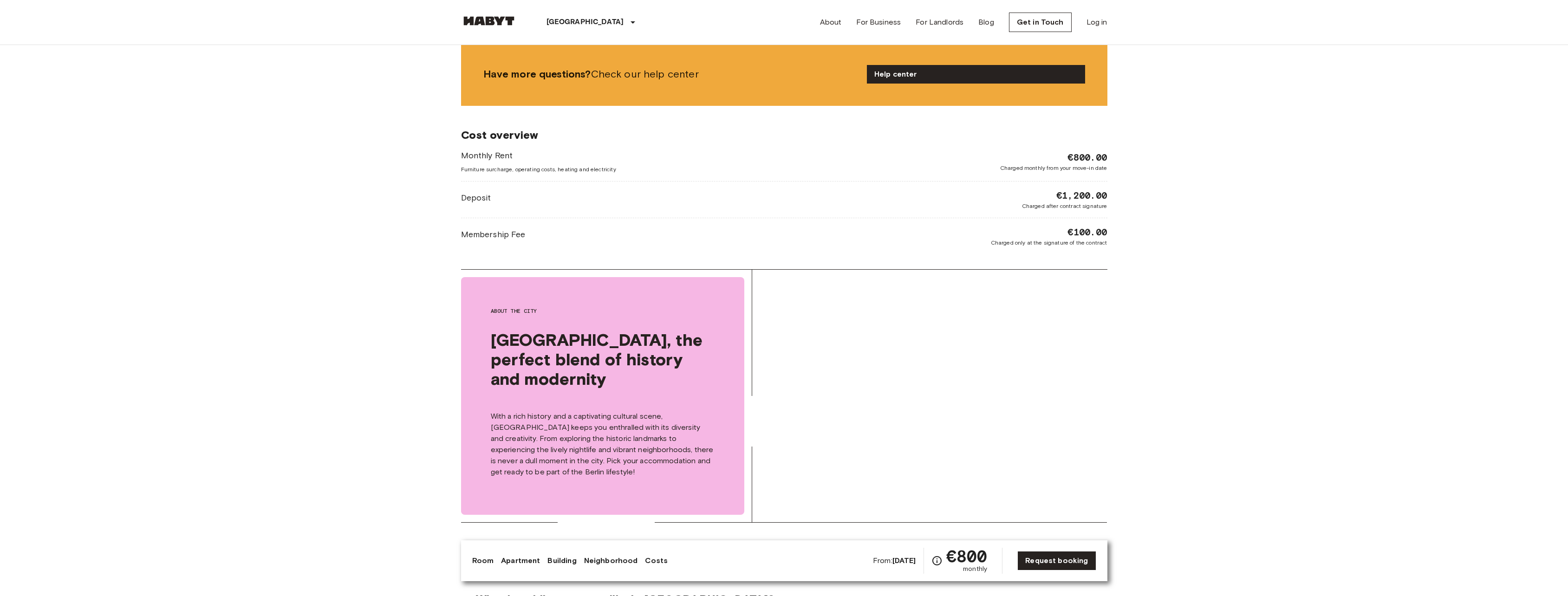
scroll to position [1300, 0]
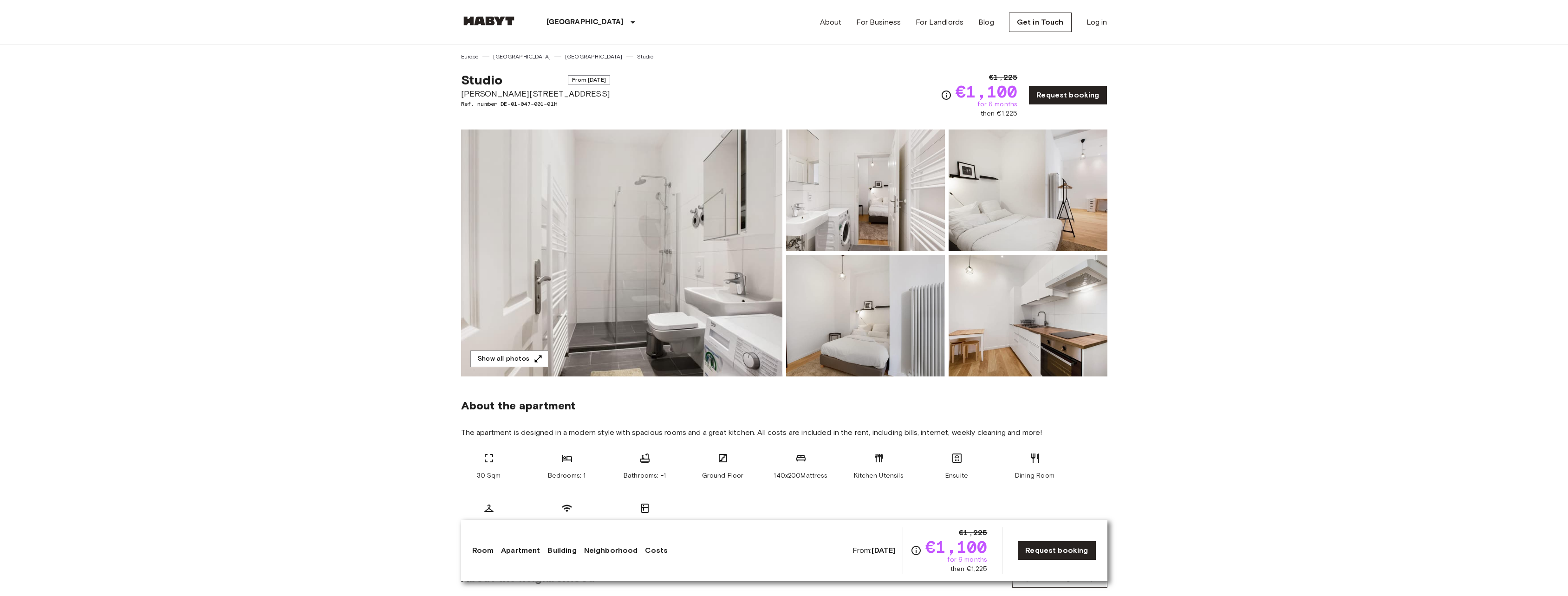
click at [690, 319] on img at bounding box center [622, 253] width 322 height 247
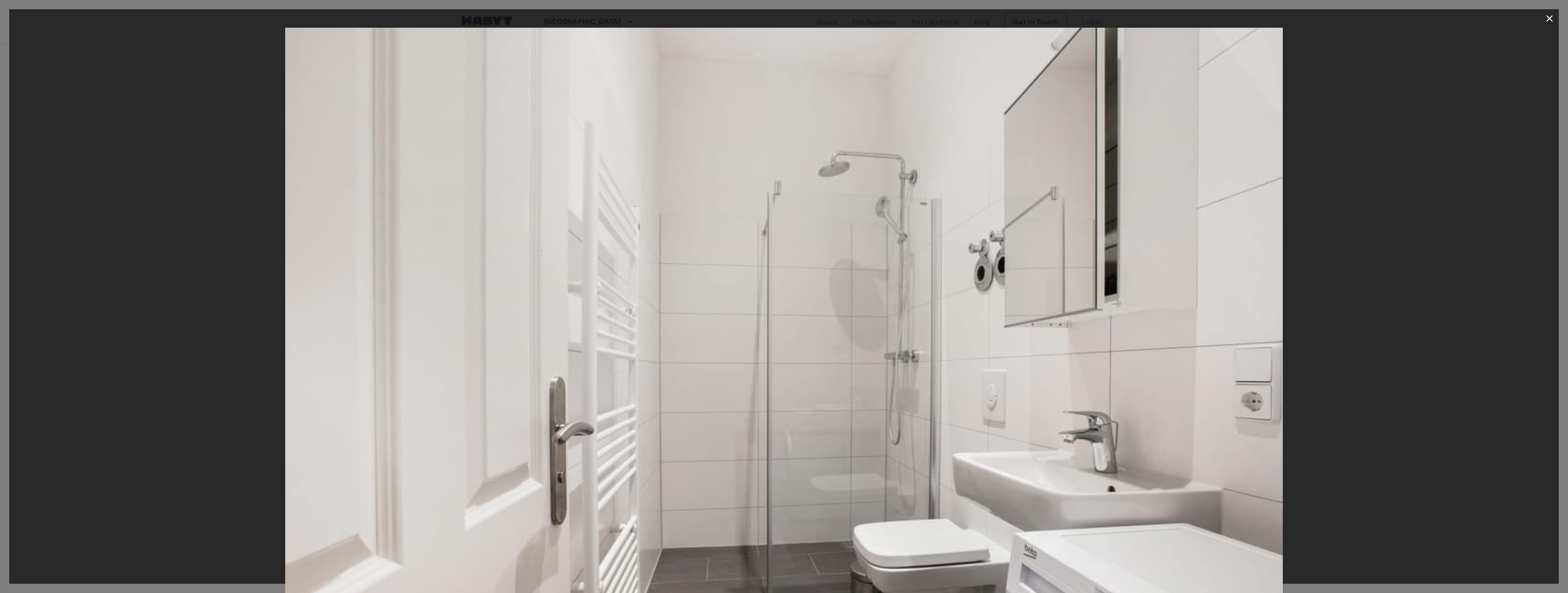
click at [1407, 352] on div at bounding box center [784, 360] width 1550 height 665
drag, startPoint x: 1265, startPoint y: 377, endPoint x: 1273, endPoint y: 362, distance: 17.0
click at [1265, 377] on img at bounding box center [784, 360] width 998 height 665
click at [1544, 22] on button "button" at bounding box center [1549, 18] width 18 height 18
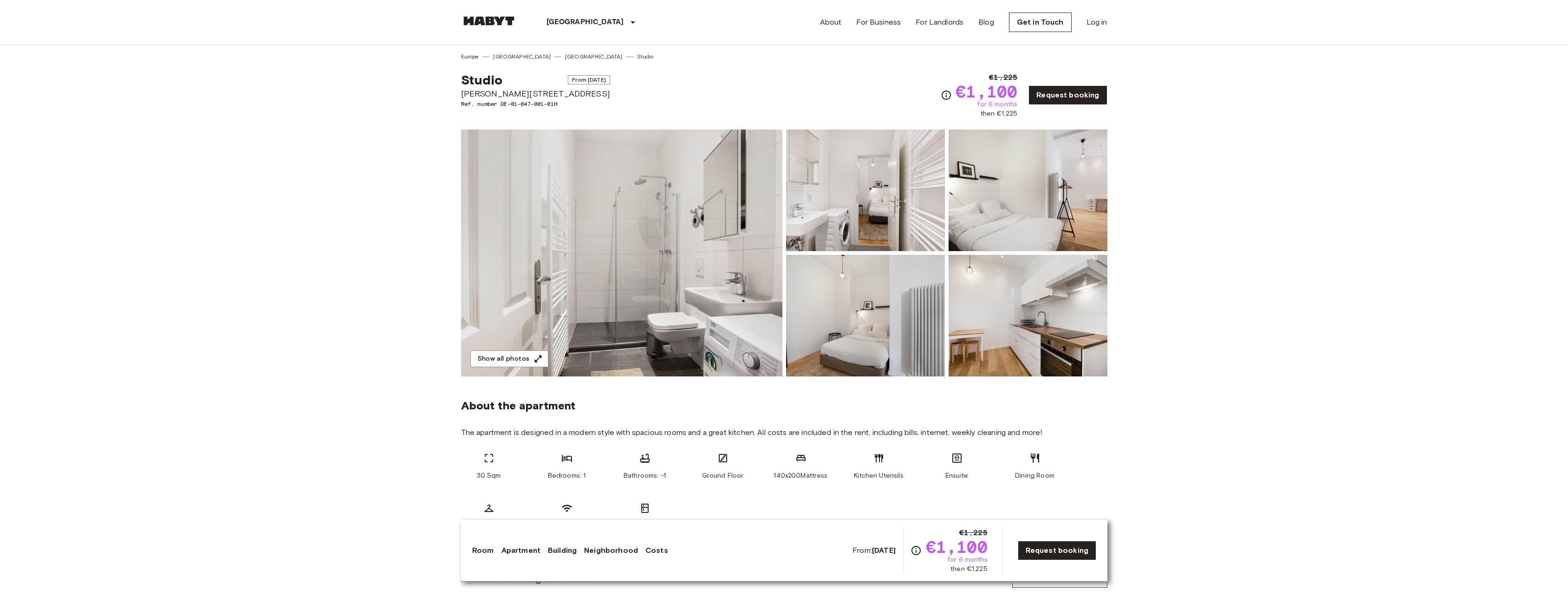
click at [888, 340] on img at bounding box center [866, 315] width 159 height 122
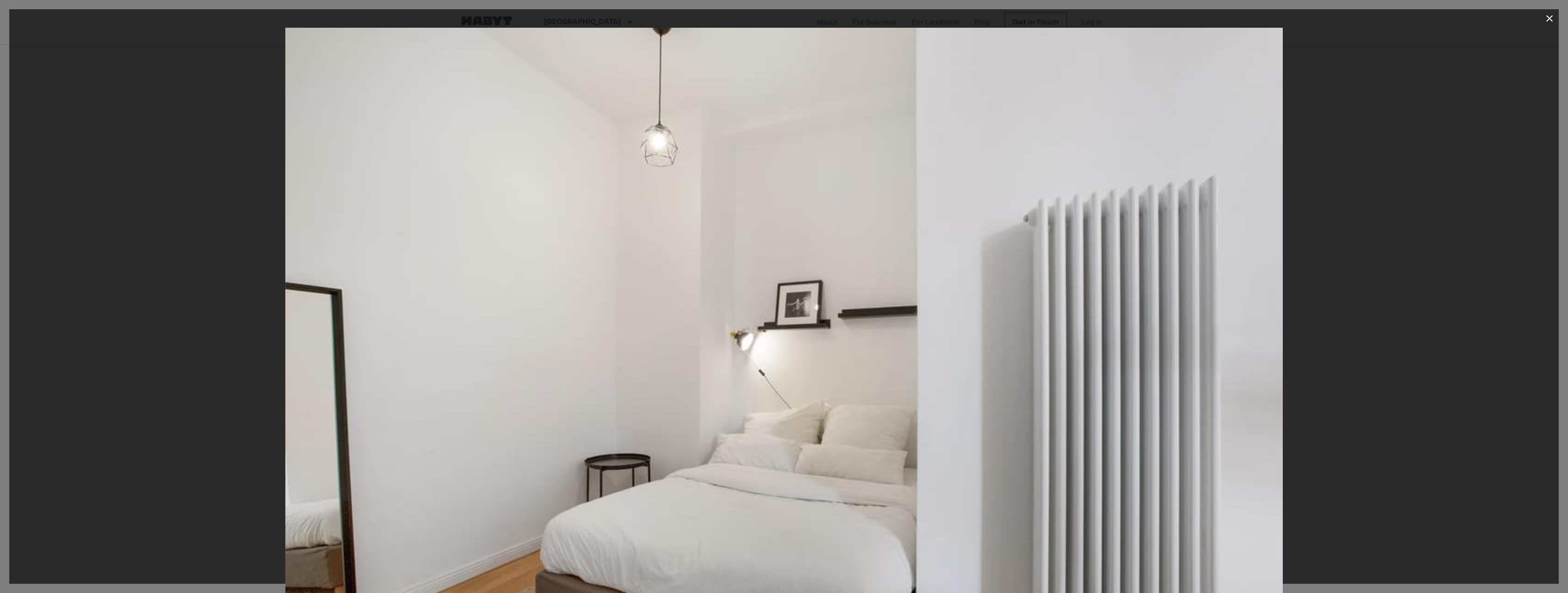
click at [1460, 375] on div at bounding box center [784, 360] width 1550 height 665
click at [136, 457] on div at bounding box center [784, 360] width 1550 height 665
click at [1547, 20] on icon "button" at bounding box center [1550, 18] width 11 height 11
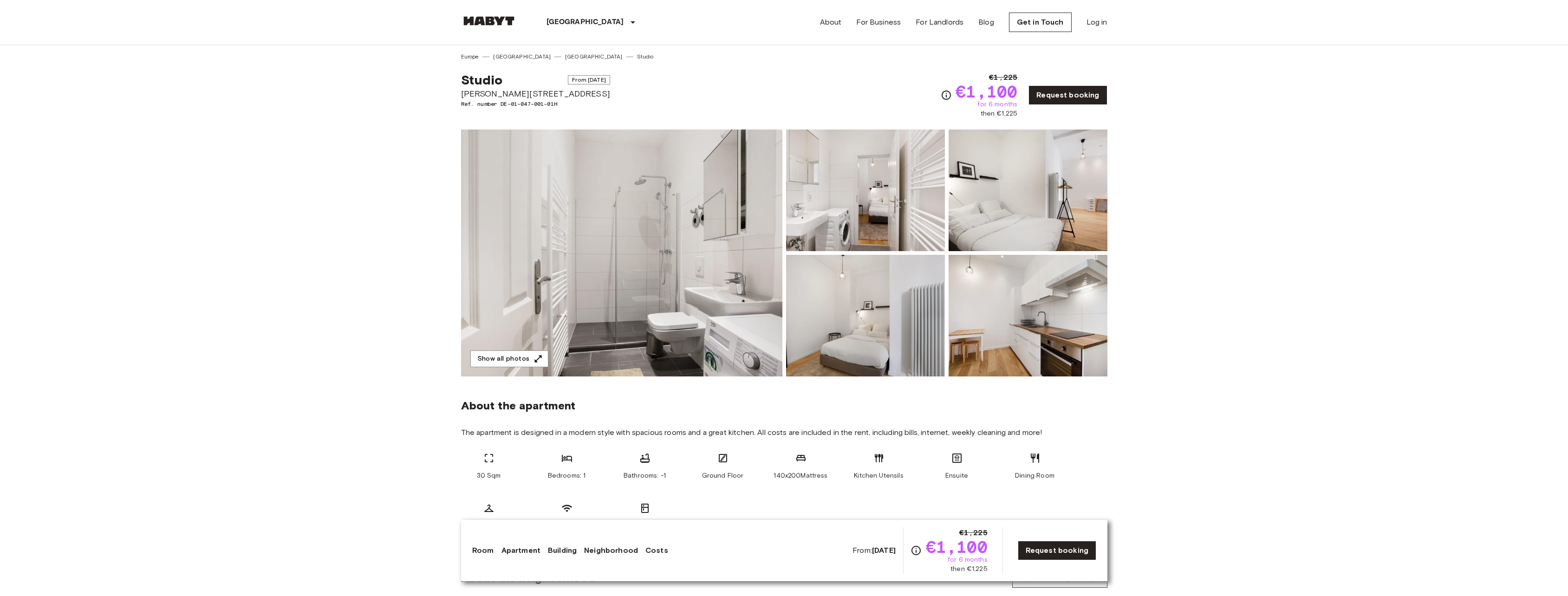
click at [859, 210] on img at bounding box center [866, 190] width 159 height 122
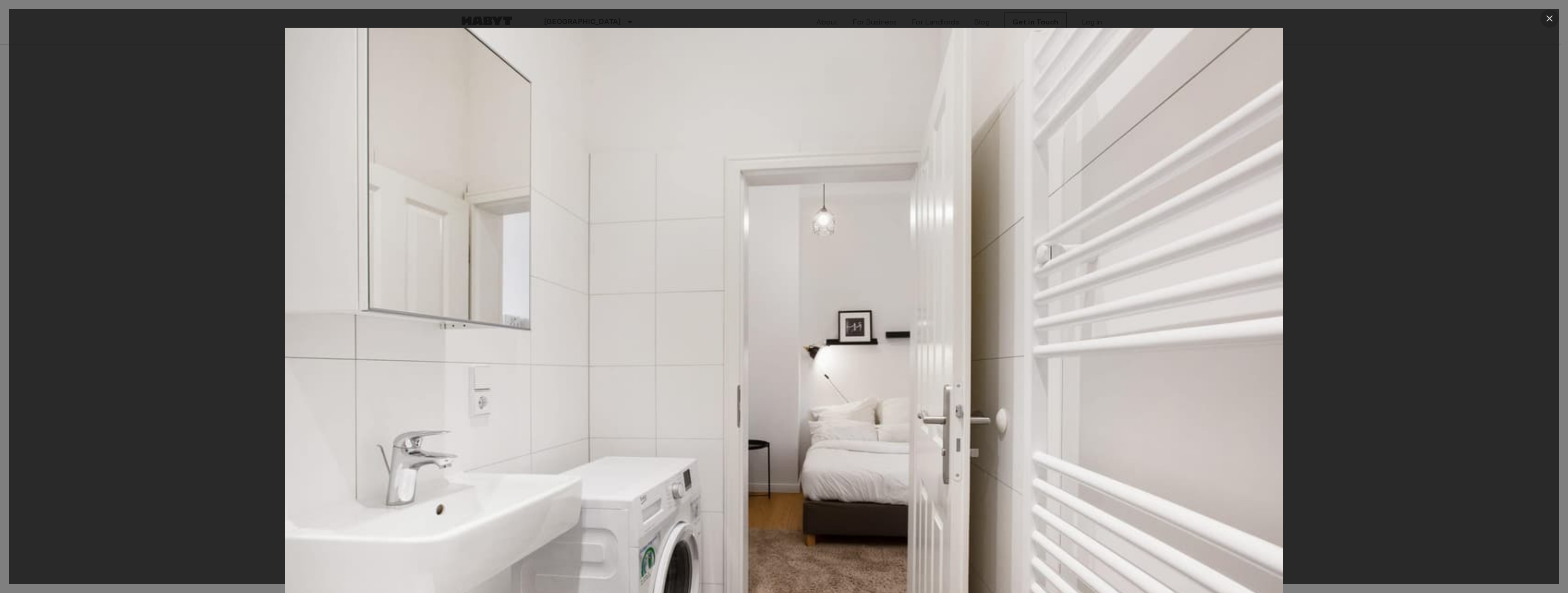
click at [1550, 20] on icon "button" at bounding box center [1549, 18] width 7 height 7
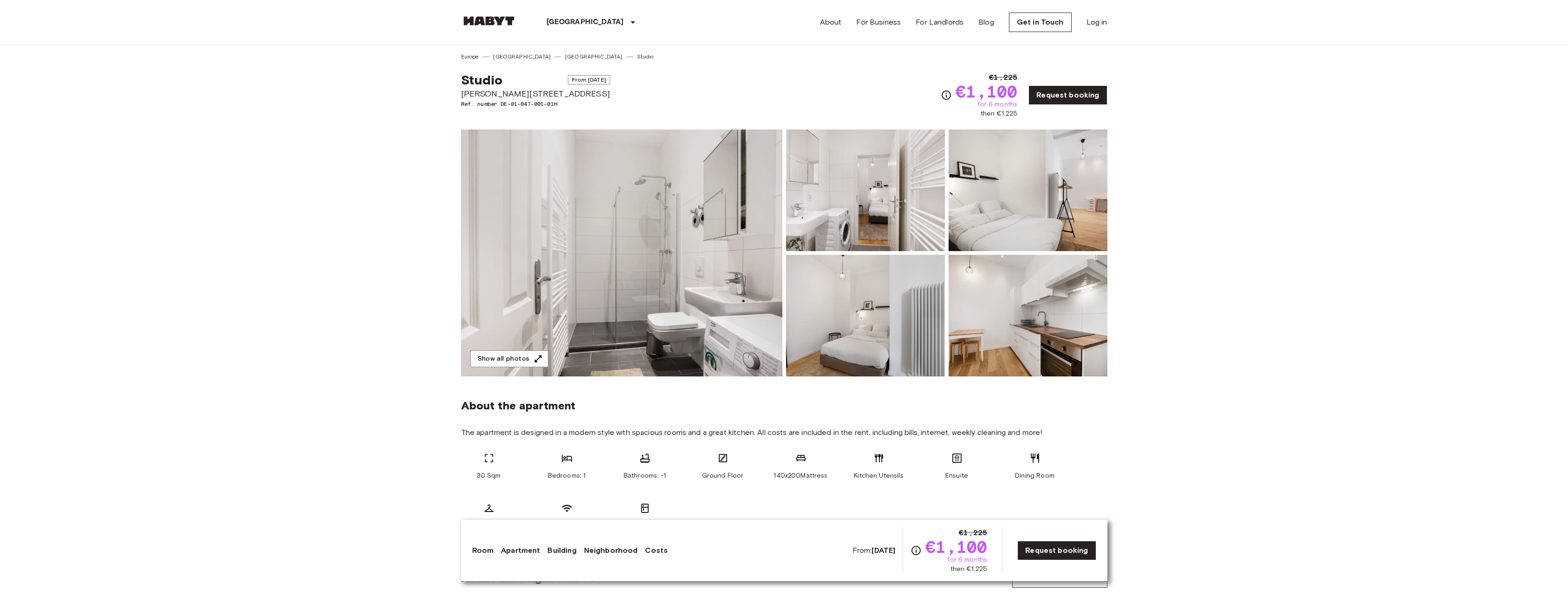
click at [900, 232] on img at bounding box center [866, 190] width 159 height 122
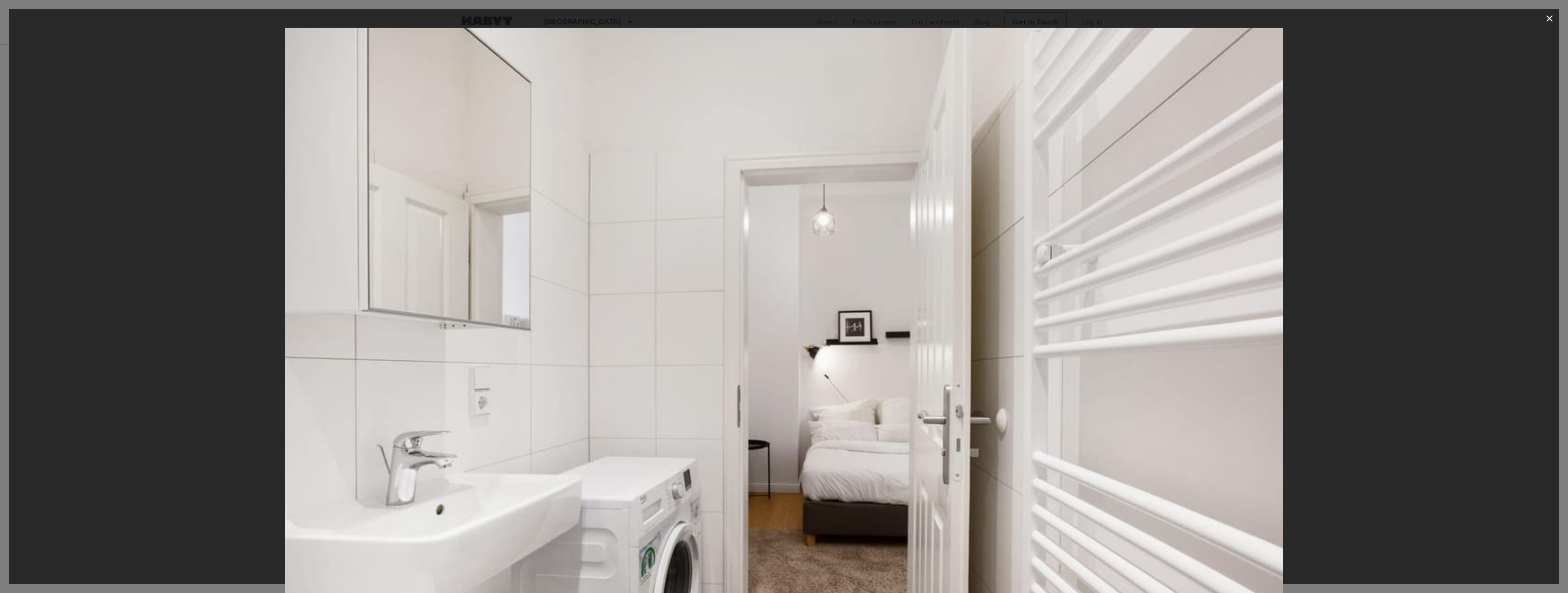
click at [1546, 24] on icon "button" at bounding box center [1550, 18] width 11 height 11
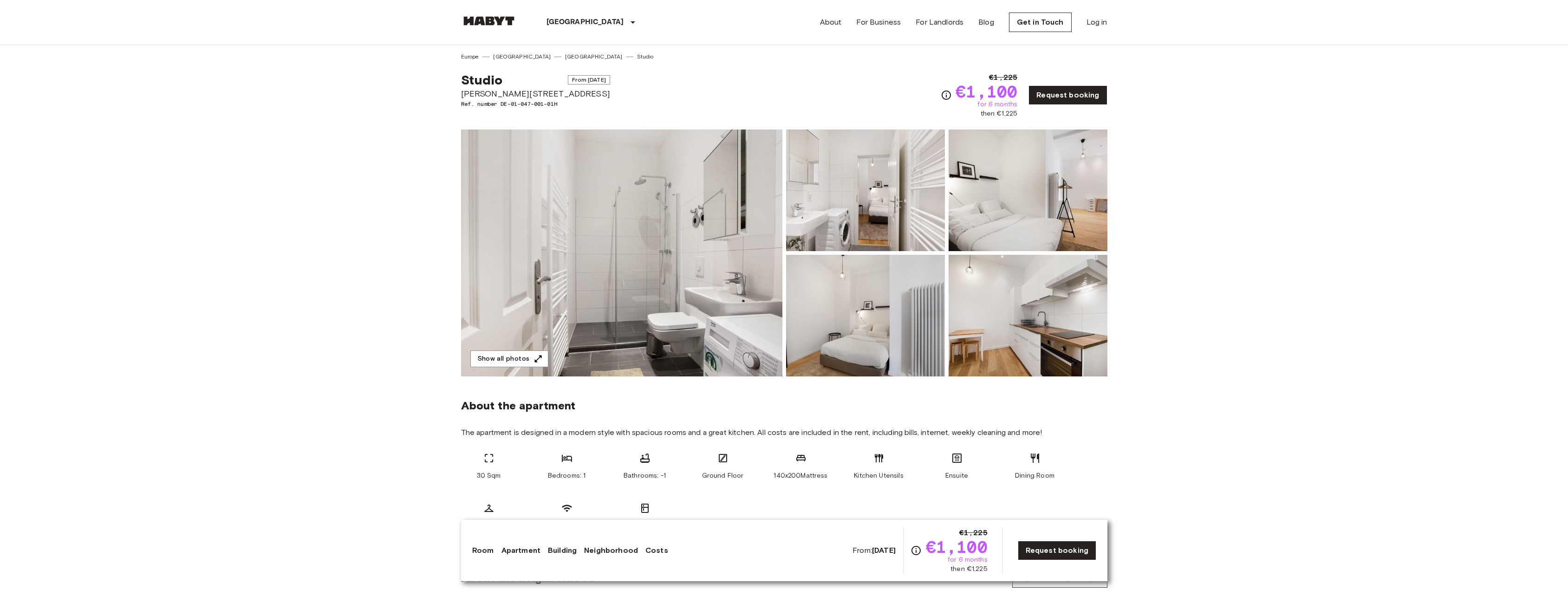
click at [1033, 237] on img at bounding box center [1028, 190] width 159 height 122
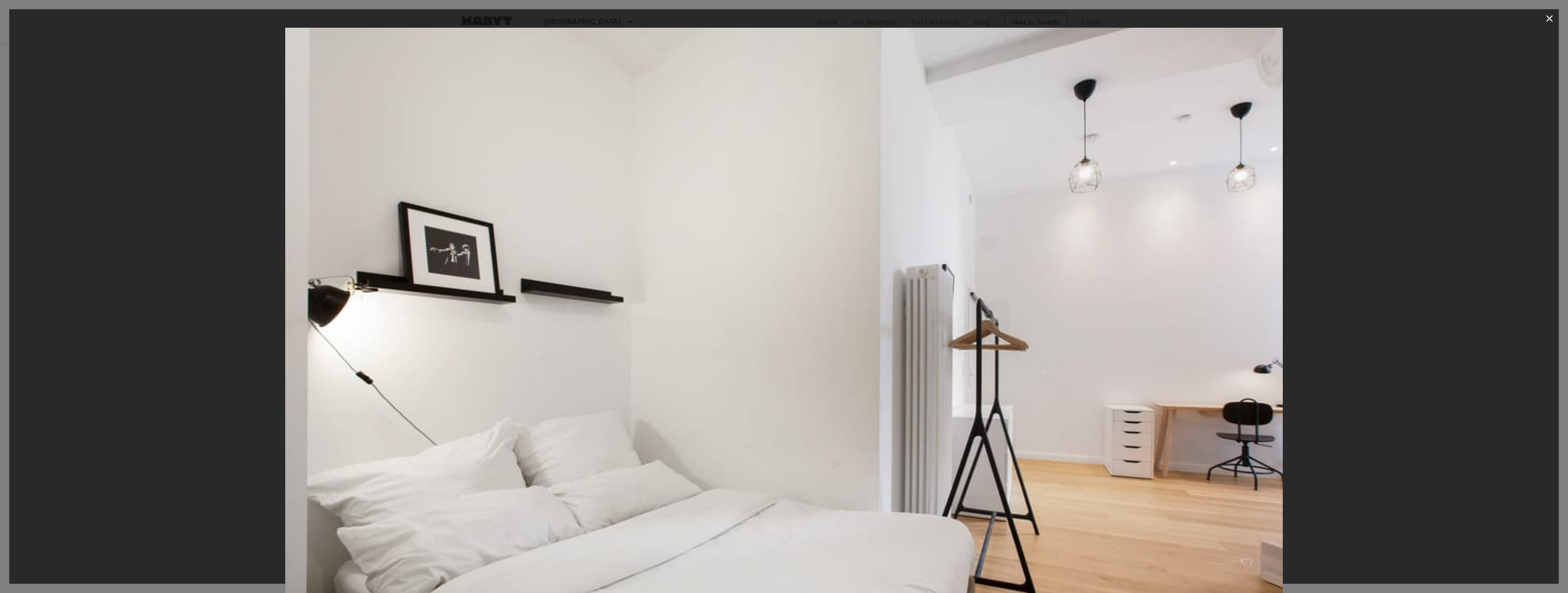
click at [1543, 27] on div at bounding box center [784, 18] width 1550 height 18
click at [1544, 20] on icon "button" at bounding box center [1550, 18] width 11 height 11
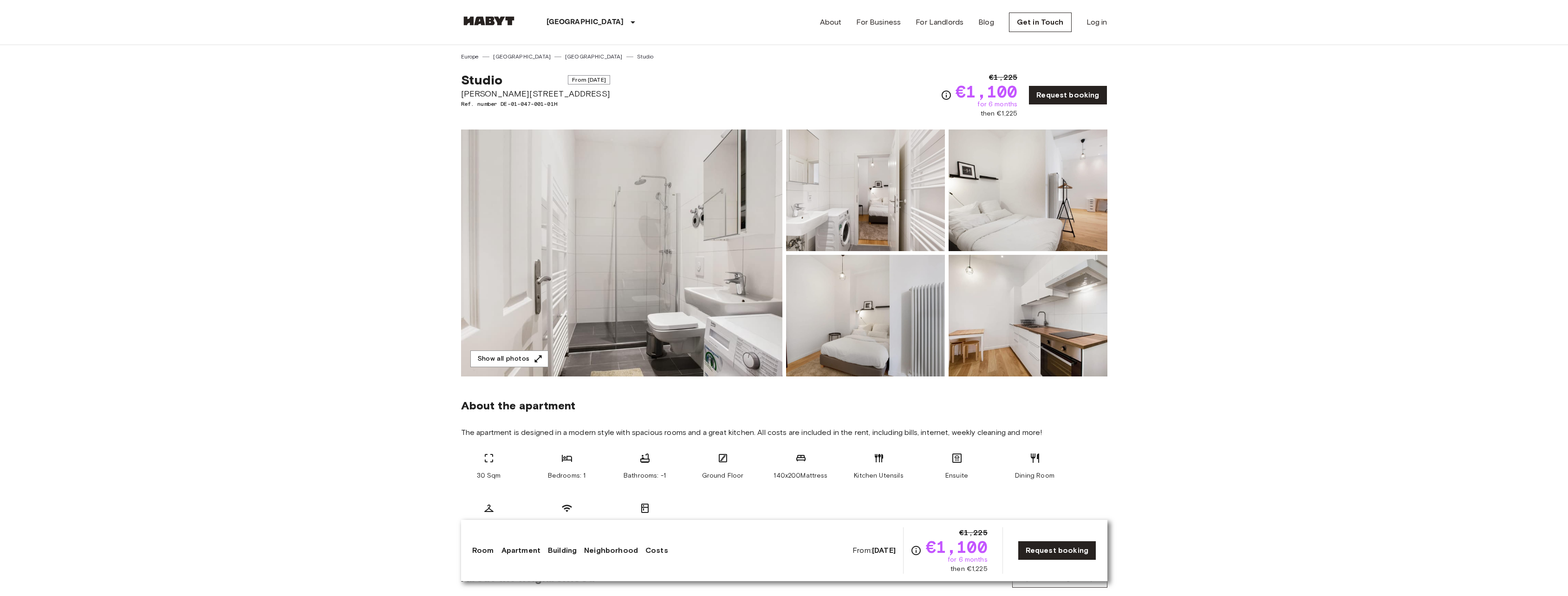
click at [1070, 322] on img at bounding box center [1028, 315] width 159 height 122
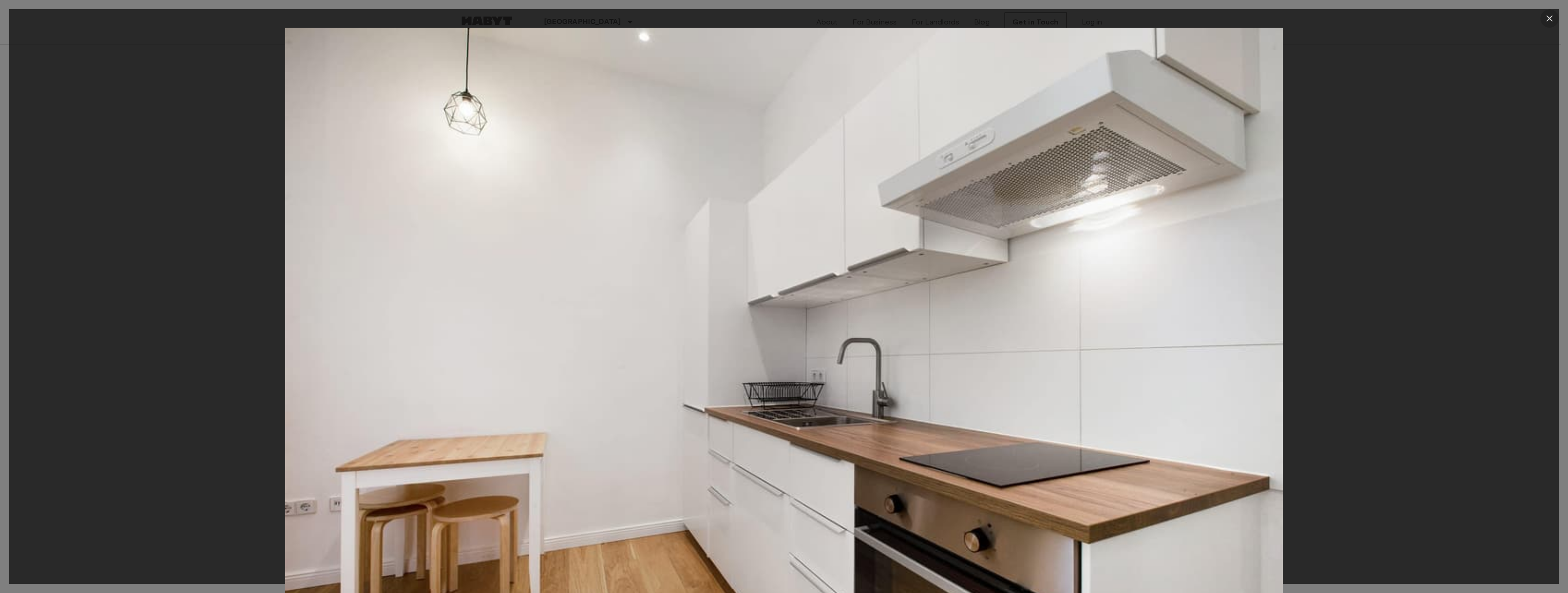
click at [1549, 18] on icon "button" at bounding box center [1549, 18] width 7 height 7
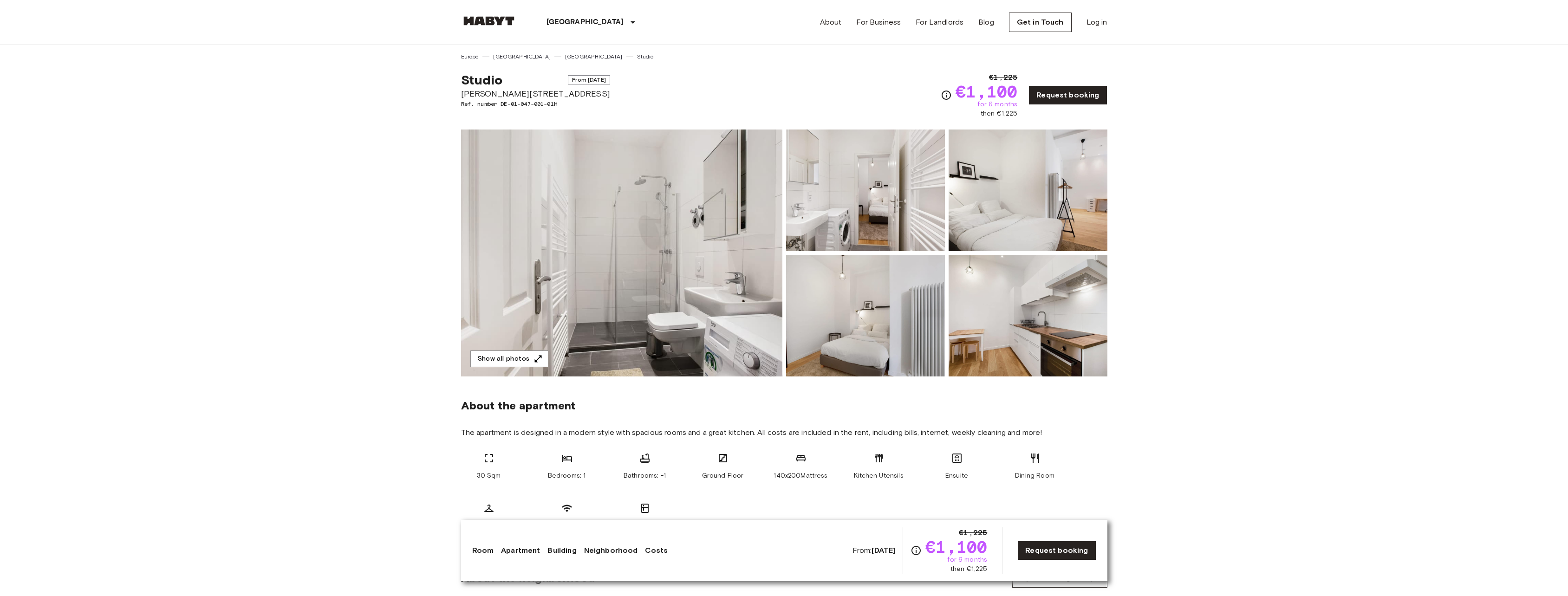
click at [1088, 223] on img at bounding box center [1028, 190] width 159 height 122
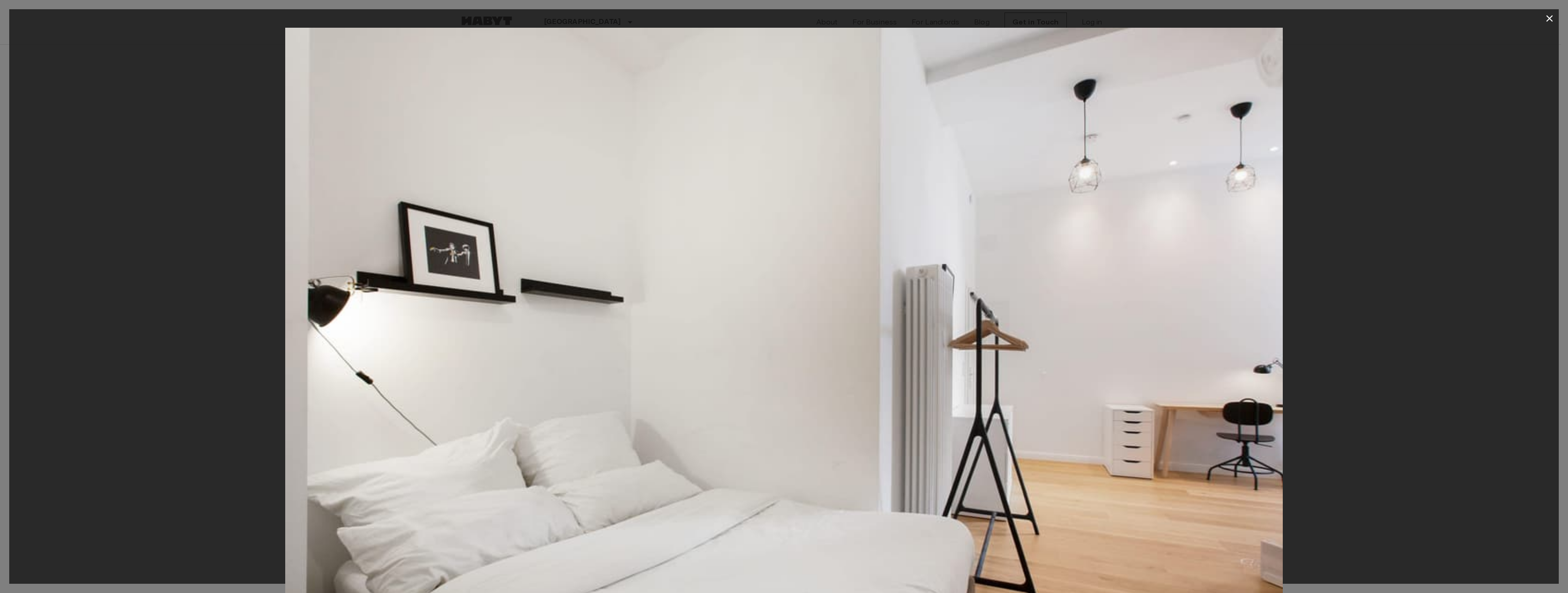
click at [1548, 19] on icon "button" at bounding box center [1550, 18] width 11 height 11
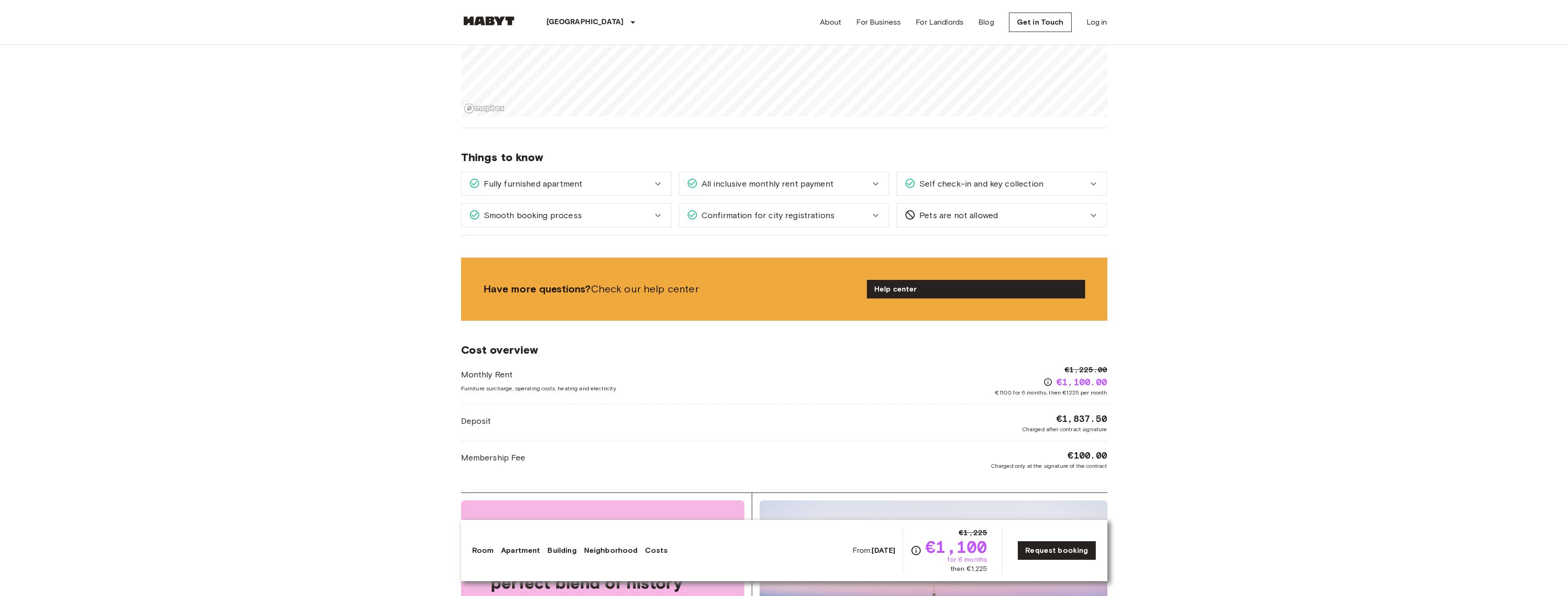
scroll to position [650, 0]
drag, startPoint x: 1053, startPoint y: 394, endPoint x: 1113, endPoint y: 389, distance: 60.2
click at [1113, 389] on div "[GEOGRAPHIC_DATA] [GEOGRAPHIC_DATA] [GEOGRAPHIC_DATA] Studio Studio From [DATE]…" at bounding box center [784, 367] width 669 height 1944
drag, startPoint x: 1113, startPoint y: 389, endPoint x: 1161, endPoint y: 420, distance: 57.1
click at [1161, 420] on body "[GEOGRAPHIC_DATA] [GEOGRAPHIC_DATA] [GEOGRAPHIC_DATA] [GEOGRAPHIC_DATA] [GEOGRA…" at bounding box center [784, 554] width 1568 height 2408
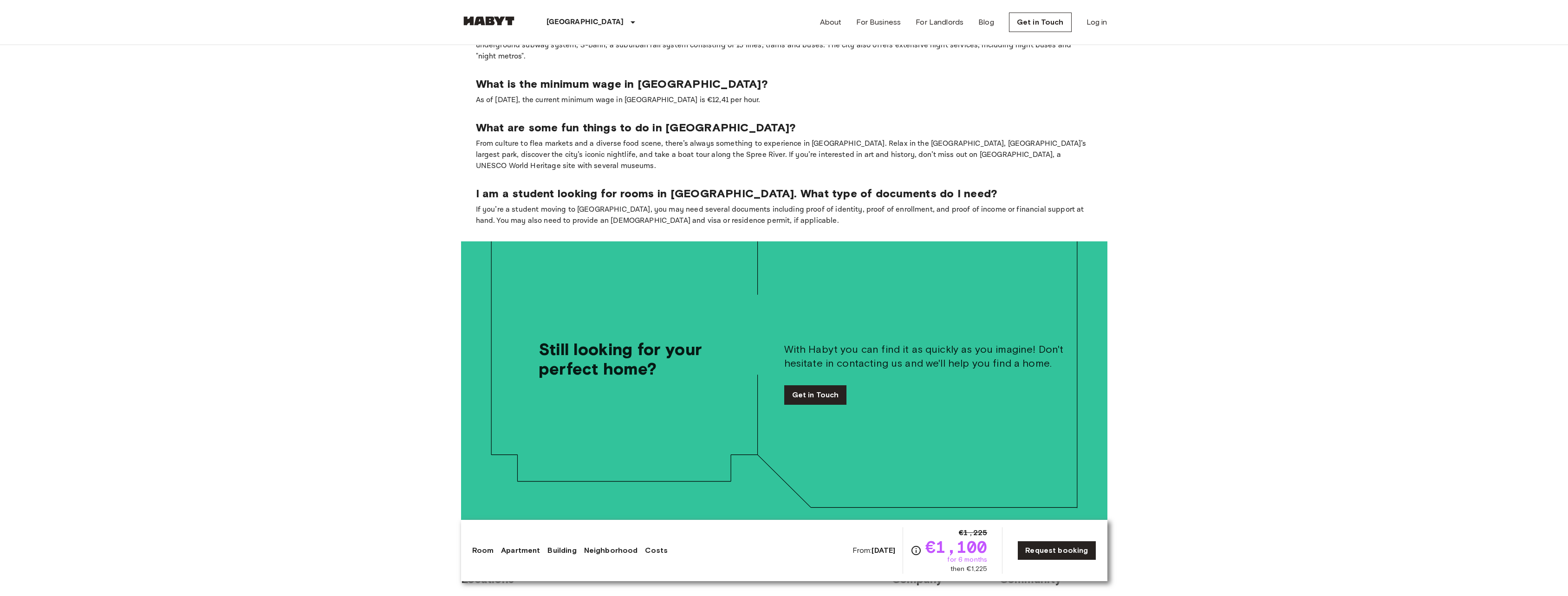
scroll to position [1759, 0]
